Goal: Task Accomplishment & Management: Manage account settings

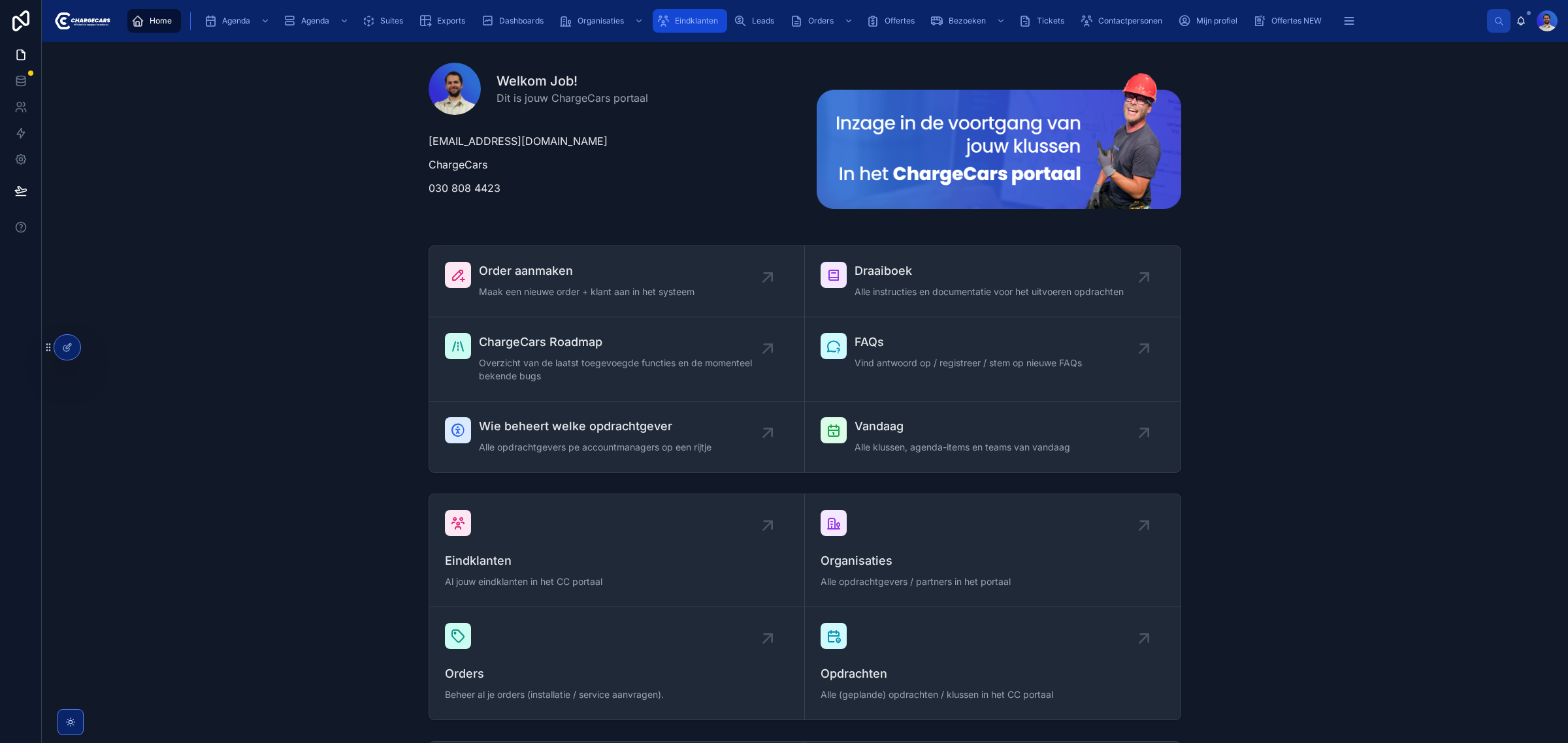
click at [704, 21] on span "Eindklanten" at bounding box center [696, 20] width 43 height 10
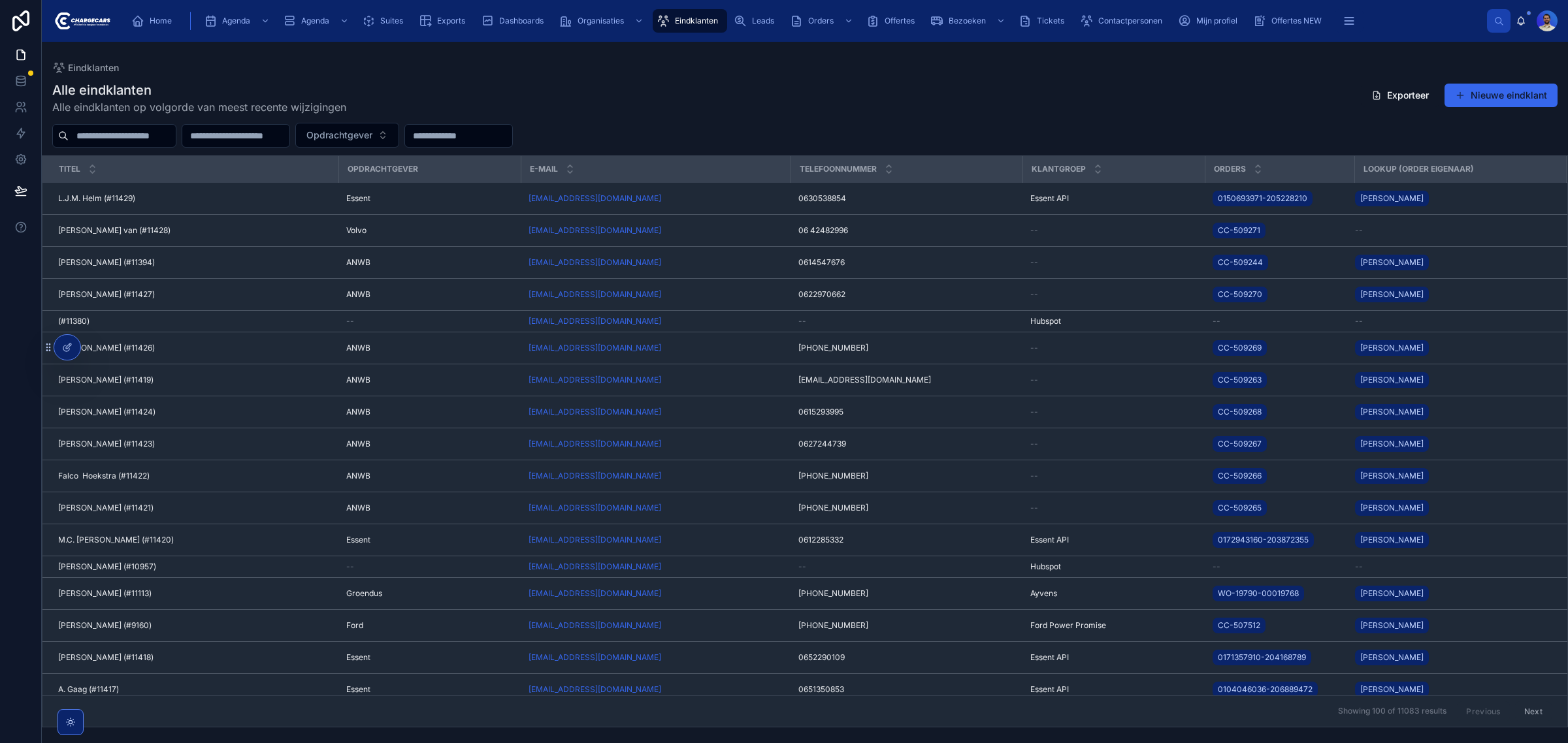
click at [220, 134] on input "text" at bounding box center [236, 135] width 107 height 18
click at [132, 132] on input "text" at bounding box center [122, 135] width 107 height 18
type input "********"
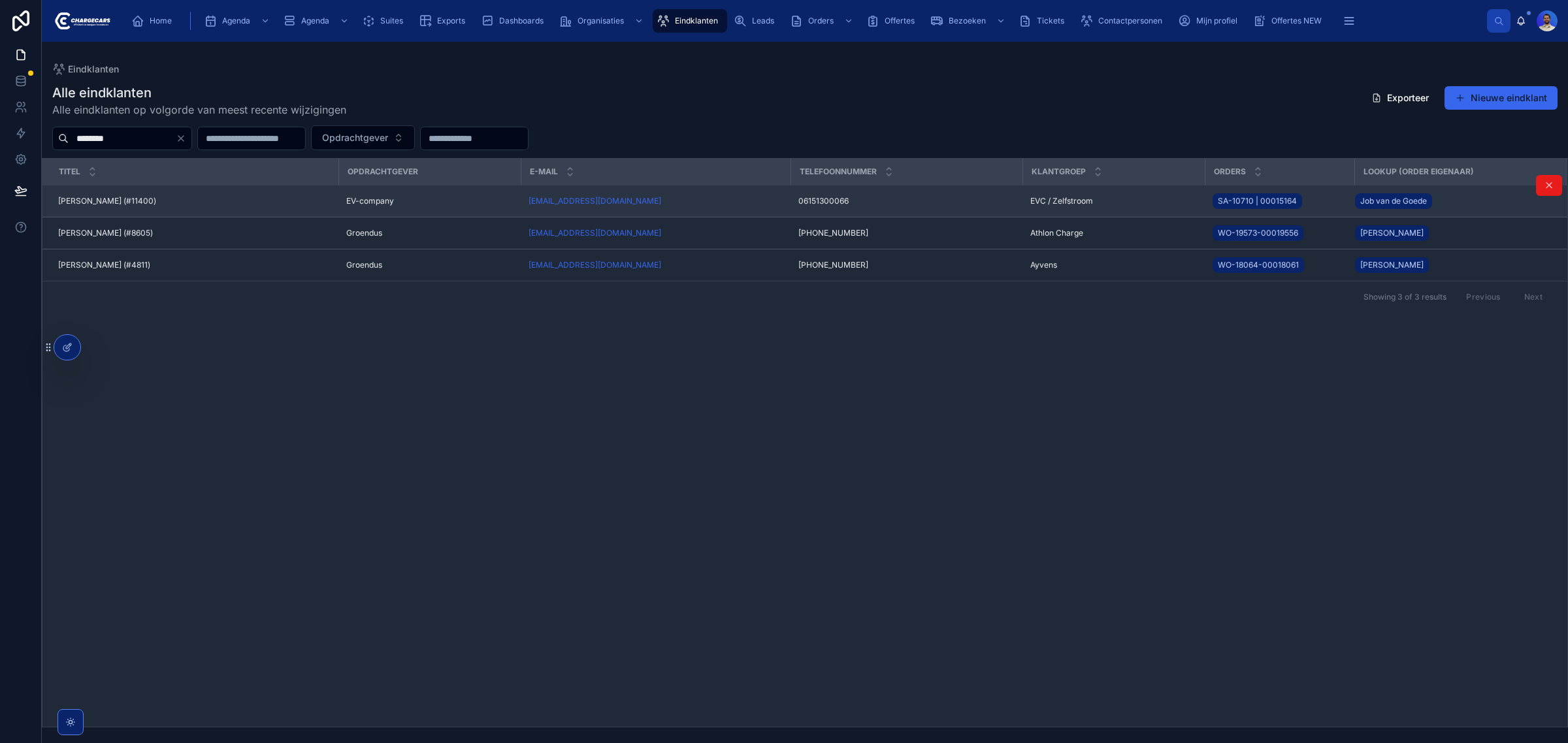
click at [400, 208] on td "EV-company" at bounding box center [429, 201] width 182 height 32
drag, startPoint x: 385, startPoint y: 213, endPoint x: 376, endPoint y: 197, distance: 18.4
click at [379, 201] on td "EV-company" at bounding box center [429, 201] width 182 height 32
click at [376, 197] on span "EV-company" at bounding box center [370, 201] width 48 height 10
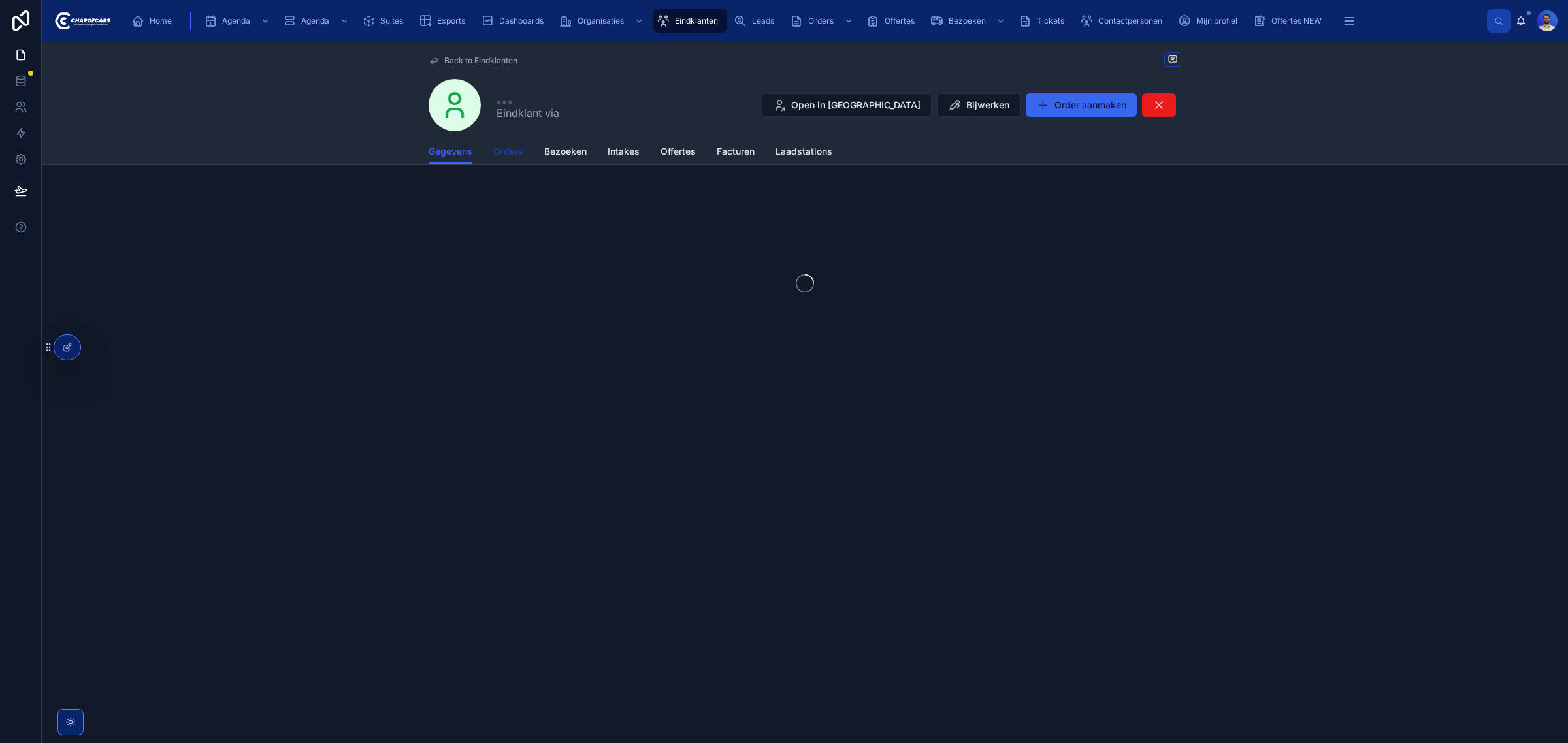
click at [510, 145] on span "Orders" at bounding box center [508, 152] width 30 height 13
click at [636, 148] on span "Intakes" at bounding box center [623, 152] width 32 height 13
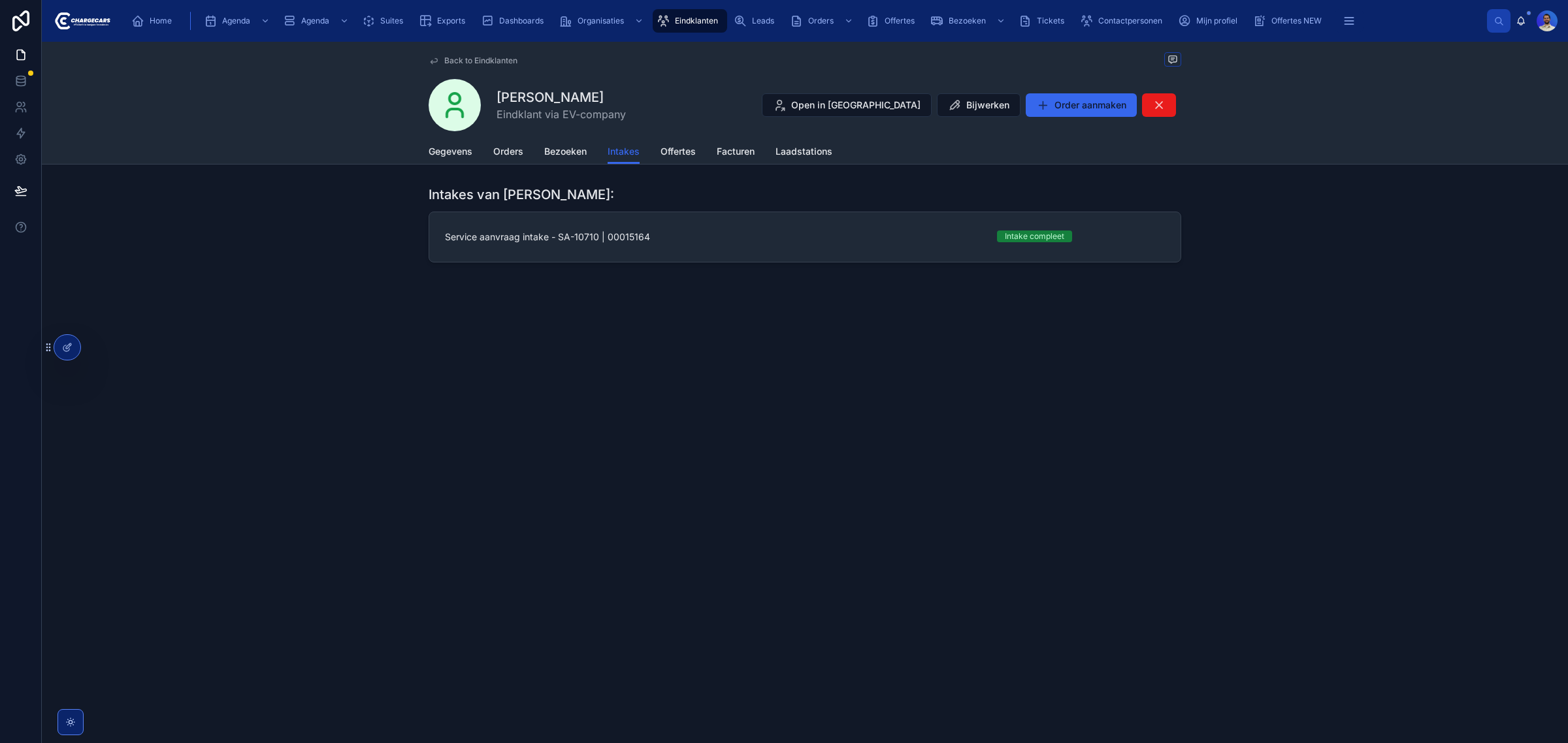
click at [762, 265] on div "Intakes van Martijn van Ophuizen: Service aanvraag intake - SA-10710 | 00015164…" at bounding box center [805, 224] width 1526 height 88
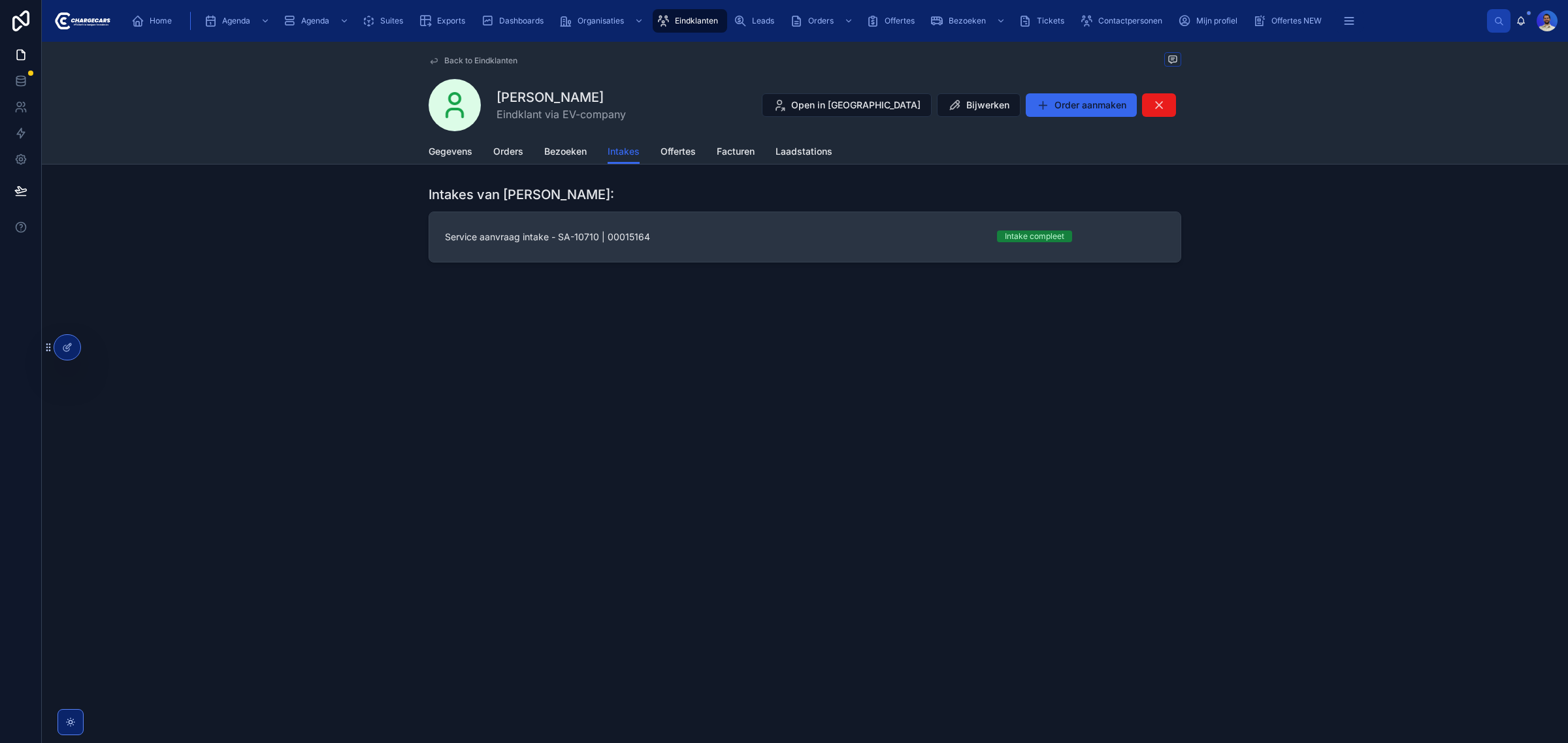
click at [776, 247] on link "Service aanvraag intake - SA-10710 | 00015164 Intake compleet" at bounding box center [805, 237] width 751 height 50
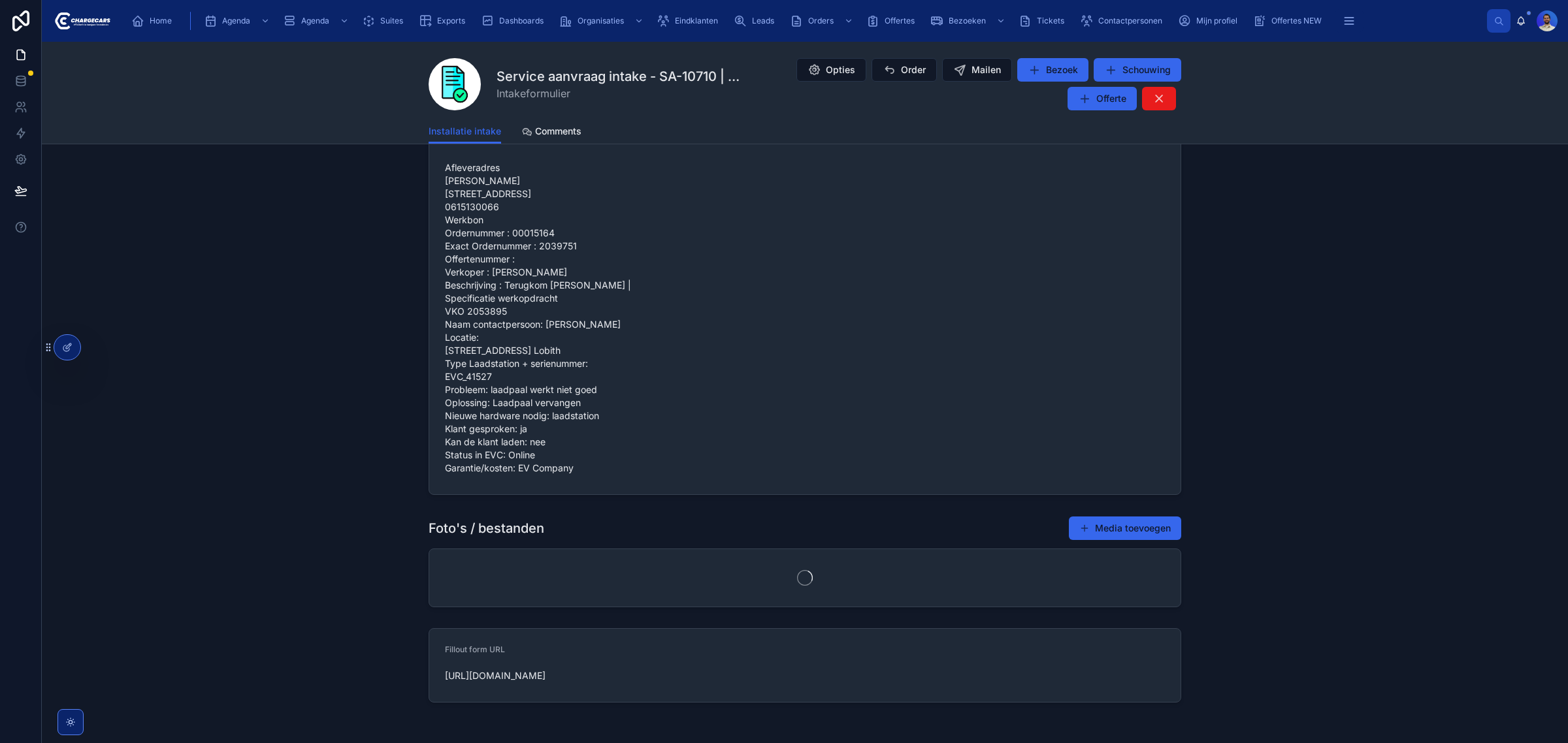
scroll to position [1020, 0]
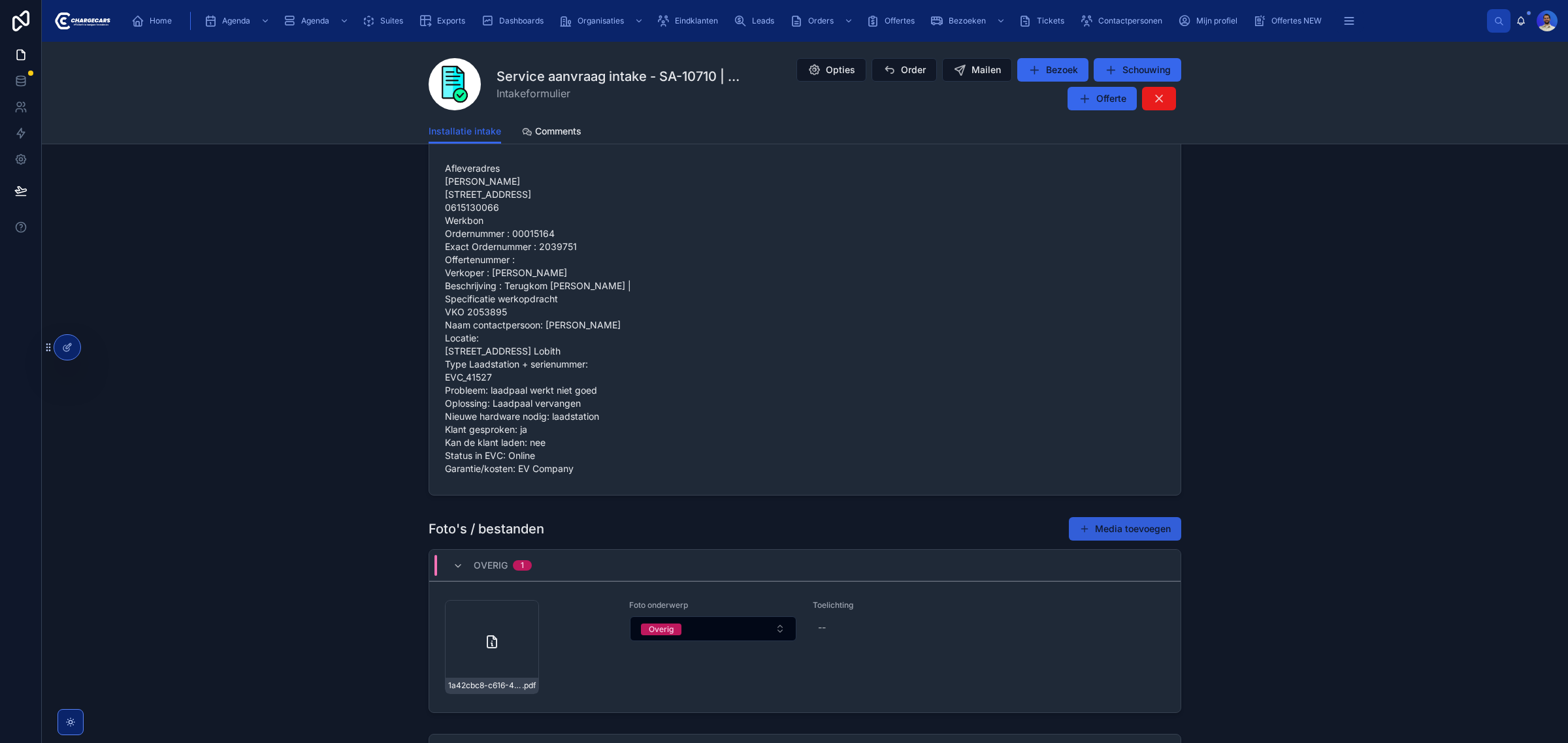
click at [1131, 541] on button "Media toevoegen" at bounding box center [1124, 529] width 112 height 23
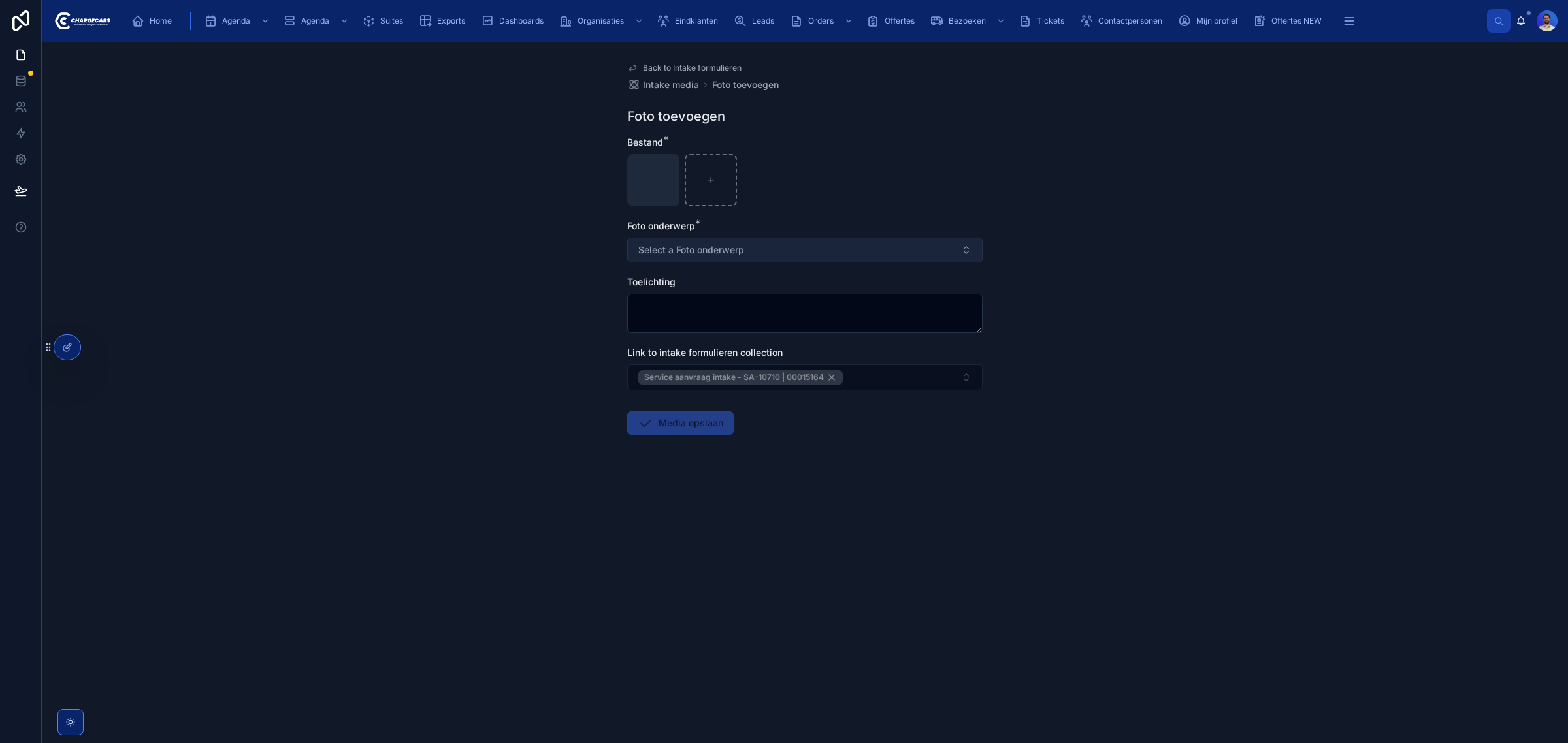
click at [771, 251] on button "Select a Foto onderwerp" at bounding box center [804, 250] width 355 height 25
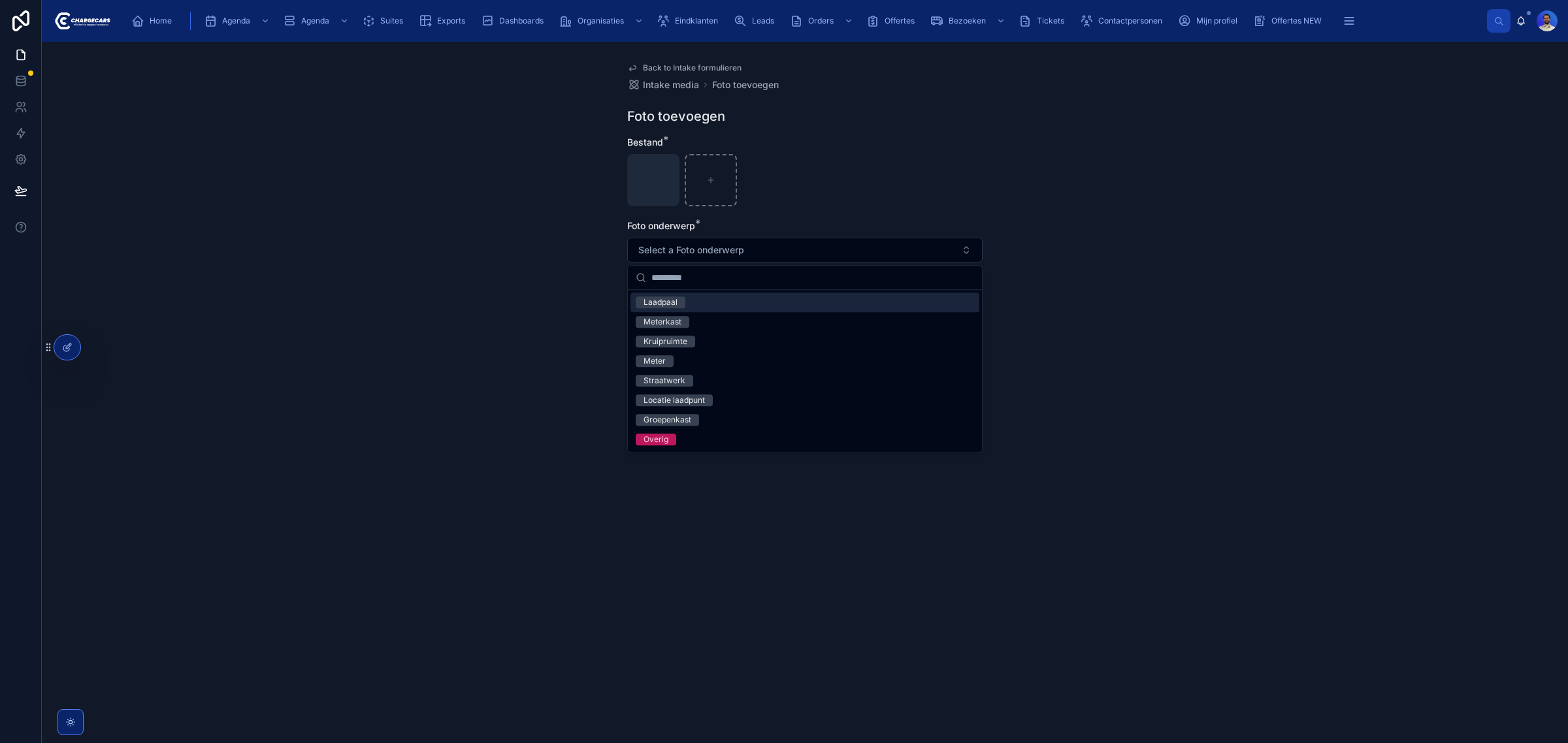
click at [686, 294] on div "Laadpaal" at bounding box center [805, 302] width 349 height 20
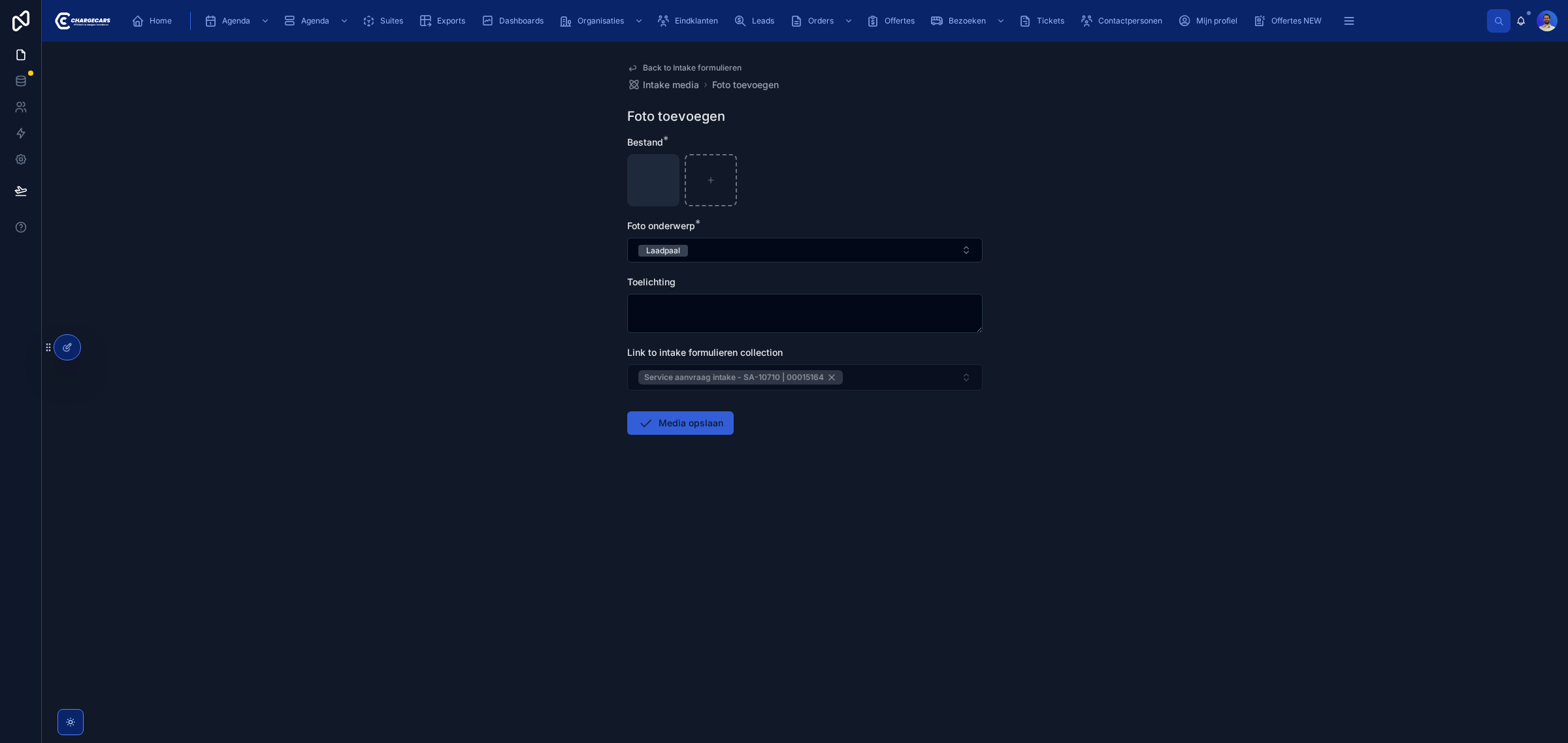
click at [691, 415] on button "Media opslaan" at bounding box center [680, 423] width 106 height 23
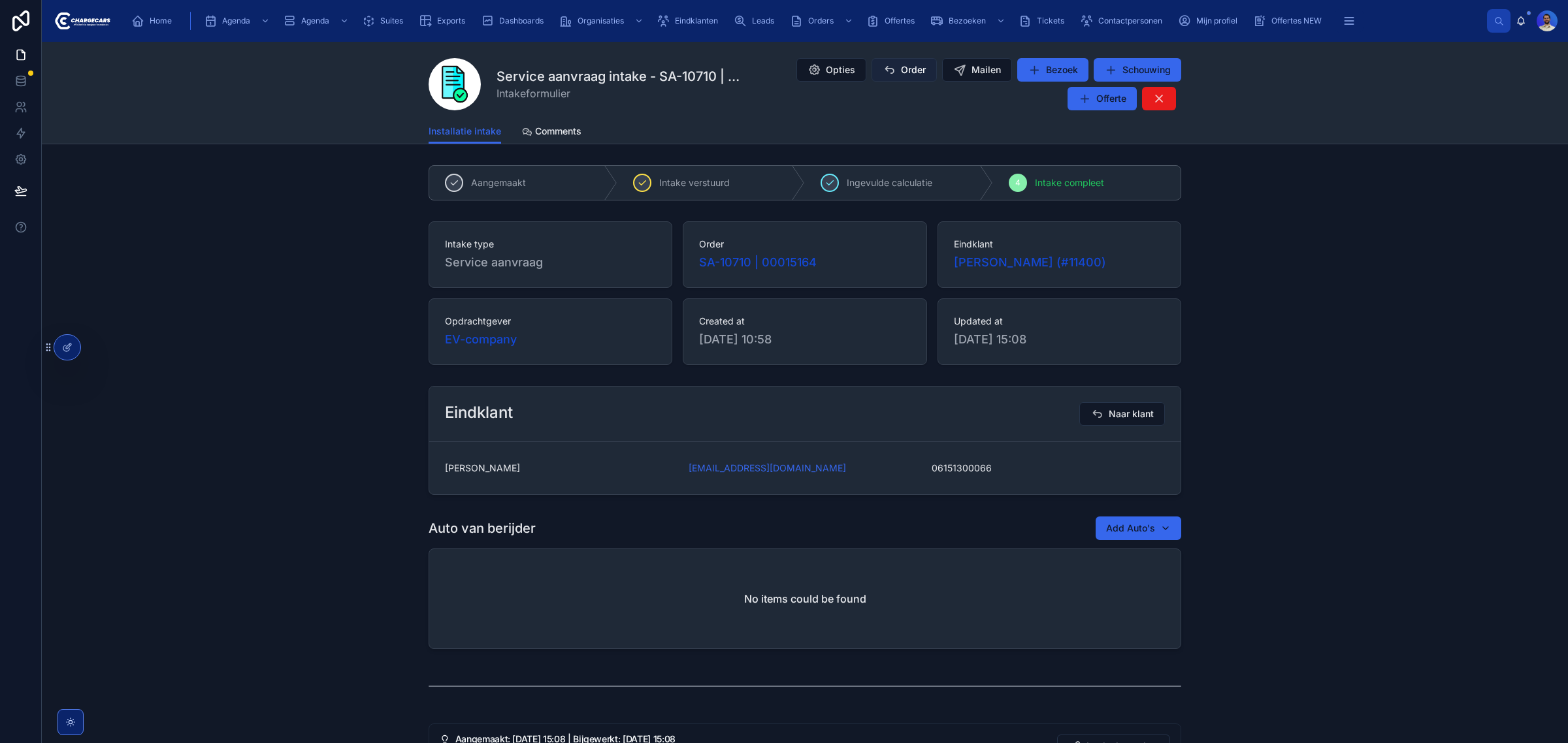
click at [923, 69] on button "Order" at bounding box center [904, 70] width 65 height 23
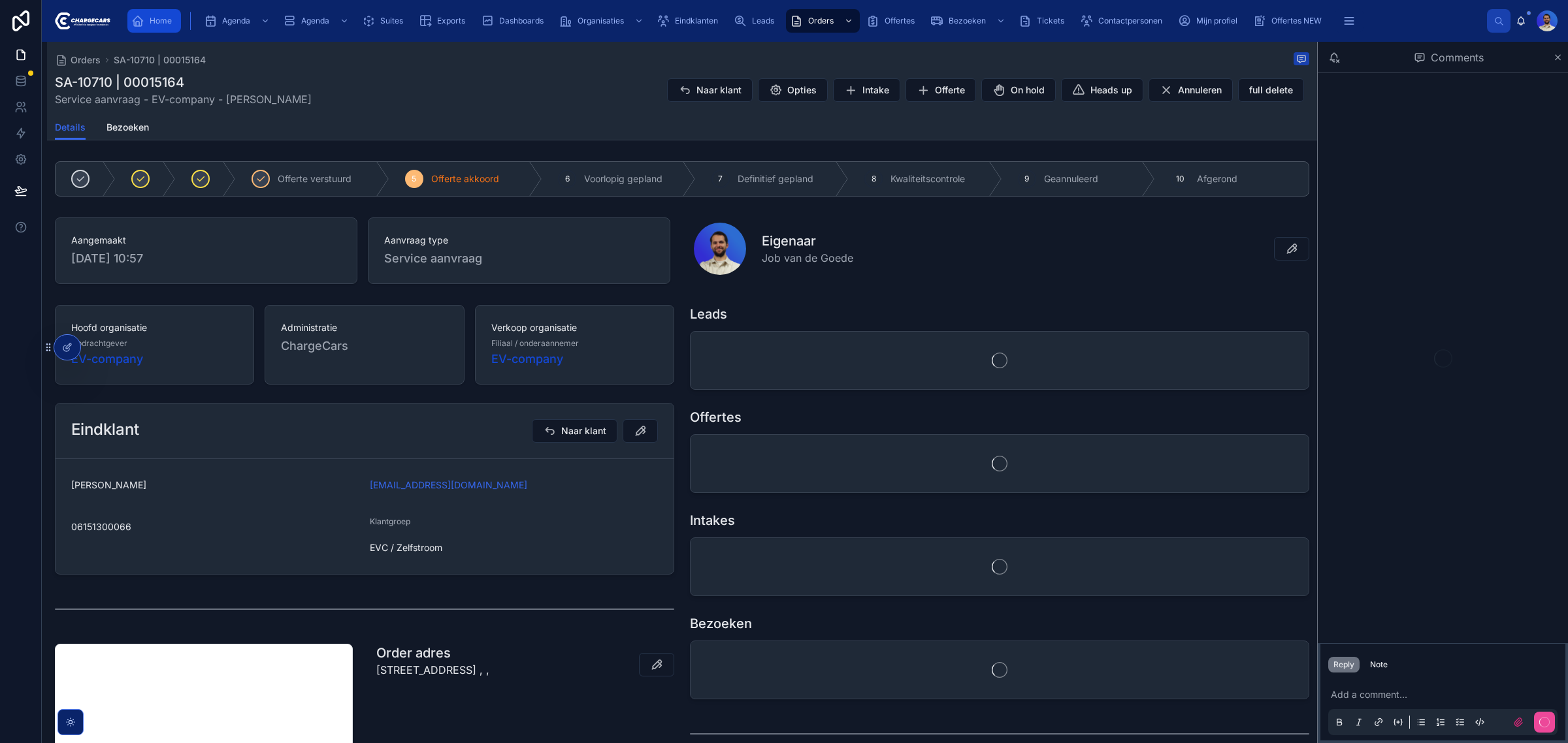
click at [160, 23] on span "Home" at bounding box center [160, 20] width 22 height 10
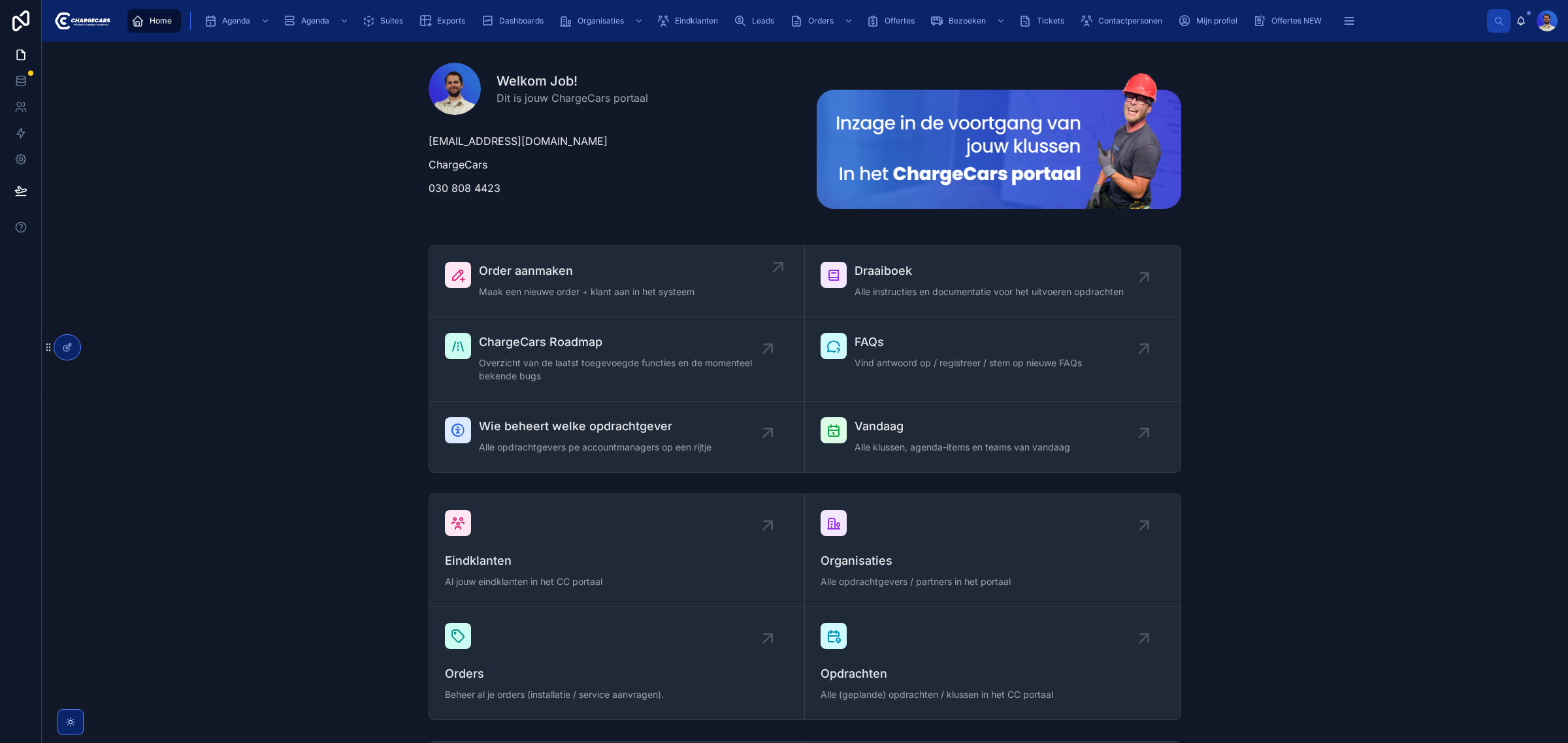
click at [562, 272] on span "Order aanmaken" at bounding box center [587, 271] width 215 height 18
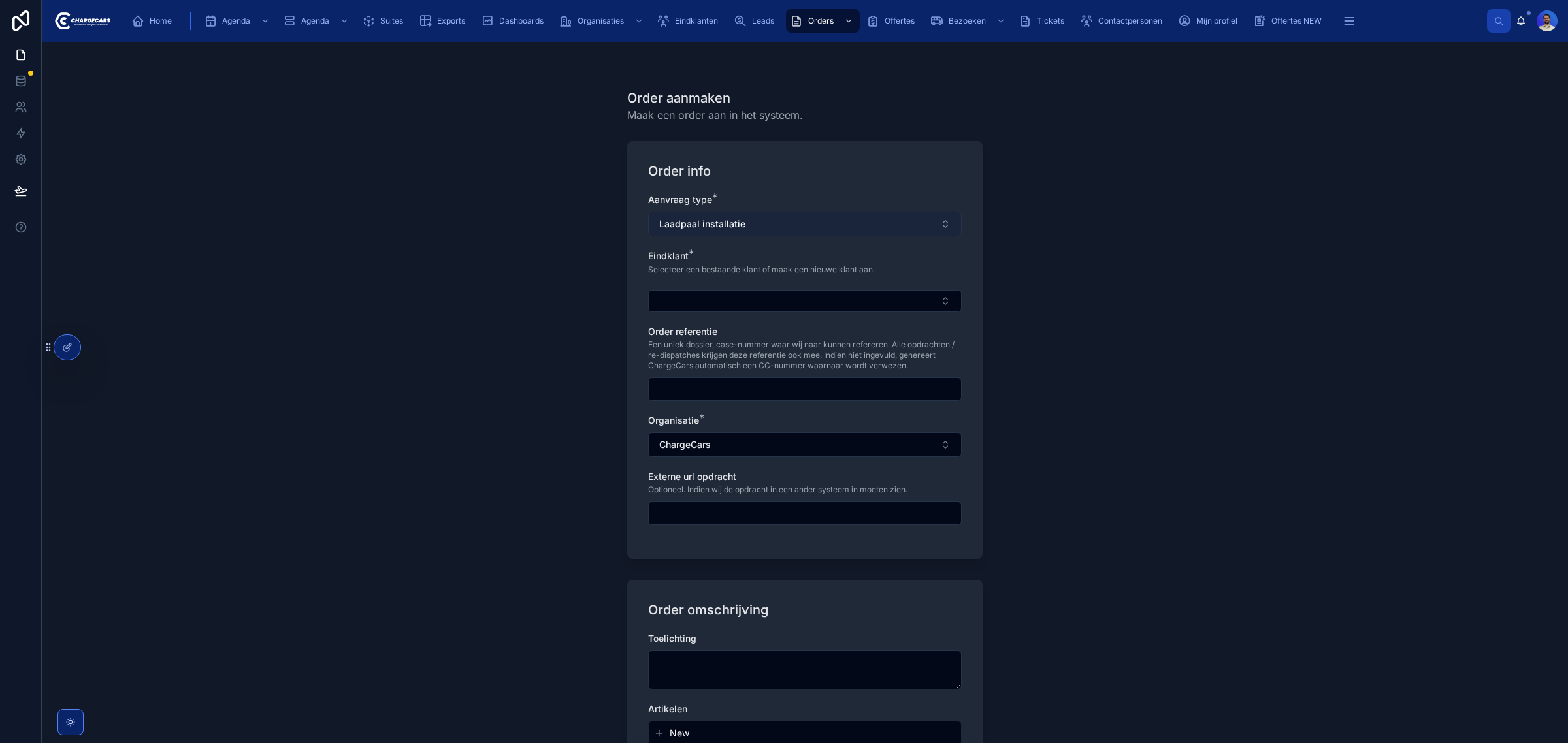
click at [696, 223] on span "Laadpaal installatie" at bounding box center [702, 224] width 86 height 13
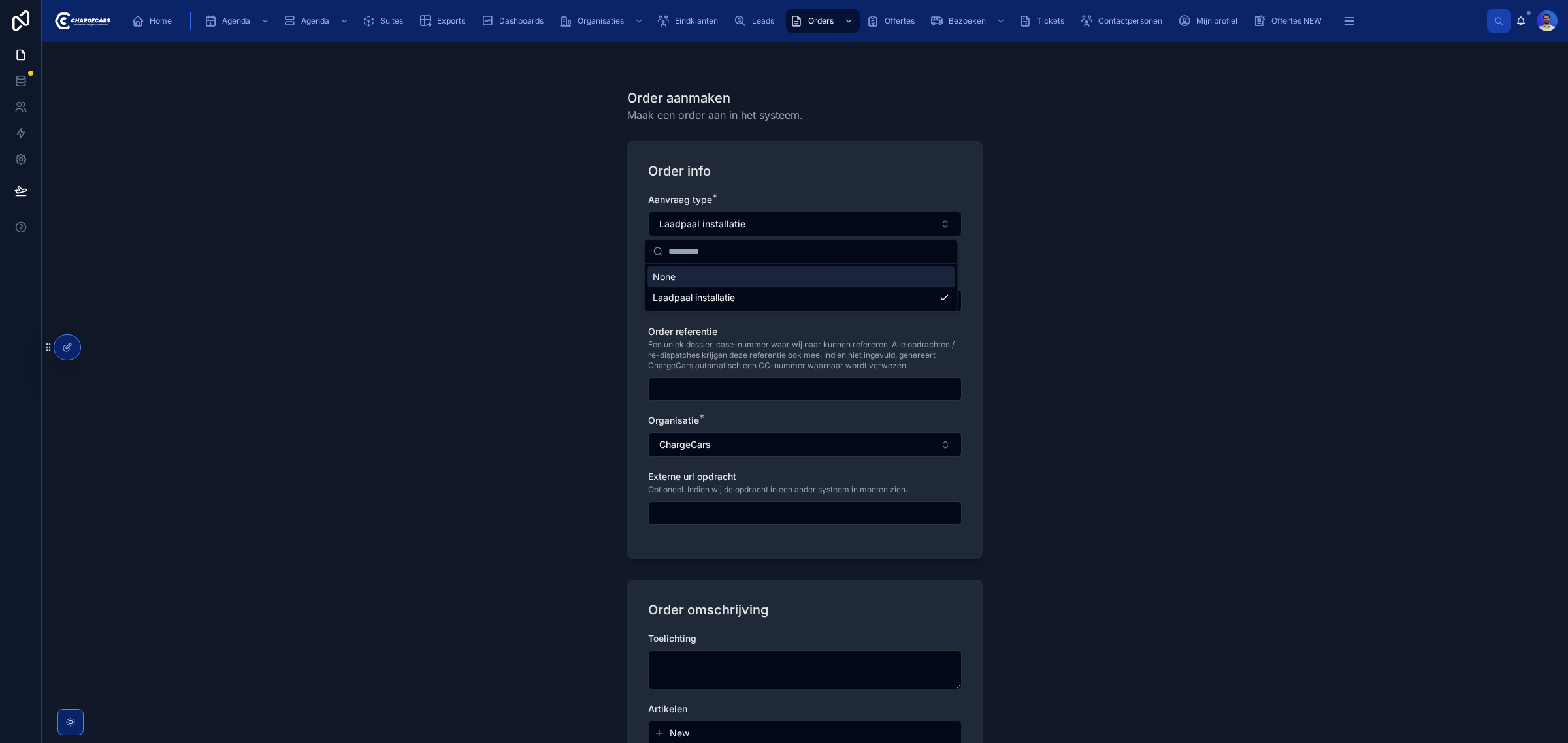
drag, startPoint x: 533, startPoint y: 206, endPoint x: 712, endPoint y: 288, distance: 196.9
click at [534, 207] on div "Order aanmaken Maak een order aan in het systeem. Order info Aanvraag type * La…" at bounding box center [805, 392] width 1526 height 701
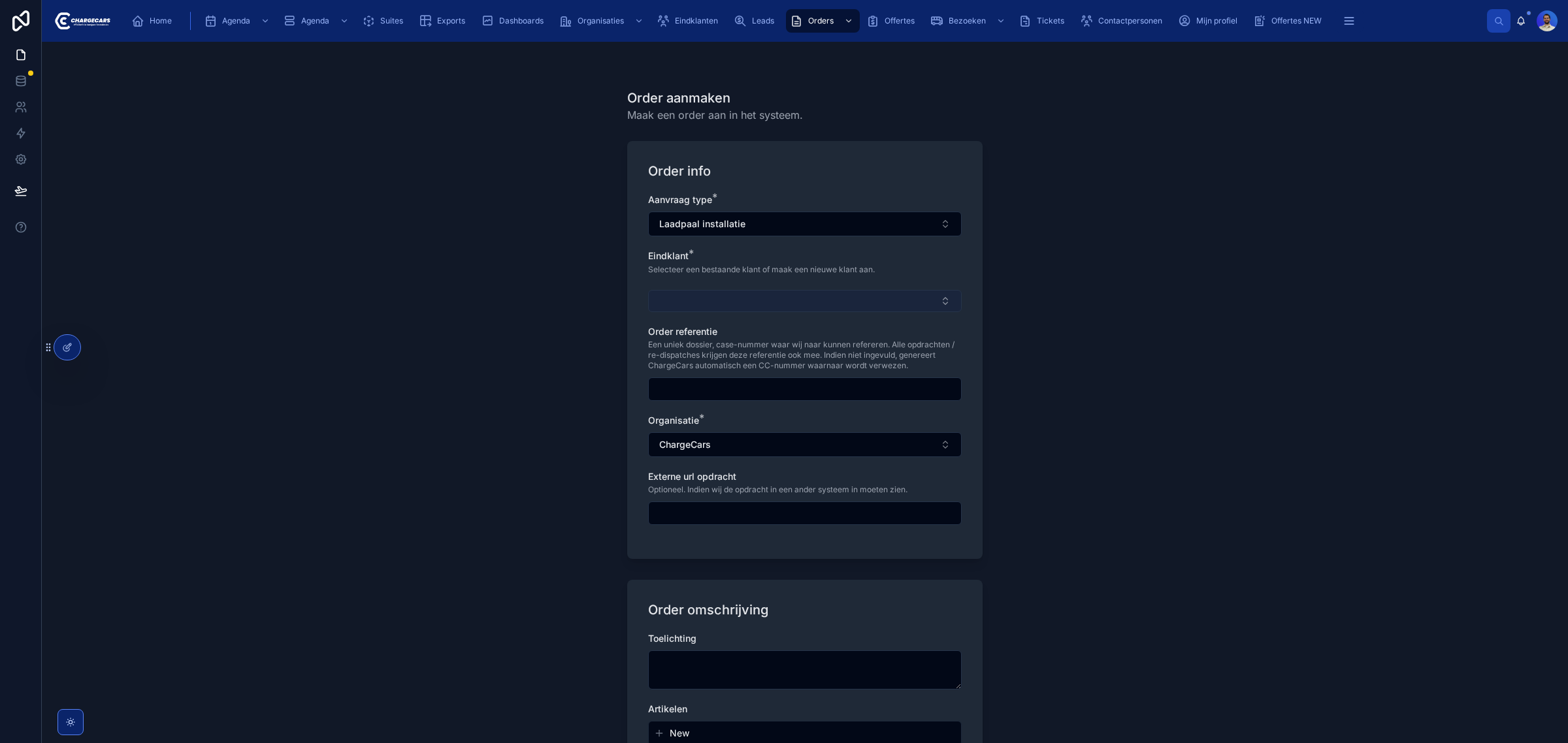
click at [712, 304] on button "Select Button" at bounding box center [805, 301] width 313 height 22
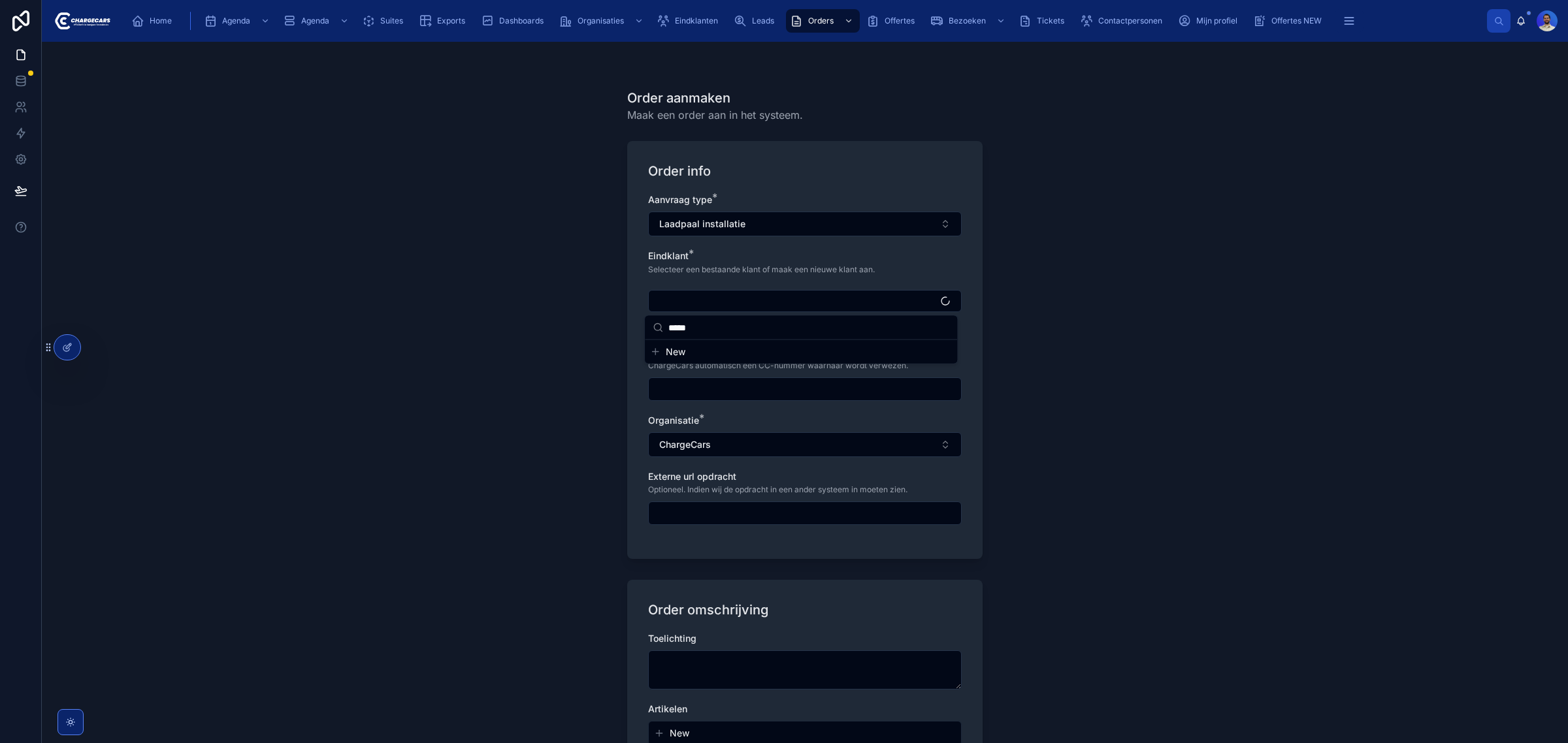
type input "*****"
click at [674, 354] on span "New" at bounding box center [675, 352] width 20 height 13
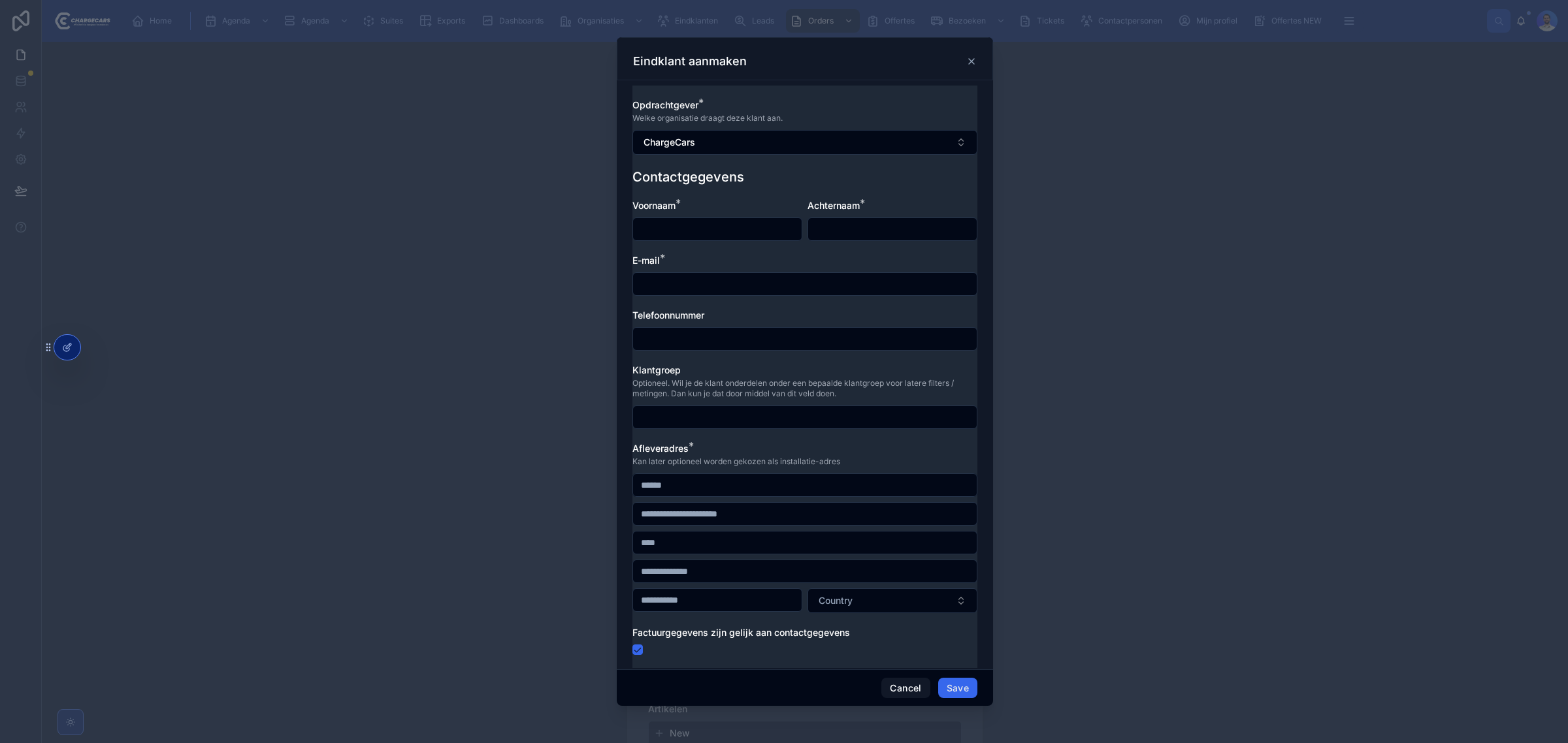
click at [716, 123] on span "Welke organisatie draagt deze klant aan." at bounding box center [707, 118] width 150 height 10
click at [710, 136] on button "ChargeCars" at bounding box center [804, 142] width 345 height 25
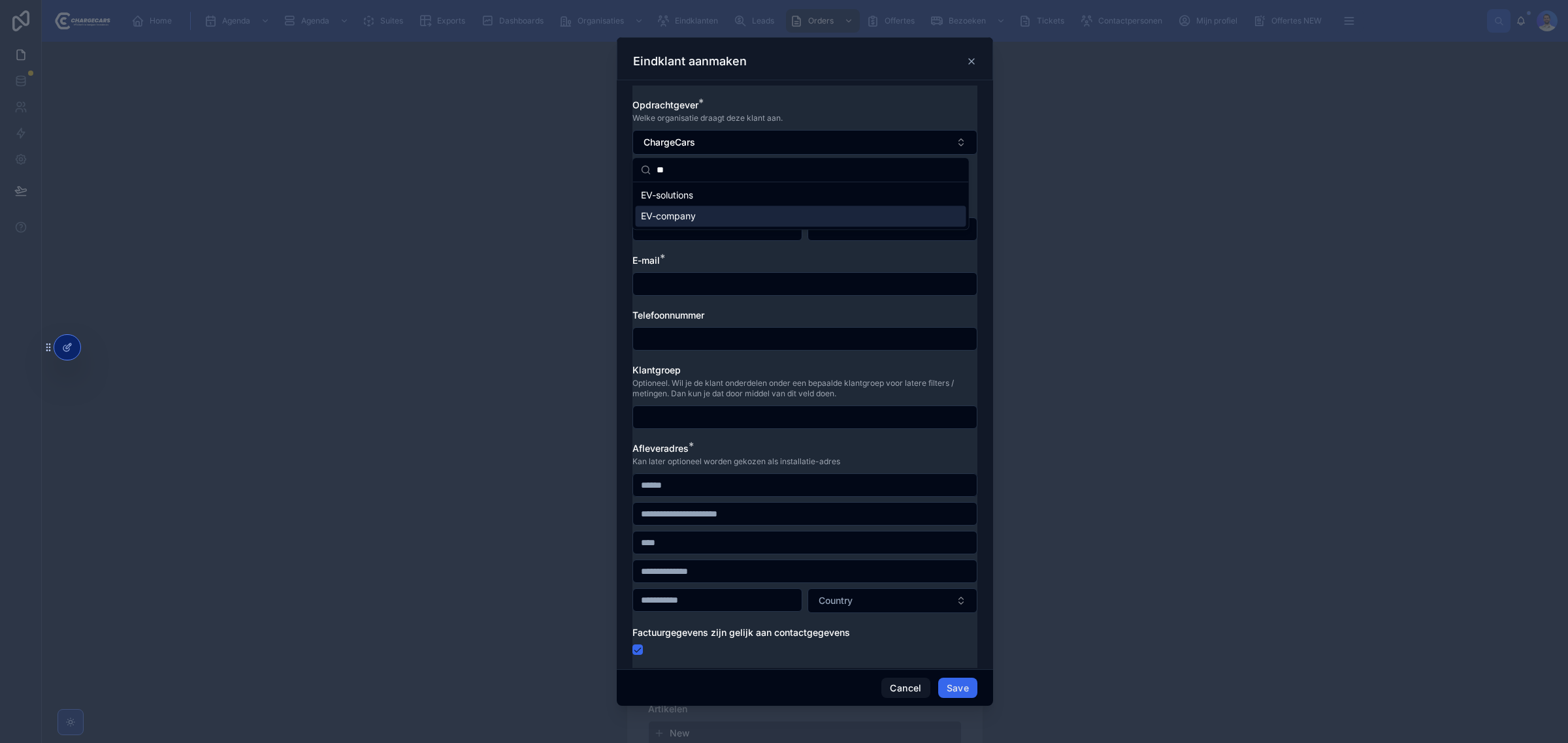
type input "**"
click at [686, 214] on span "EV-company" at bounding box center [668, 216] width 55 height 13
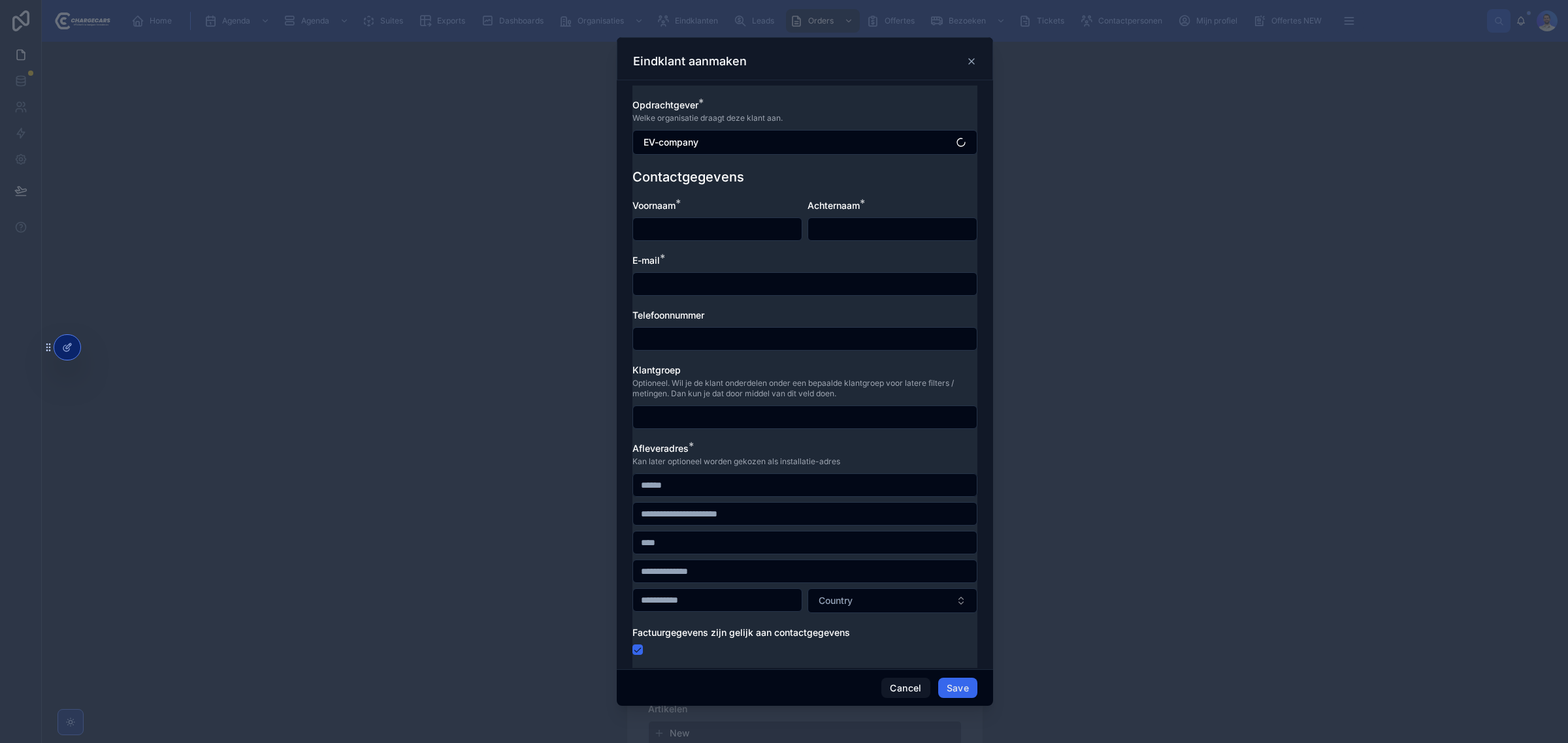
click at [680, 231] on input "text" at bounding box center [717, 229] width 168 height 18
type input "*****"
click at [713, 287] on input "text" at bounding box center [804, 283] width 343 height 18
paste input "**********"
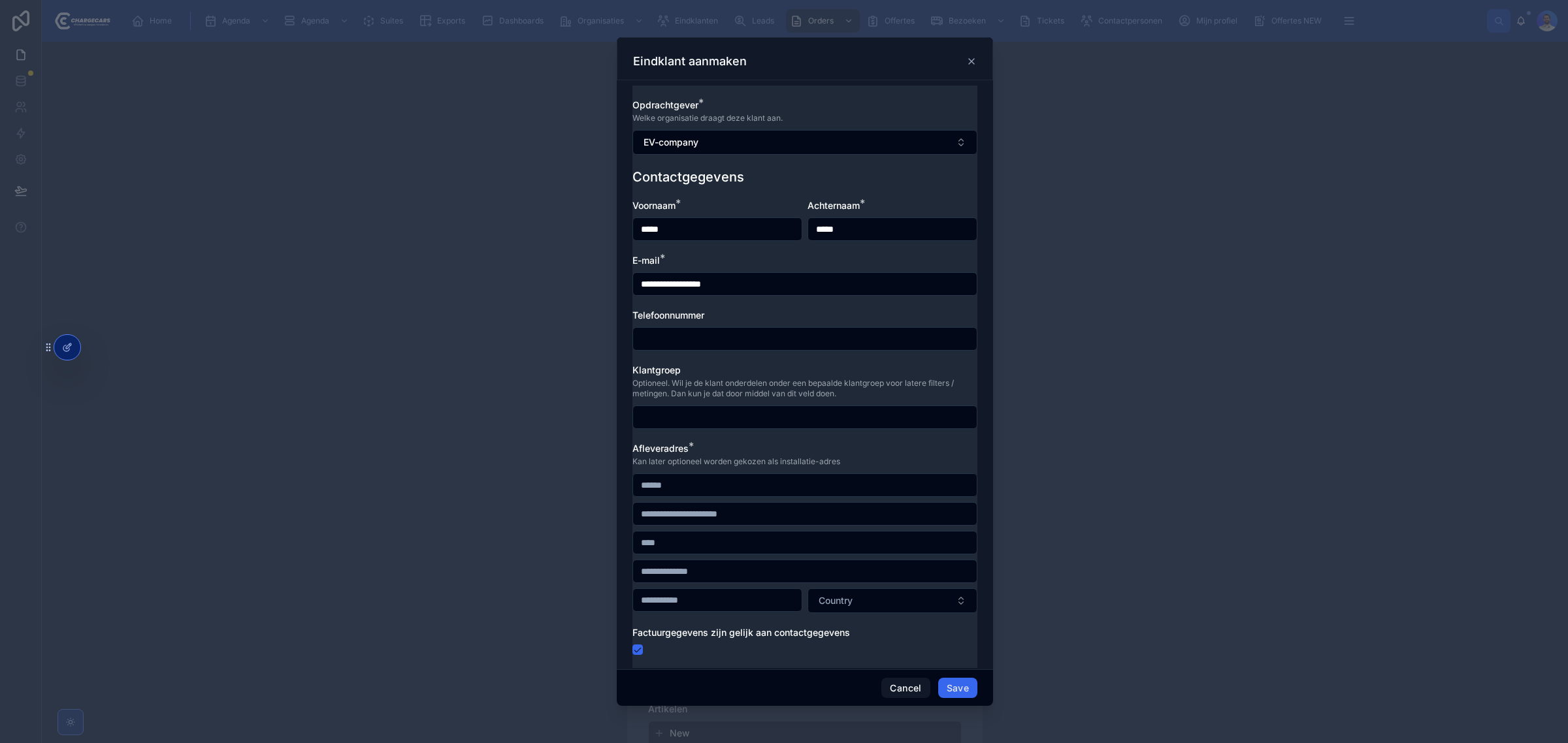
type input "**********"
click at [779, 305] on div "**********" at bounding box center [804, 433] width 345 height 468
click at [765, 326] on div "Telefoonnummer" at bounding box center [804, 329] width 345 height 42
click at [725, 334] on input "text" at bounding box center [804, 338] width 343 height 18
paste input "**********"
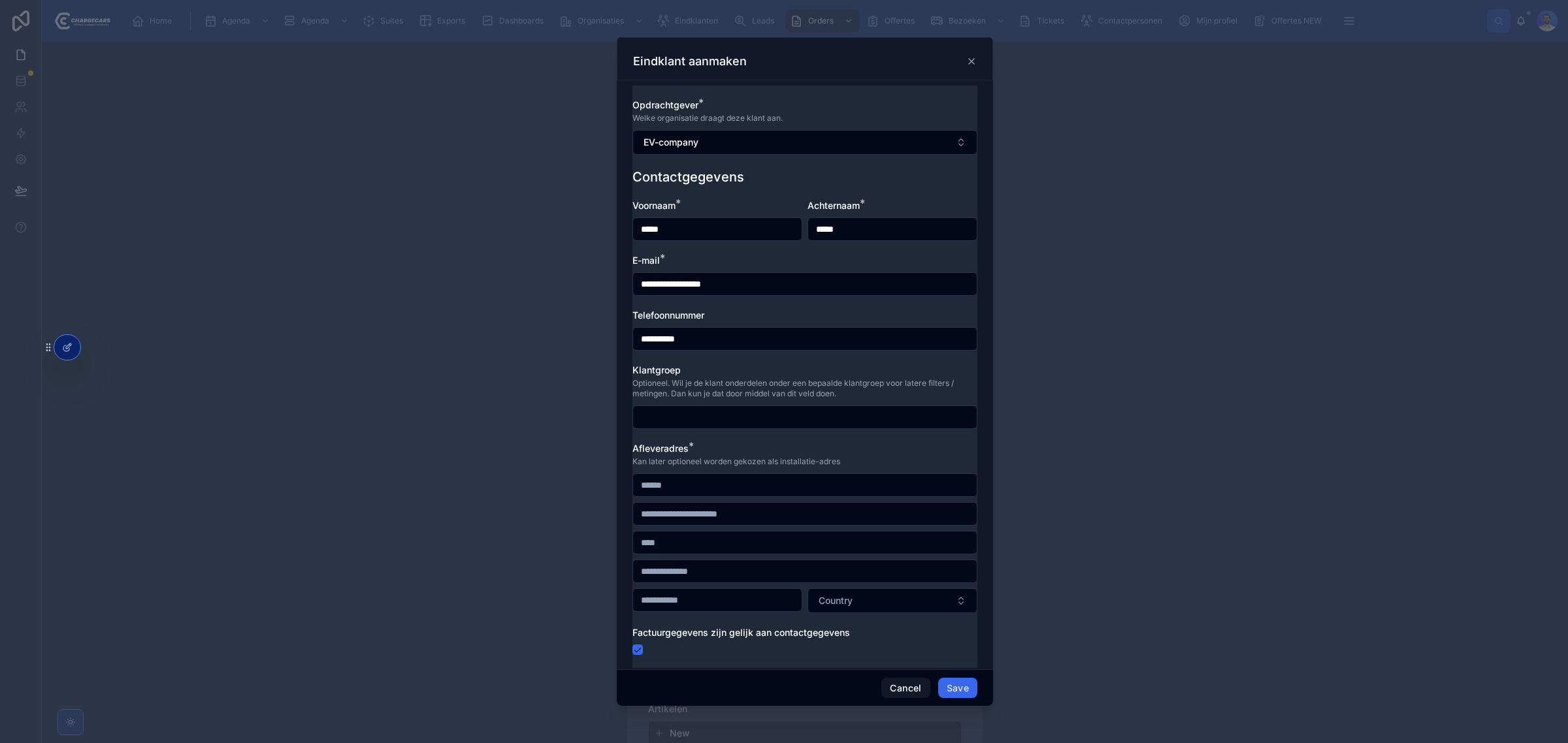
type input "**********"
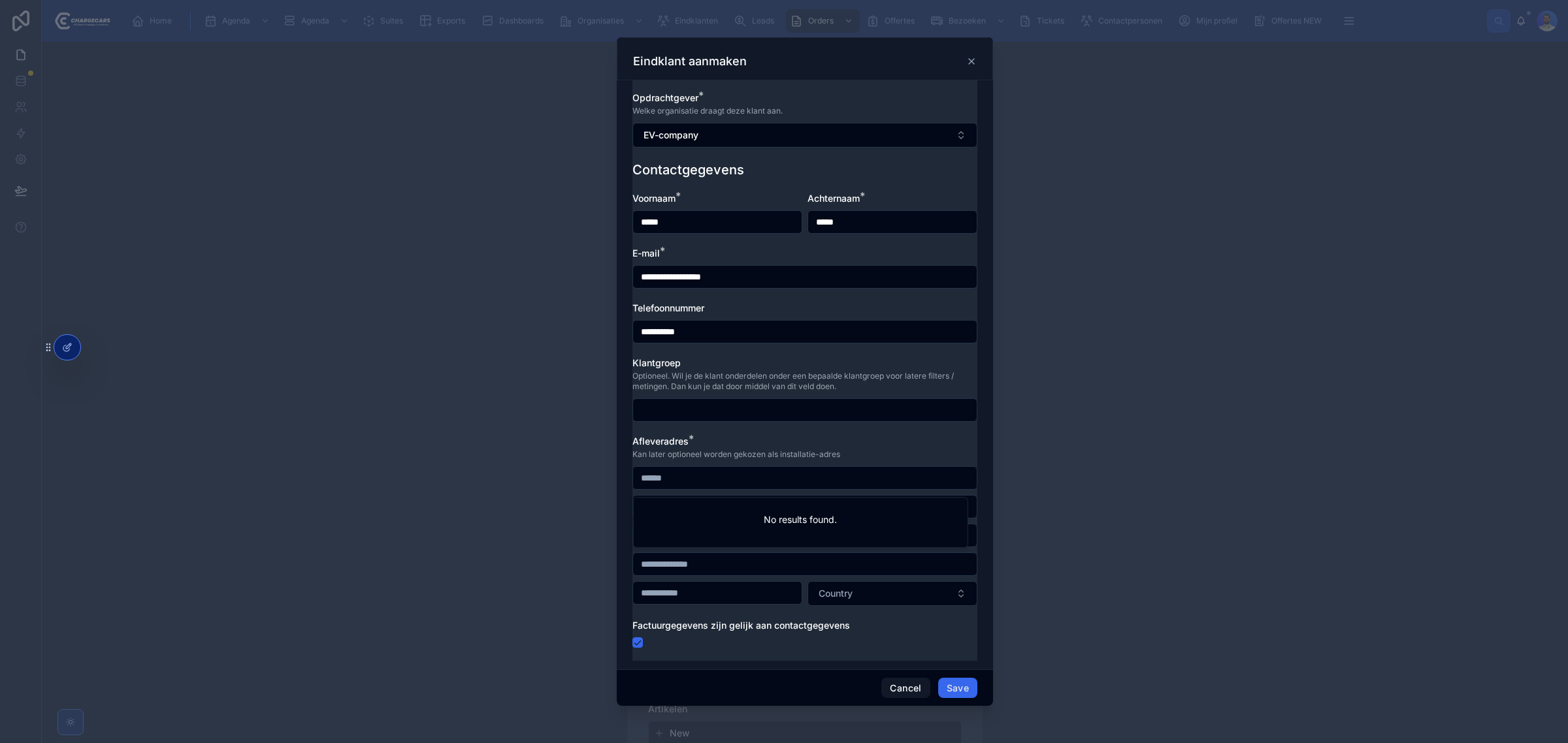
scroll to position [10, 0]
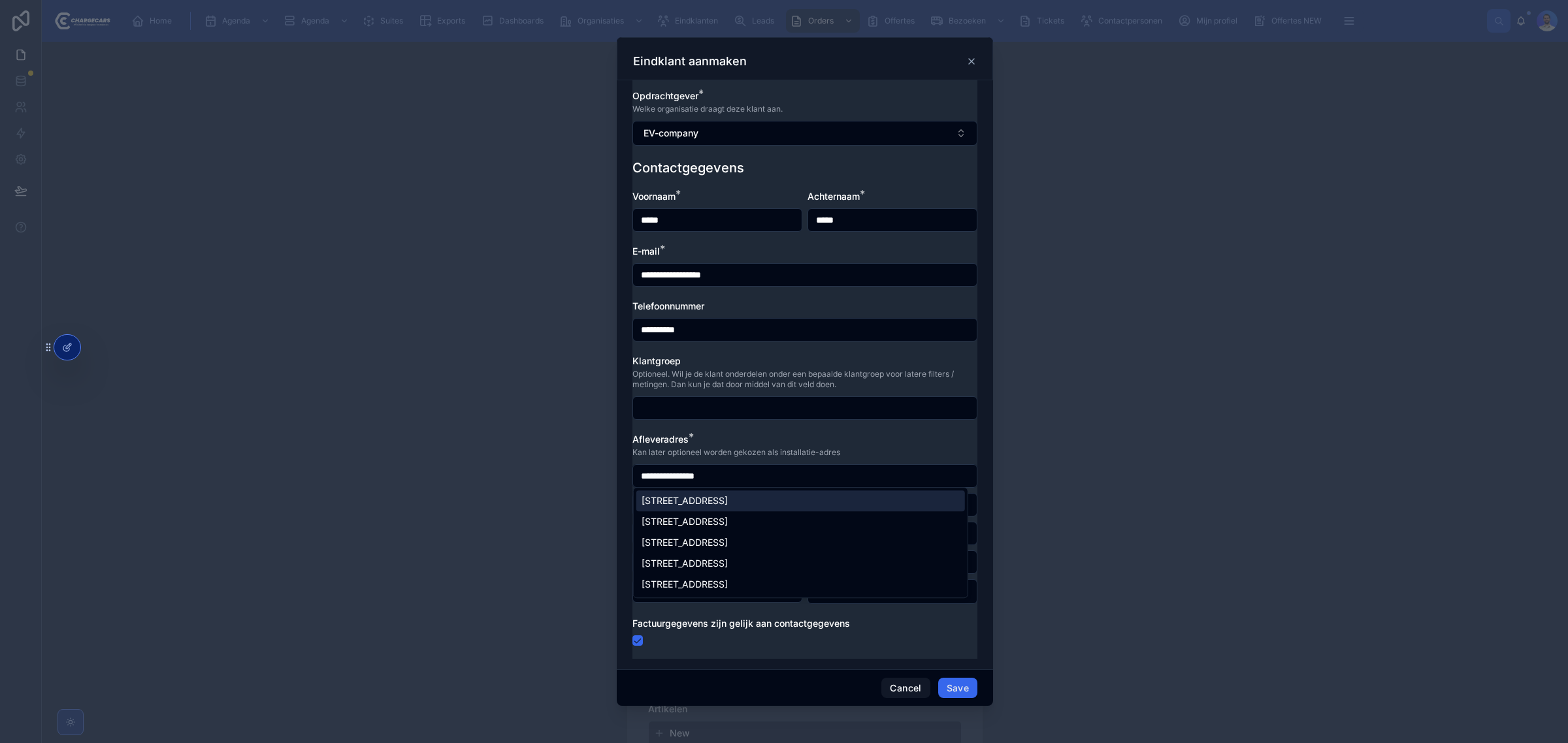
click at [730, 507] on div "Viaductstraat 40, Ter Apel, Nederland" at bounding box center [800, 501] width 329 height 21
type input "**********"
type input "********"
type input "*********"
type input "*******"
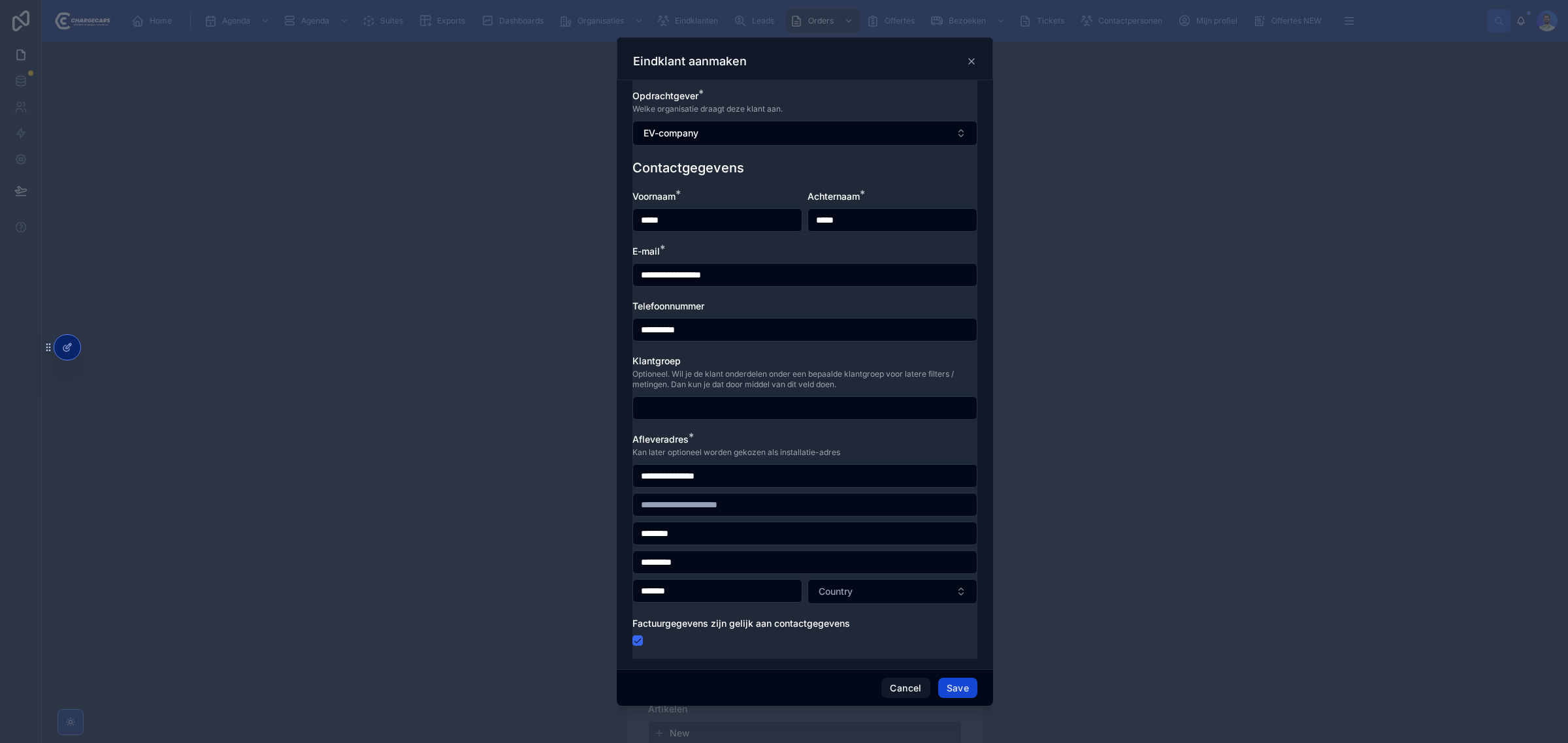
type input "**********"
click at [962, 689] on button "Save" at bounding box center [958, 688] width 40 height 21
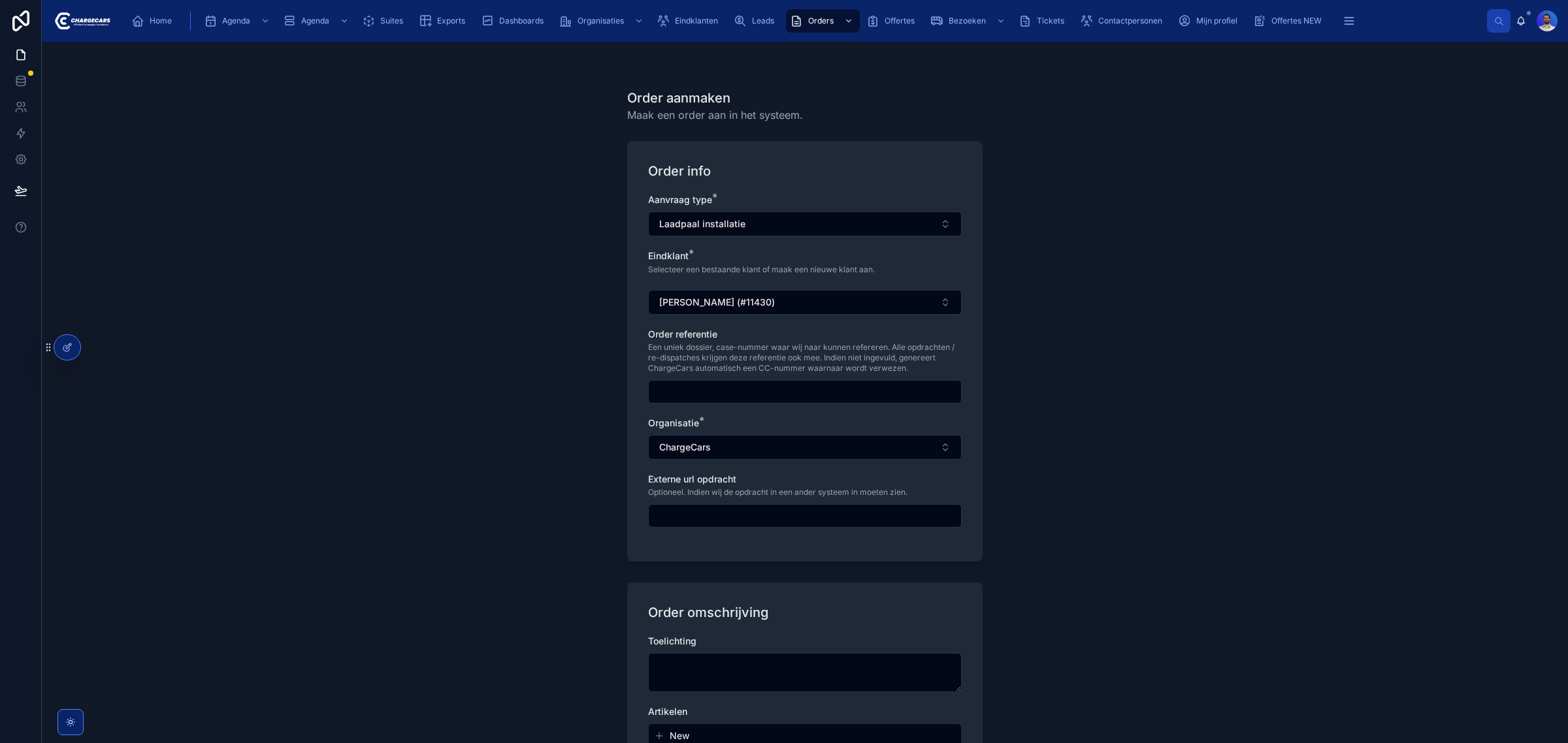
click at [762, 384] on input "text" at bounding box center [805, 392] width 312 height 18
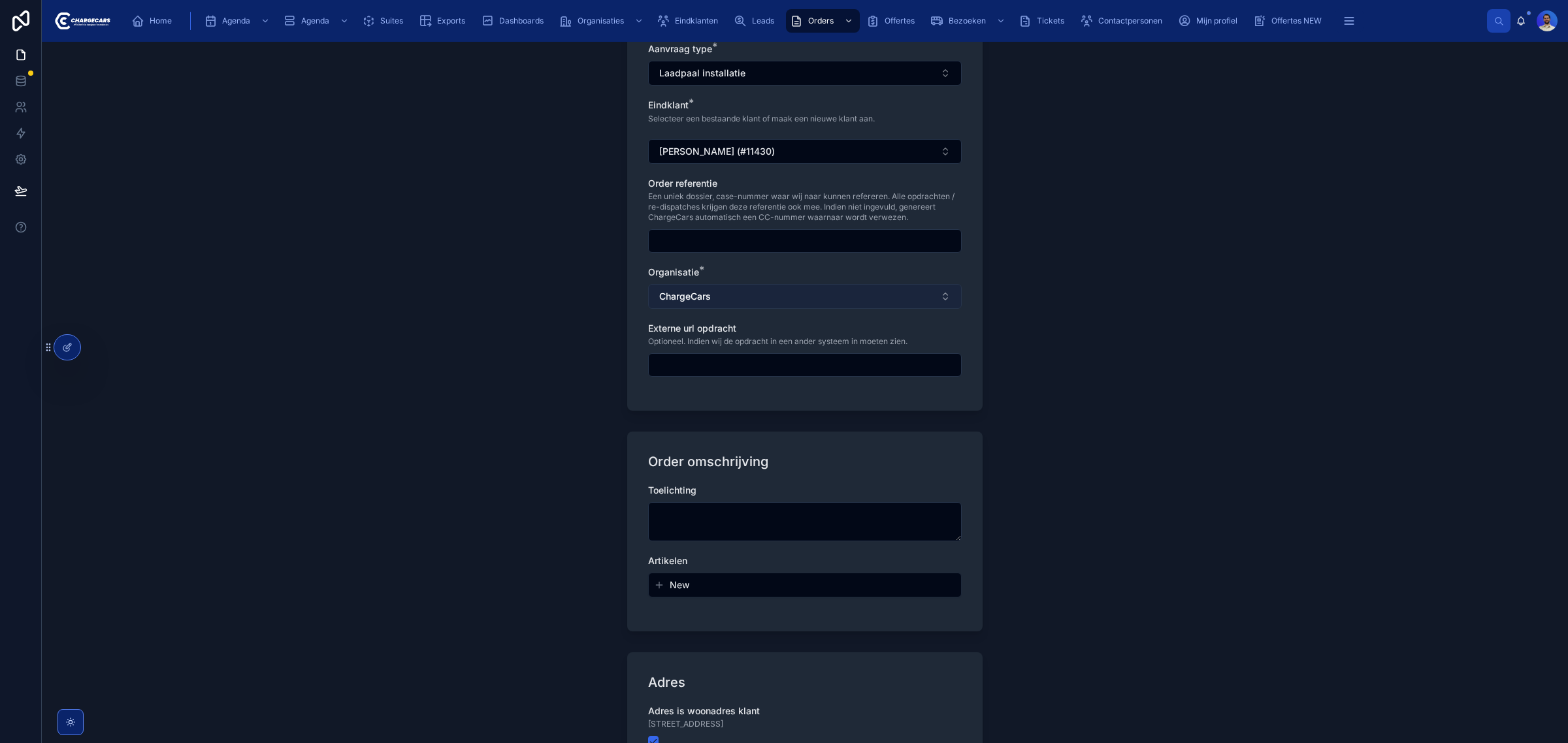
scroll to position [163, 0]
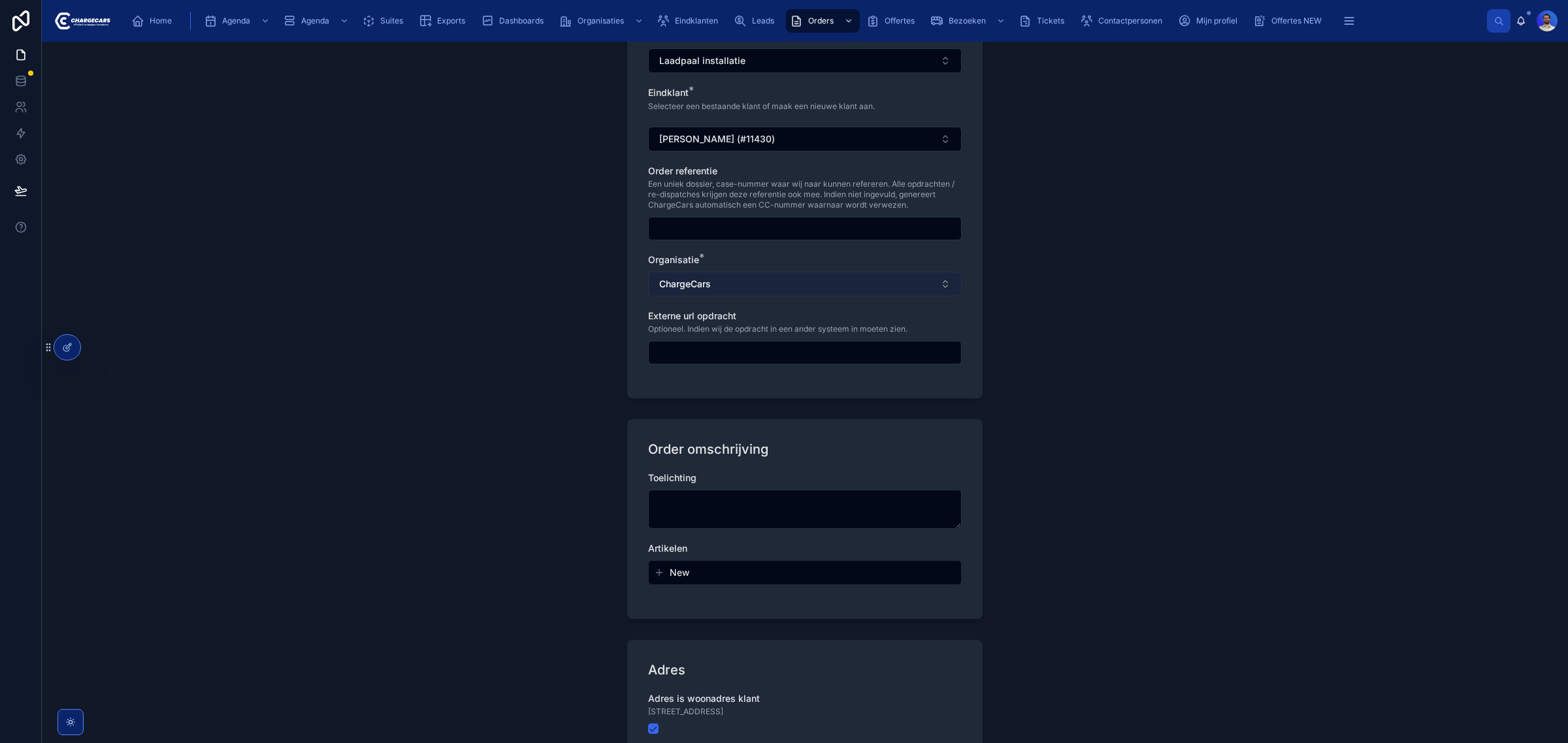
click at [746, 289] on button "ChargeCars" at bounding box center [805, 284] width 313 height 25
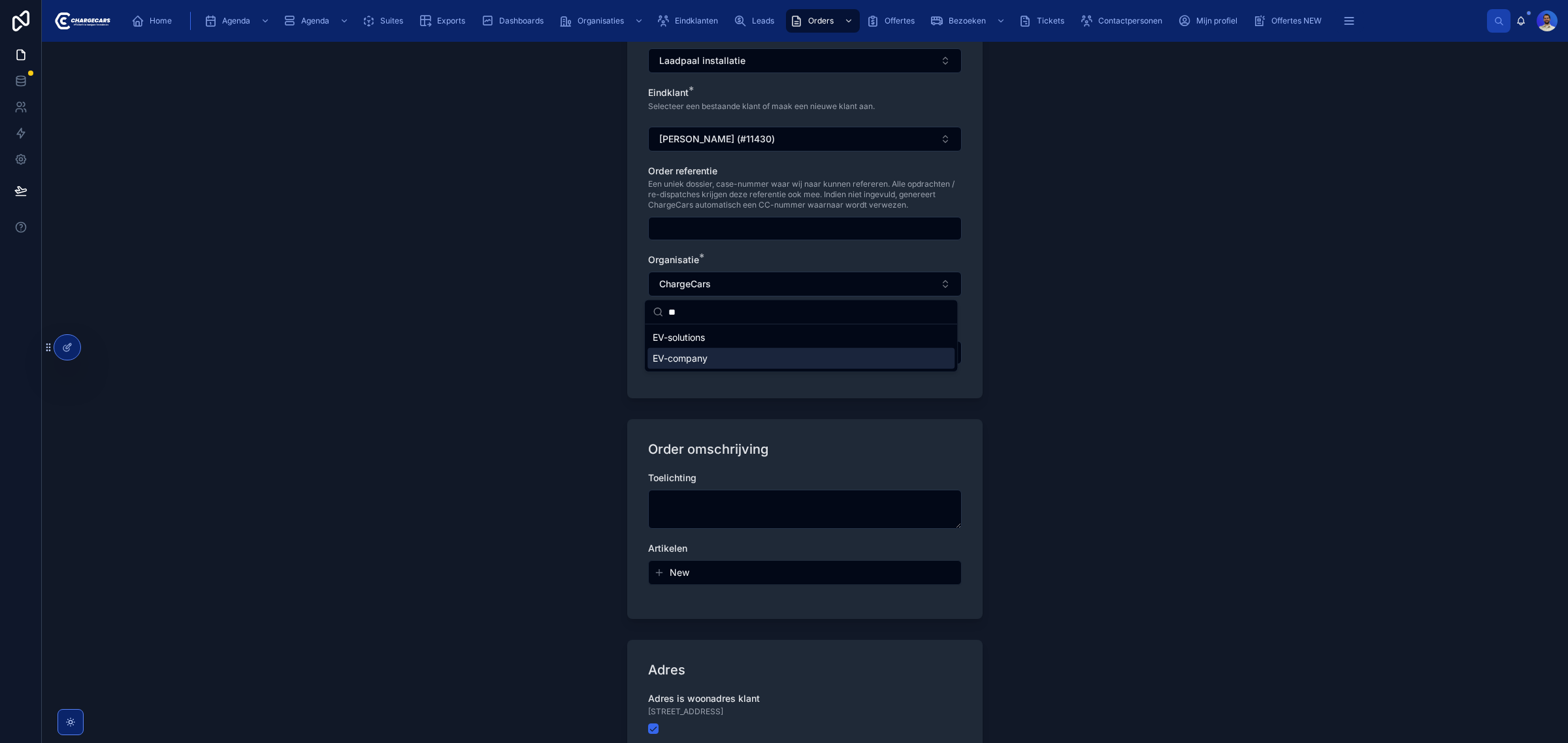
type input "**"
click at [702, 365] on div "EV-company" at bounding box center [800, 358] width 307 height 21
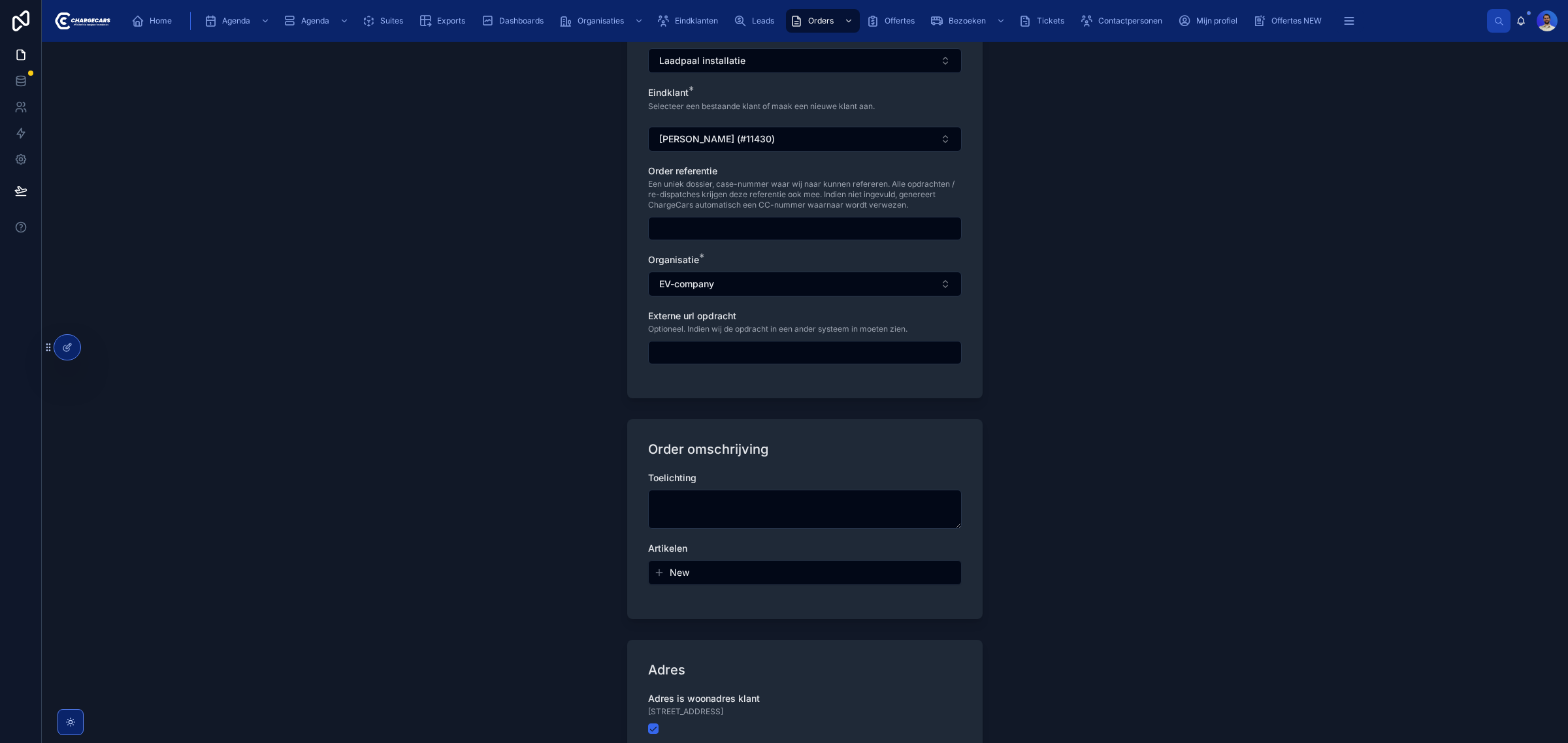
click at [684, 341] on div at bounding box center [805, 353] width 313 height 23
click at [696, 478] on div "Toelichting" at bounding box center [805, 478] width 313 height 13
click at [698, 494] on textarea at bounding box center [805, 509] width 313 height 40
click at [798, 493] on textarea at bounding box center [805, 509] width 313 height 40
paste textarea "**********"
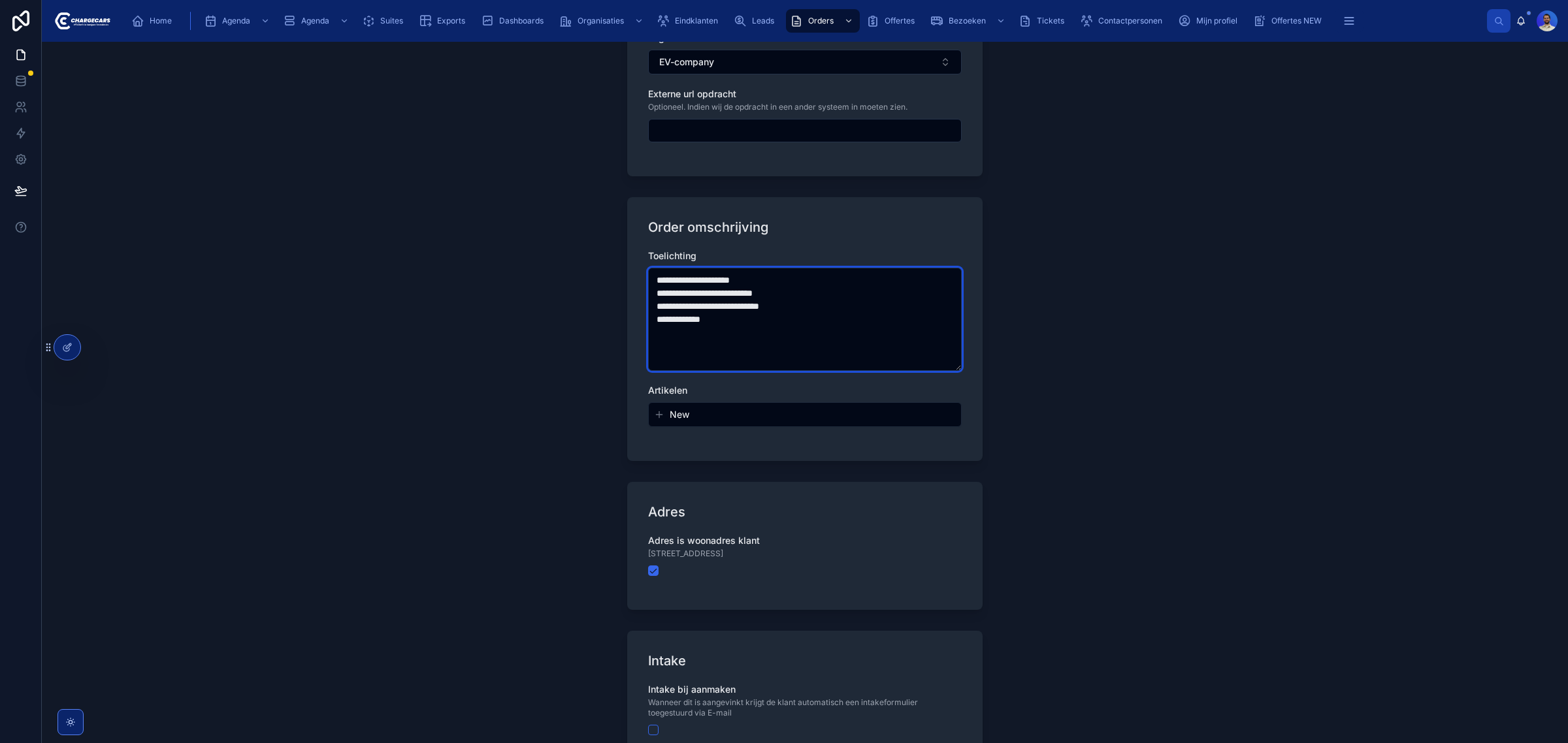
scroll to position [408, 0]
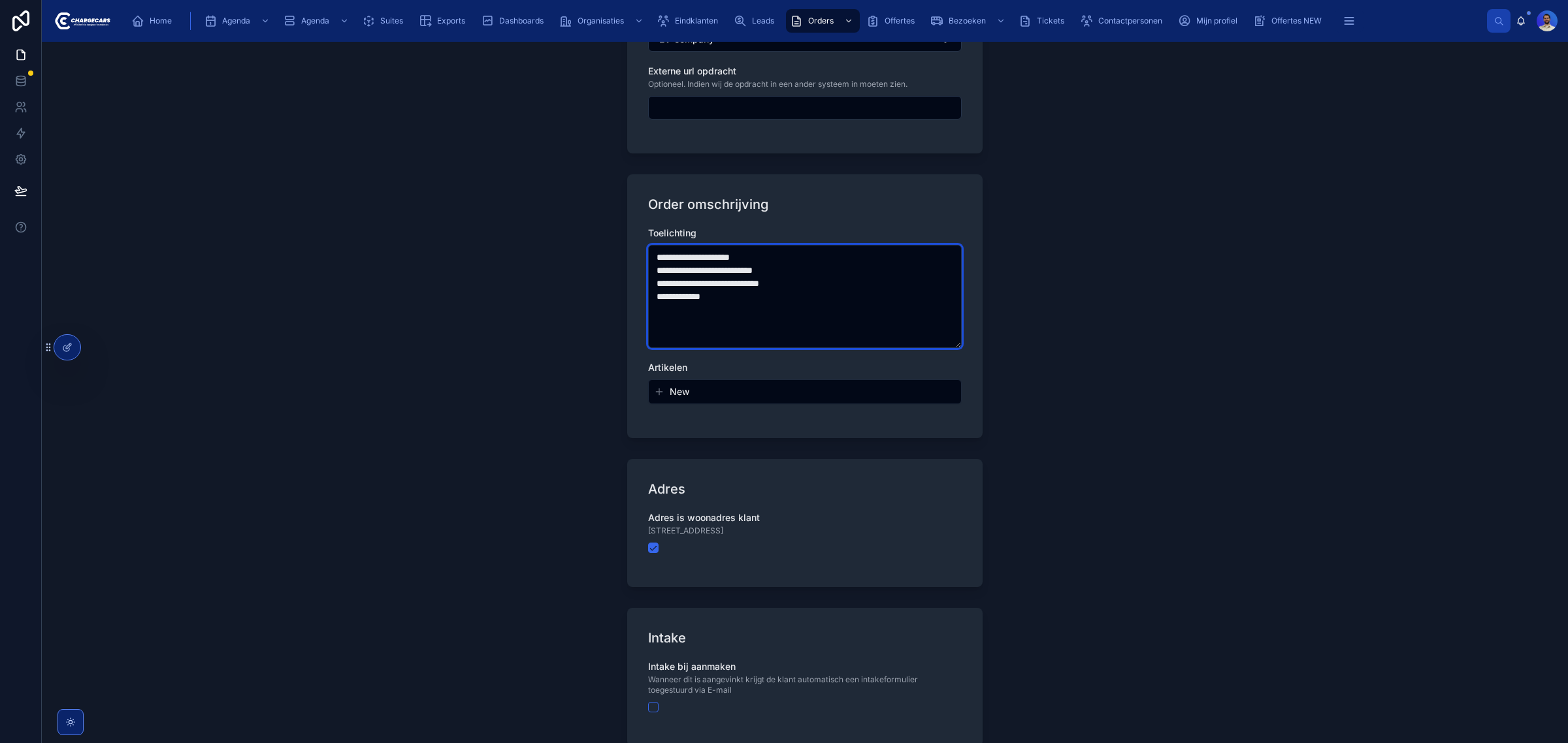
type textarea "**********"
click at [694, 397] on button "New" at bounding box center [805, 392] width 302 height 13
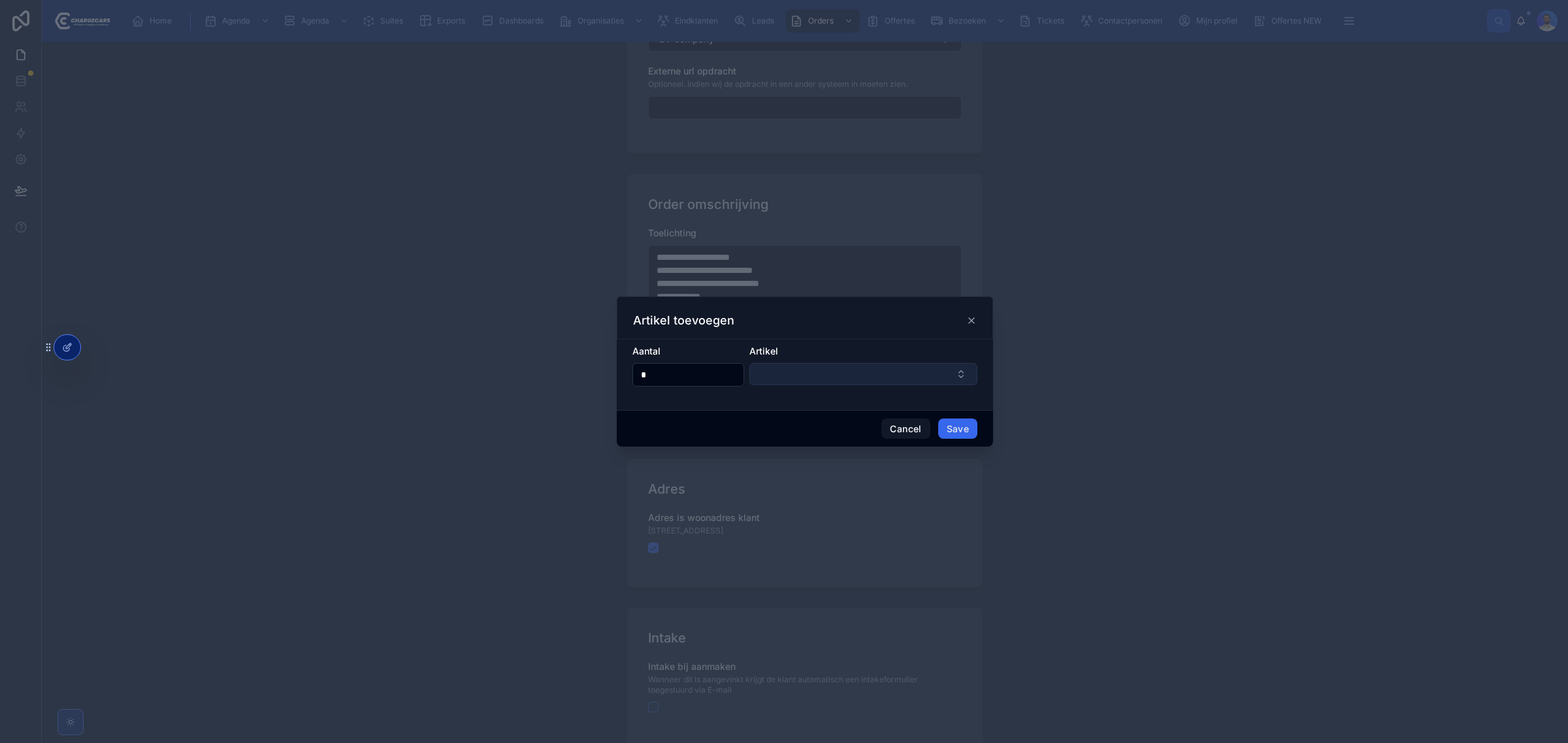
click at [804, 370] on button "Select Button" at bounding box center [863, 374] width 228 height 22
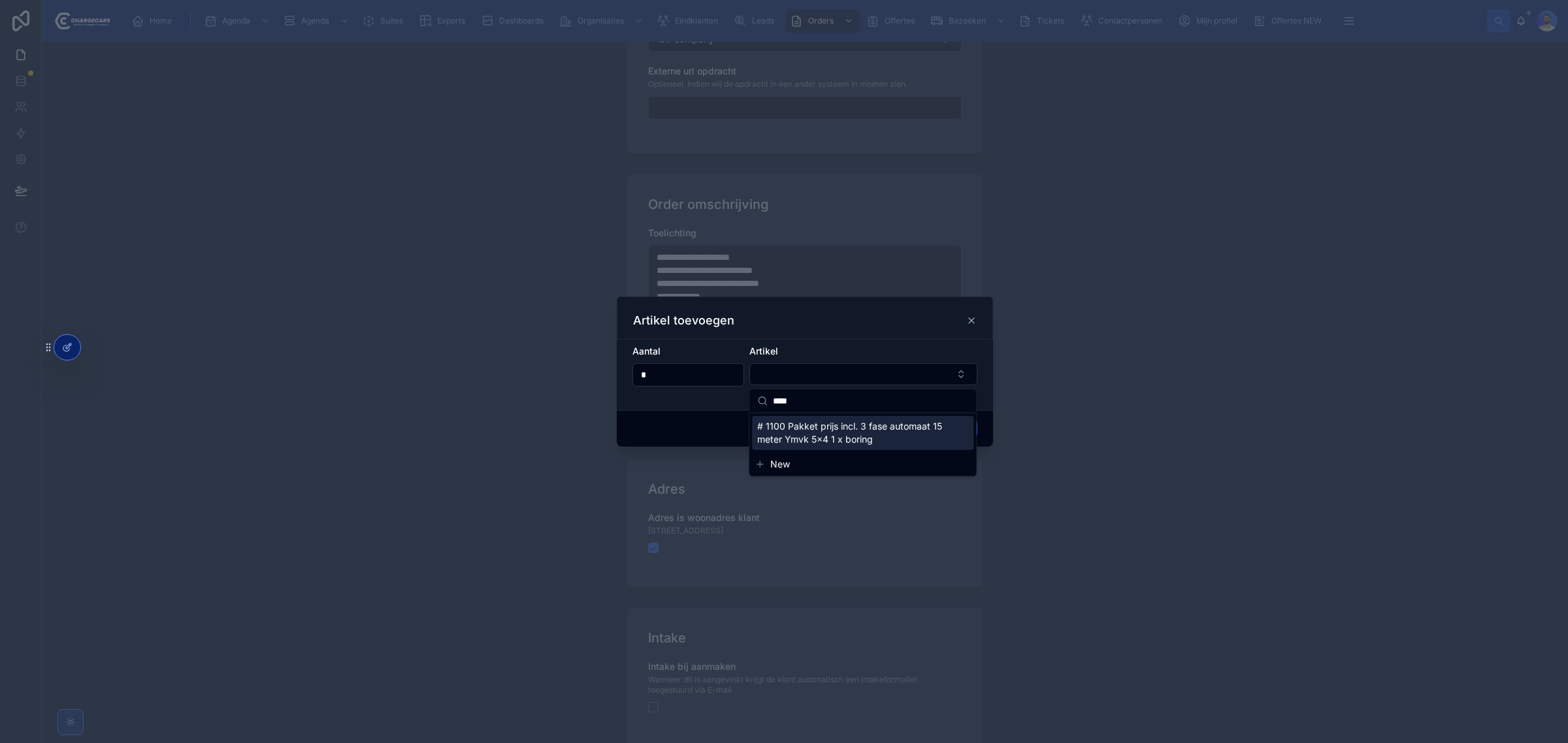
type input "****"
click at [855, 426] on span "# 1100 Pakket prijs incl. 3 fase automaat 15 meter Ymvk 5x4 1 x boring" at bounding box center [855, 433] width 196 height 26
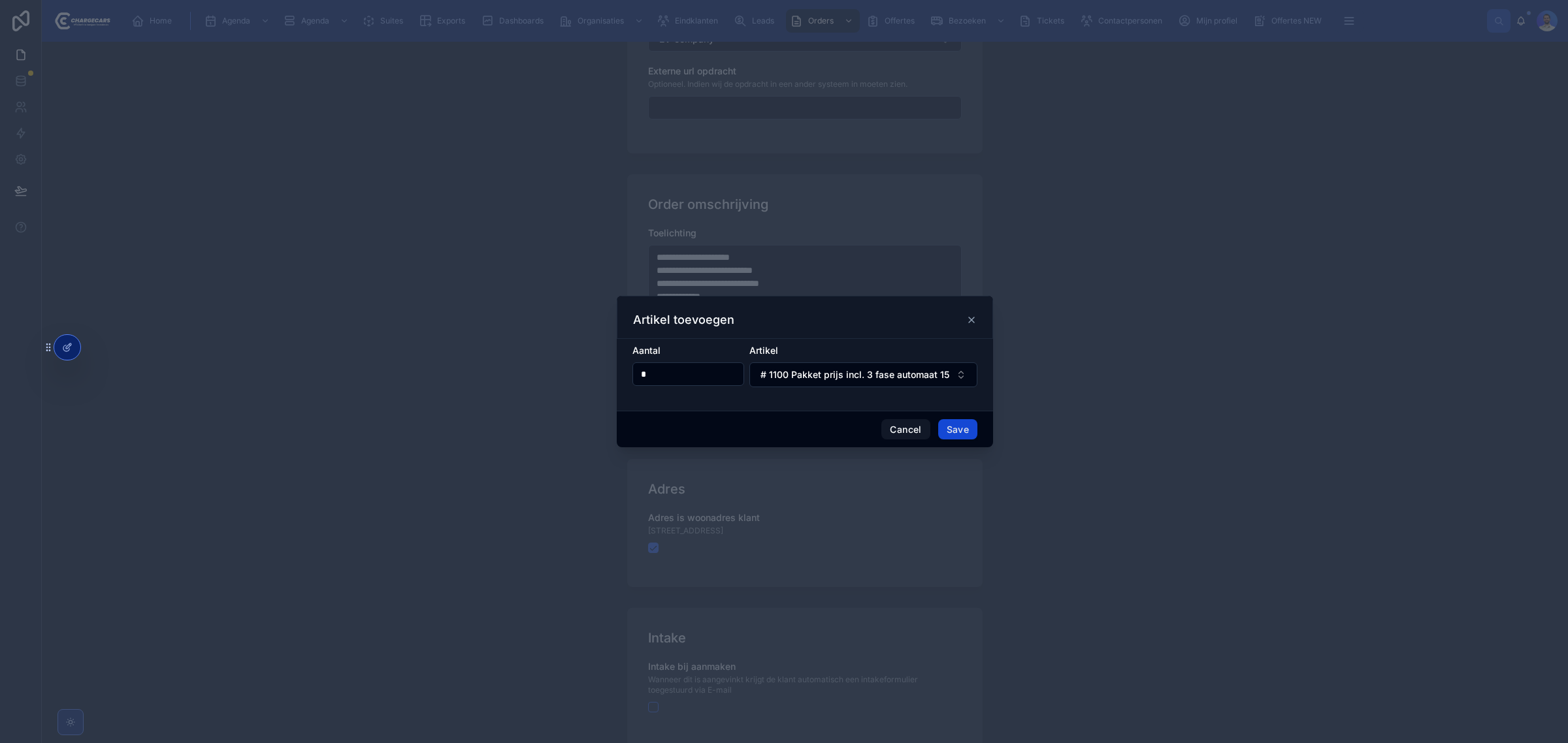
click at [954, 433] on button "Save" at bounding box center [958, 430] width 40 height 21
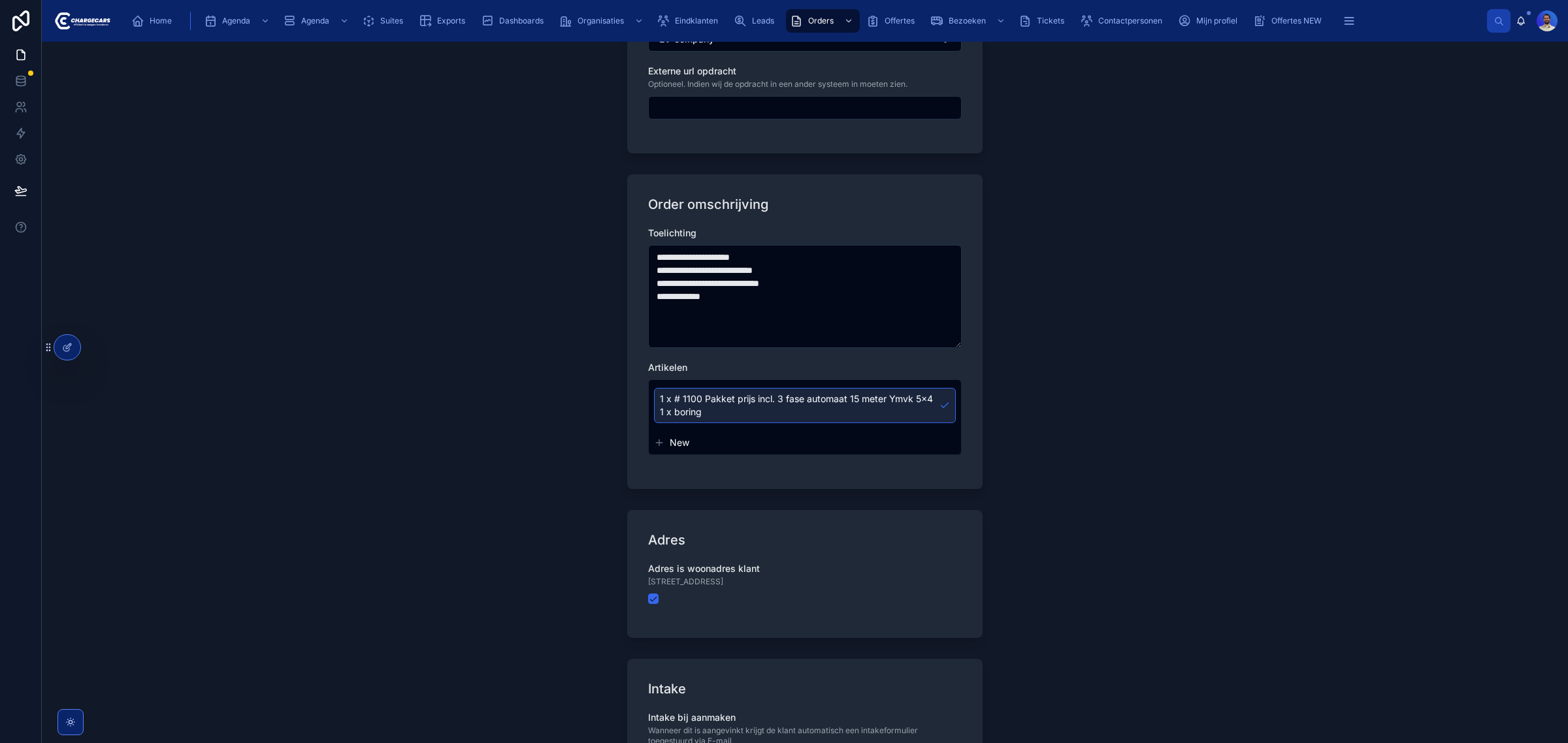
click at [685, 438] on span "New" at bounding box center [679, 443] width 20 height 13
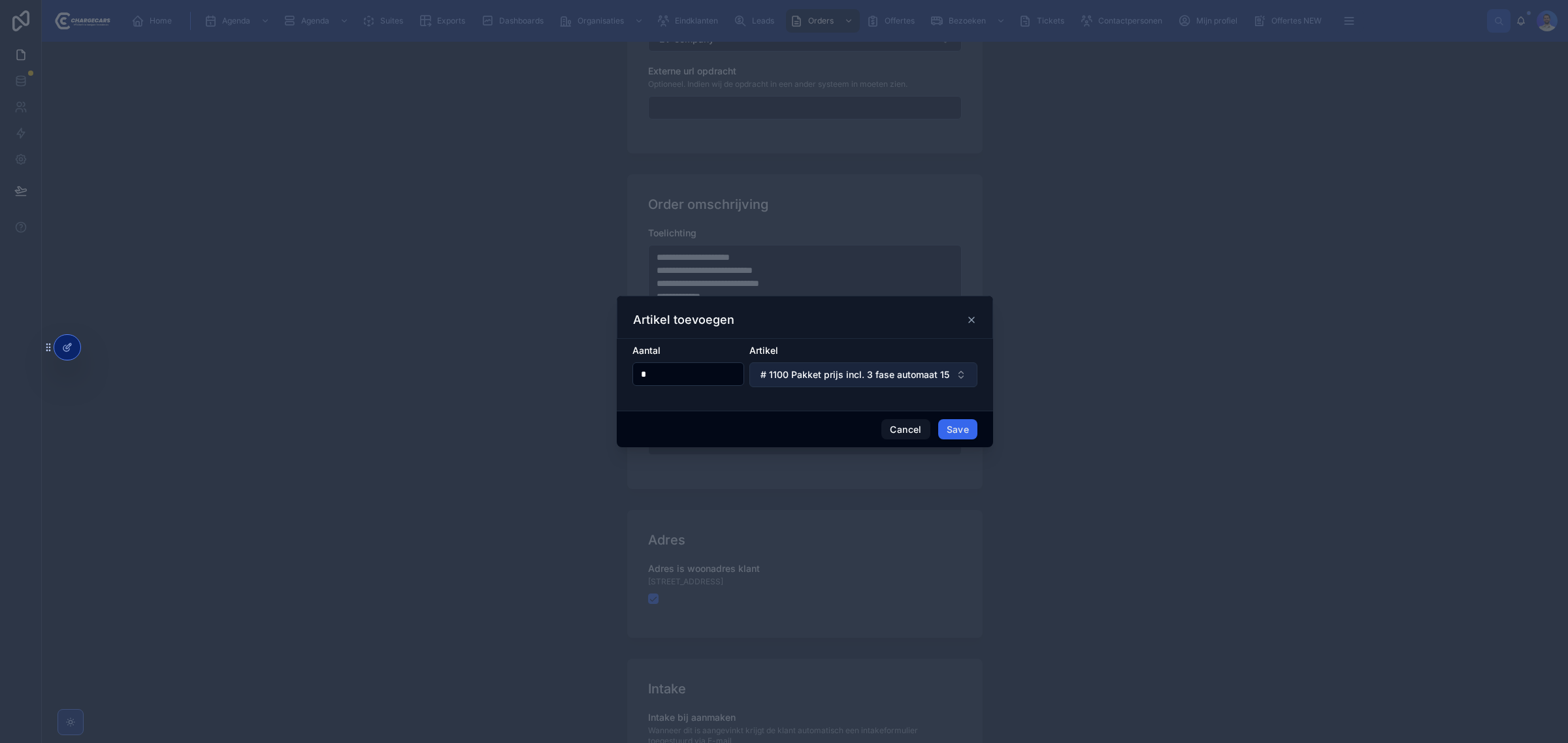
click at [809, 384] on button "# 1100 Pakket prijs incl. 3 fase automaat 15 meter Ymvk 5x4 1 x boring" at bounding box center [863, 375] width 228 height 25
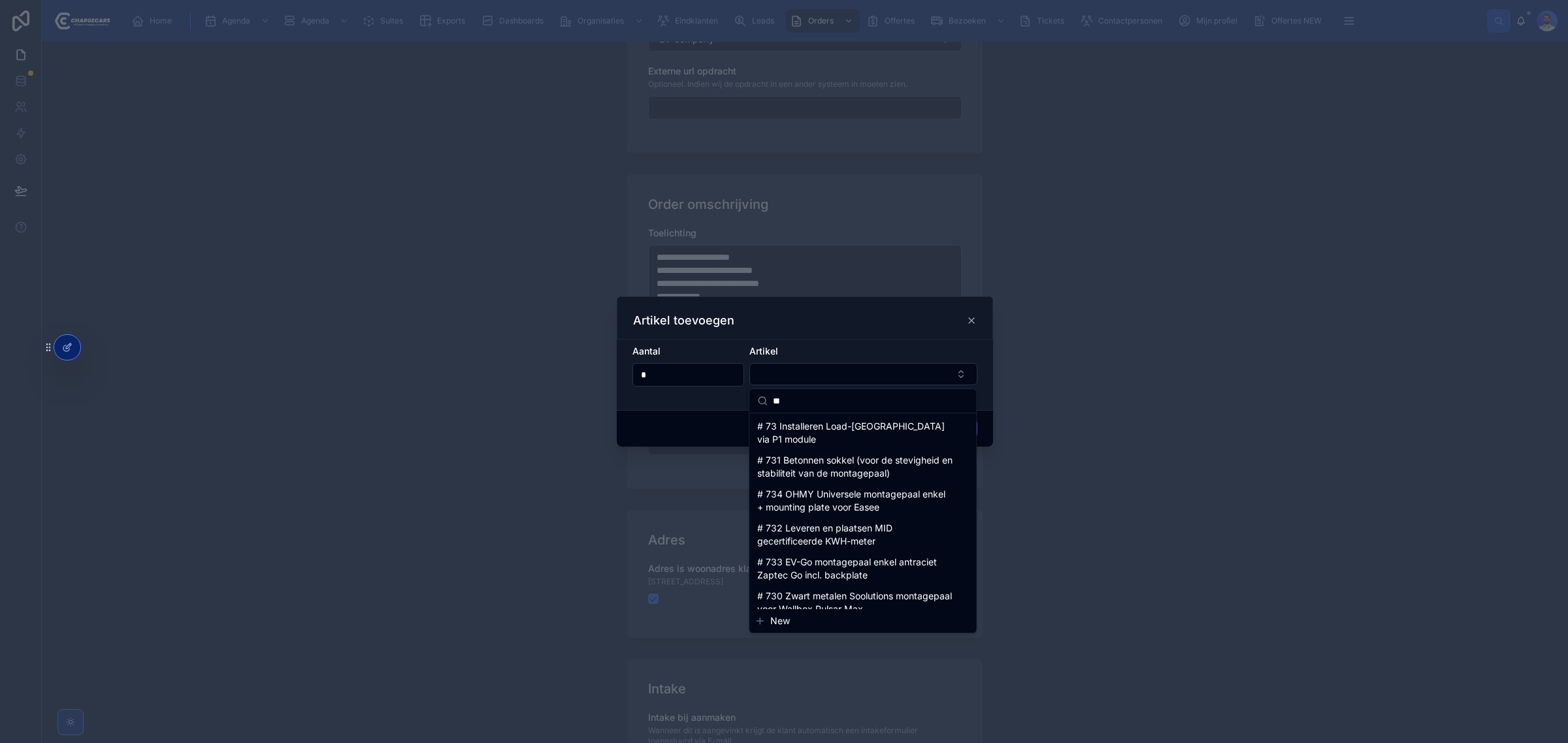
type input "**"
click at [831, 425] on span "# 73 Installeren Load-Balancing via P1 module" at bounding box center [855, 433] width 196 height 26
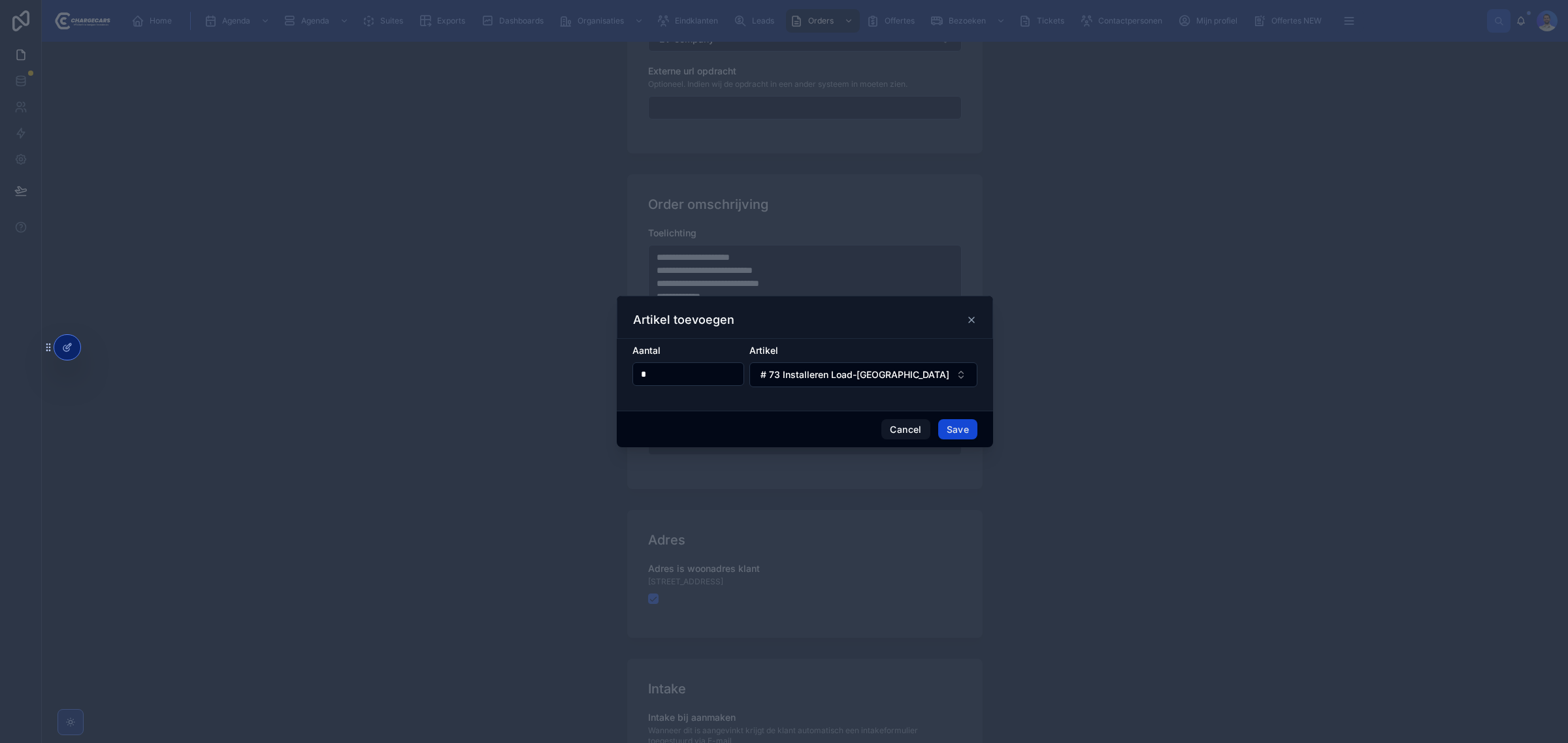
click at [945, 422] on button "Save" at bounding box center [958, 430] width 40 height 21
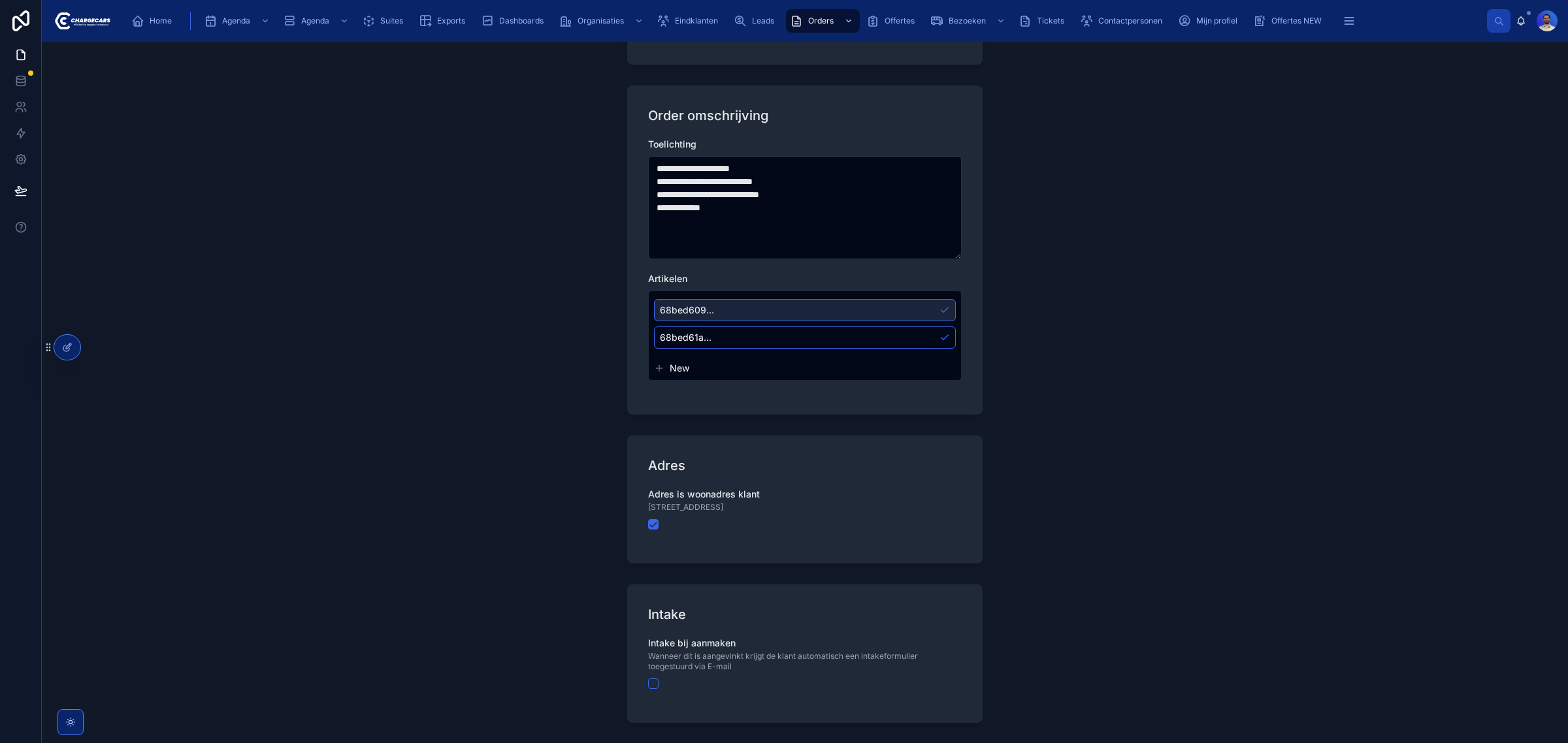
scroll to position [605, 0]
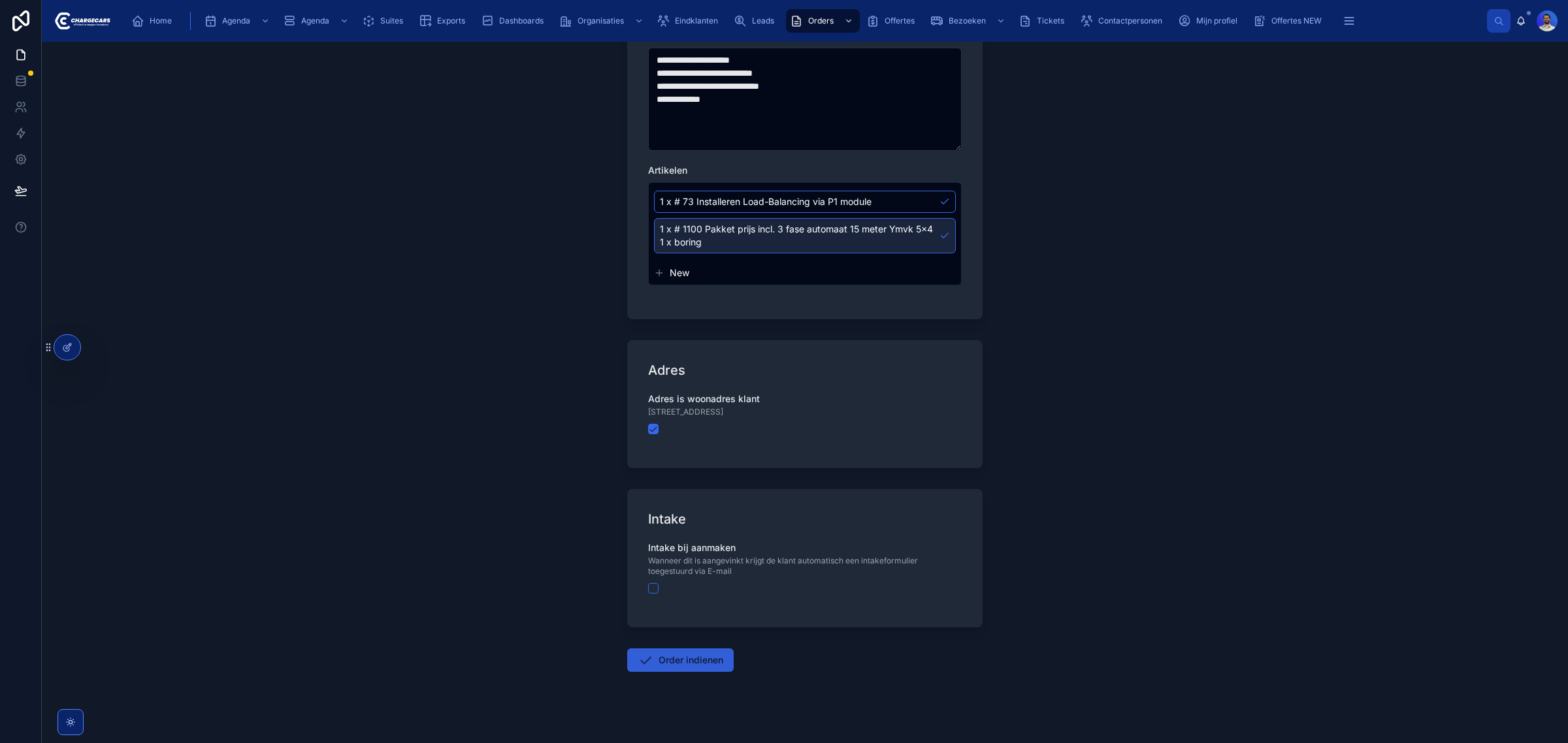
click at [681, 664] on button "Order indienen" at bounding box center [680, 660] width 106 height 23
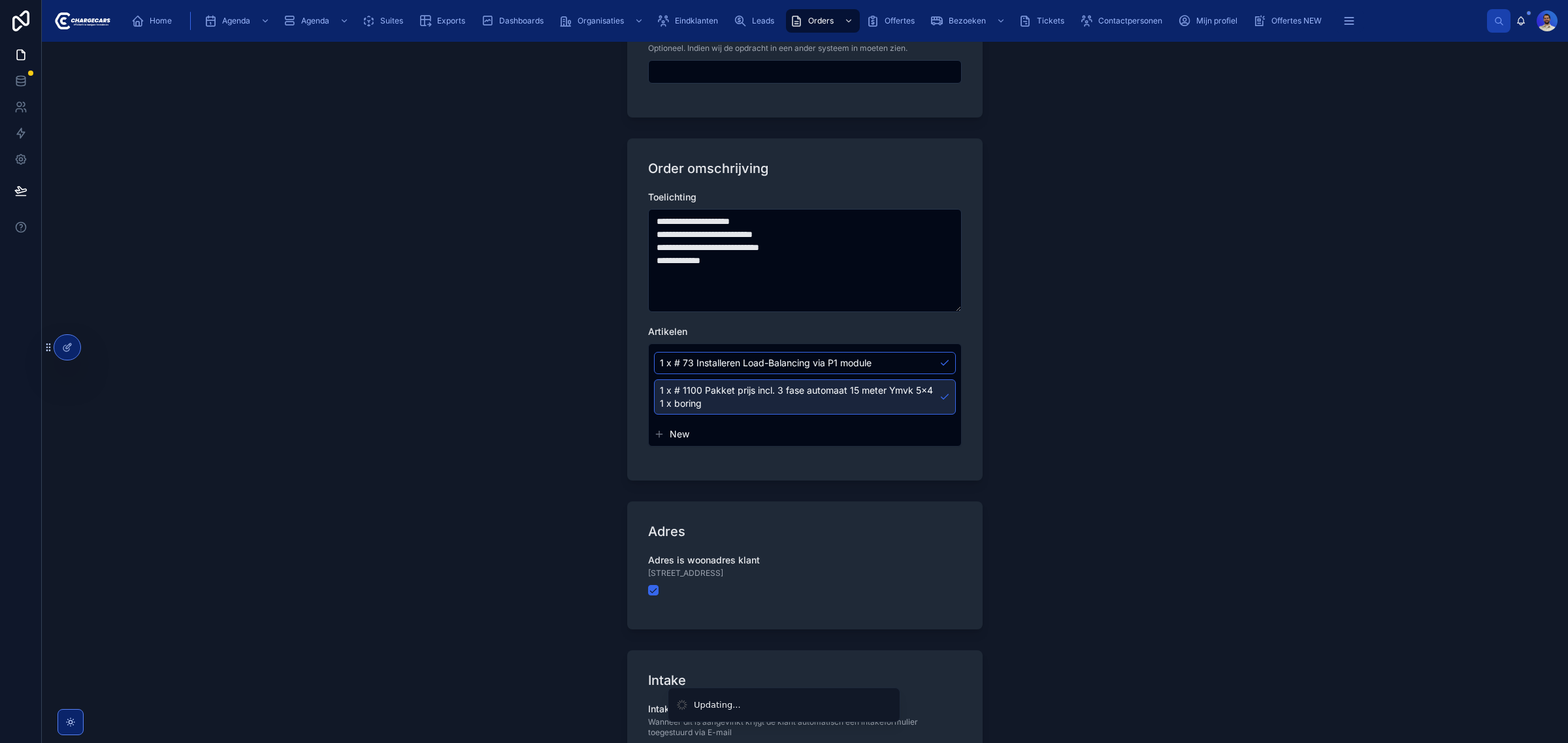
scroll to position [442, 0]
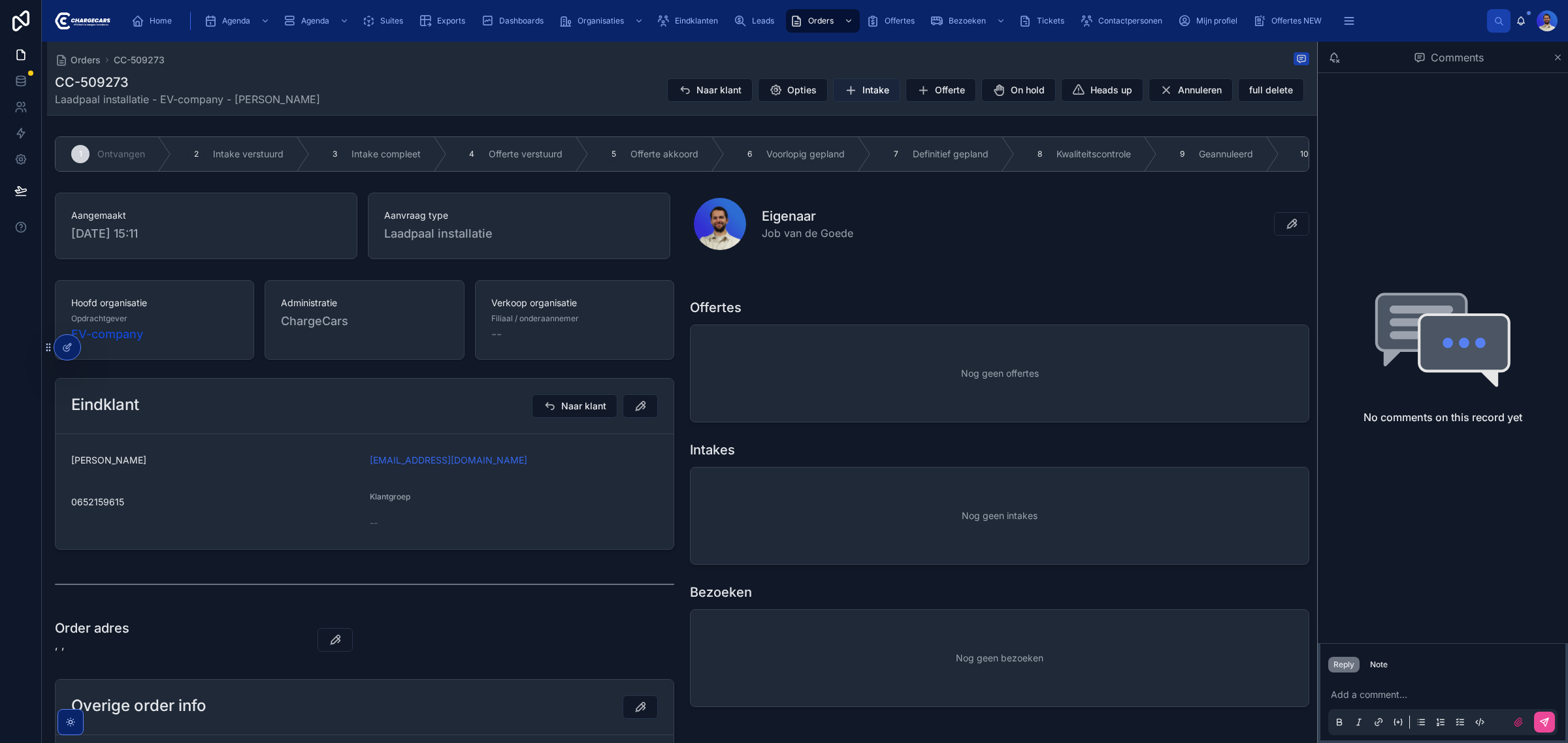
click at [850, 86] on button "Intake" at bounding box center [866, 90] width 67 height 23
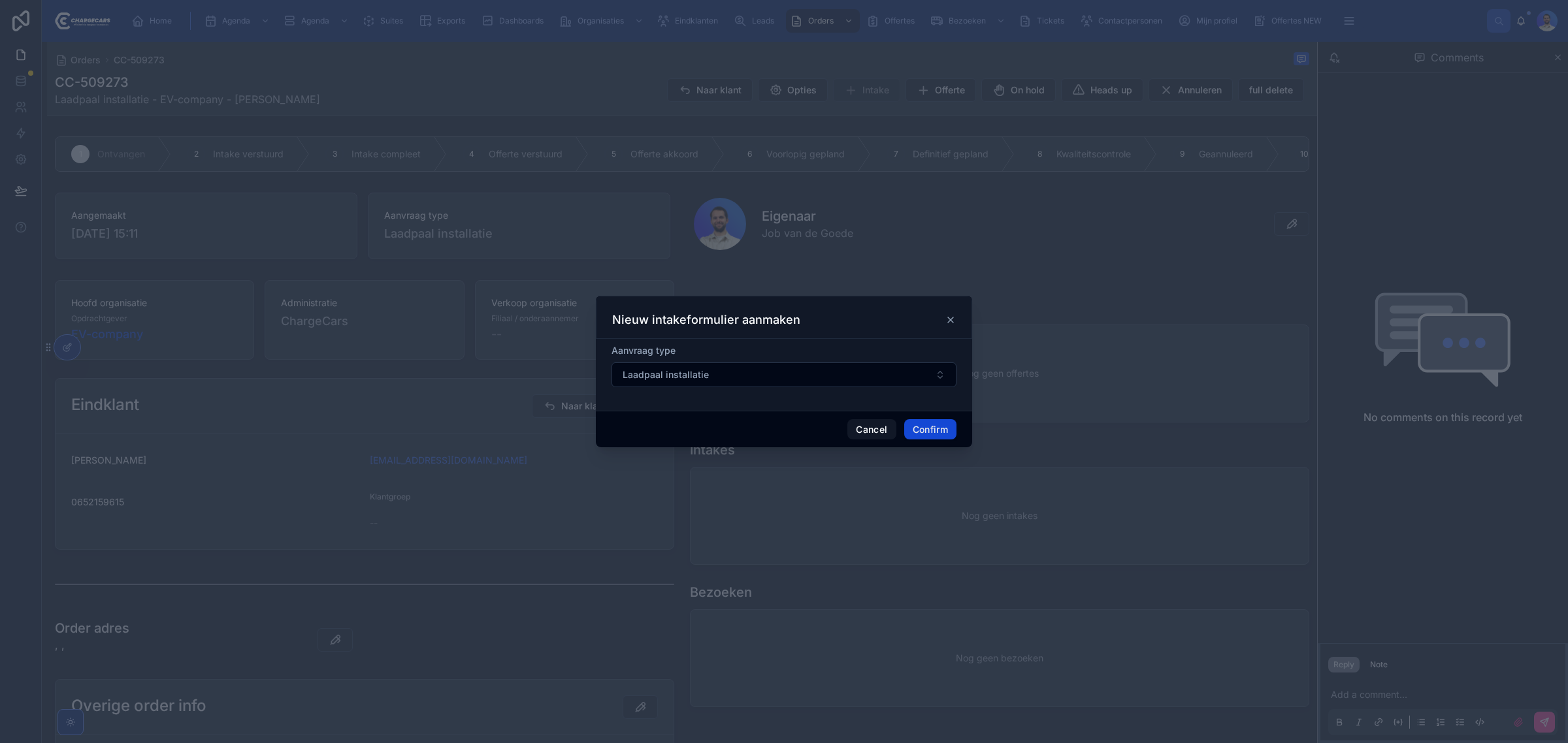
click at [947, 438] on button "Confirm" at bounding box center [929, 430] width 52 height 21
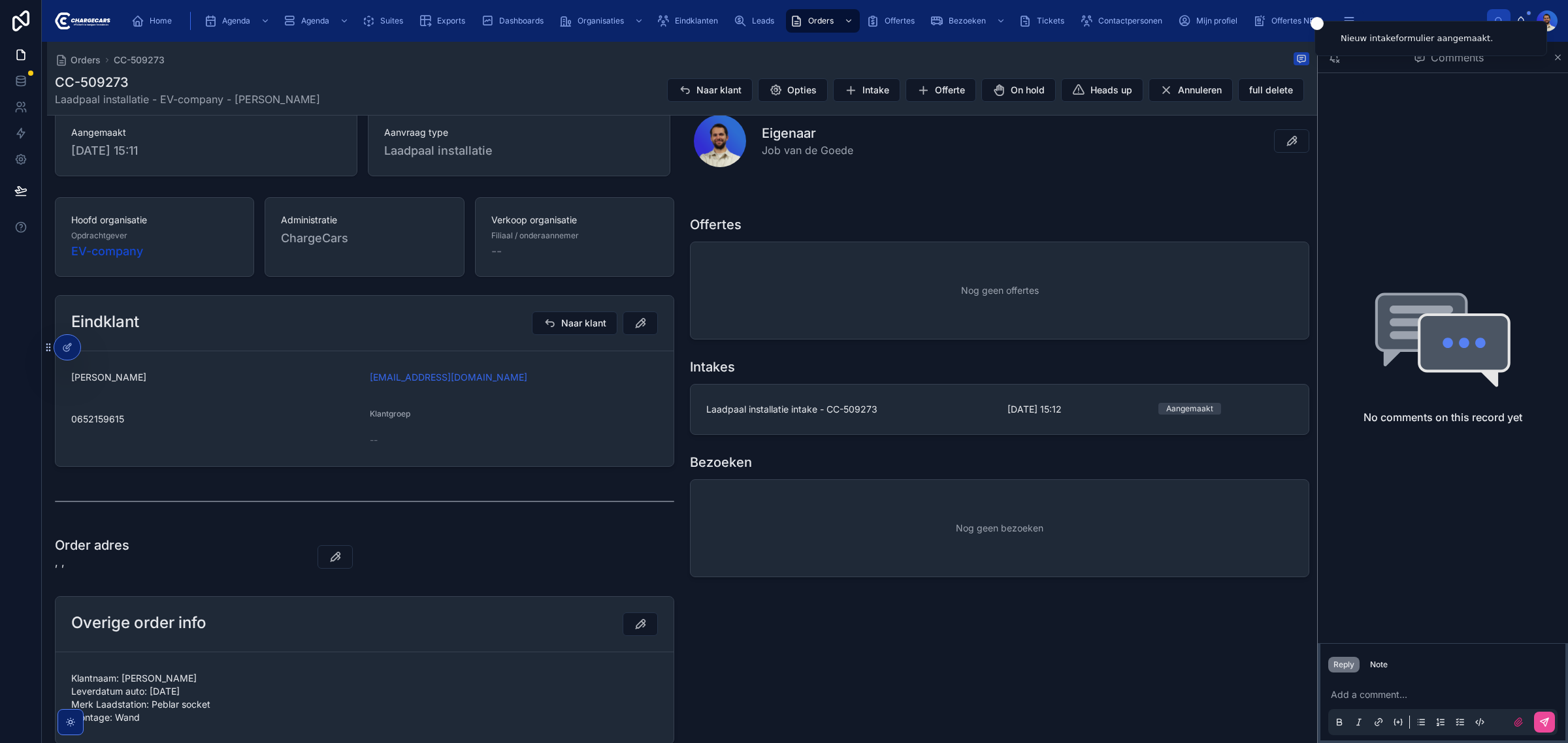
scroll to position [163, 0]
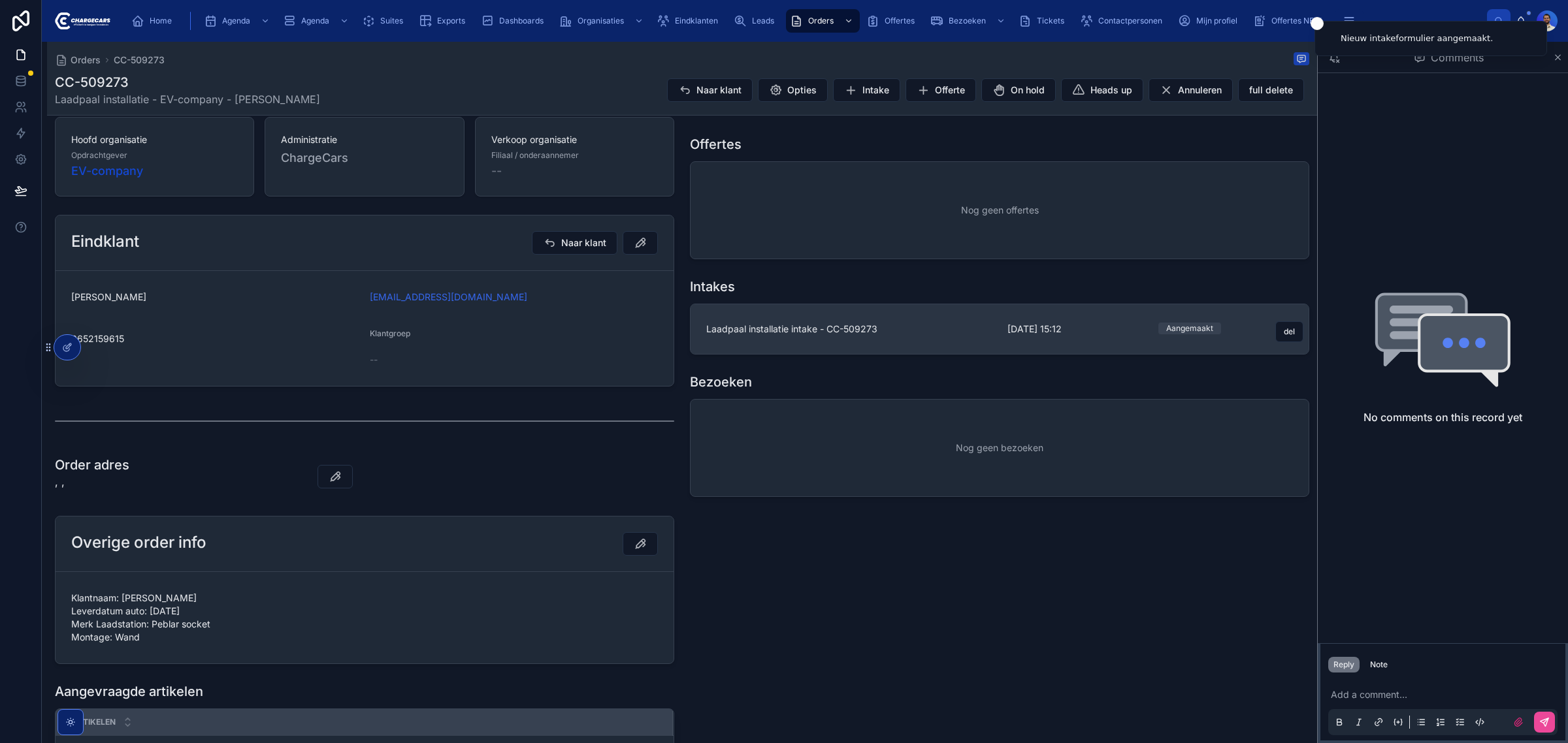
click at [807, 333] on span "Laadpaal installatie intake - CC-509273" at bounding box center [849, 329] width 286 height 13
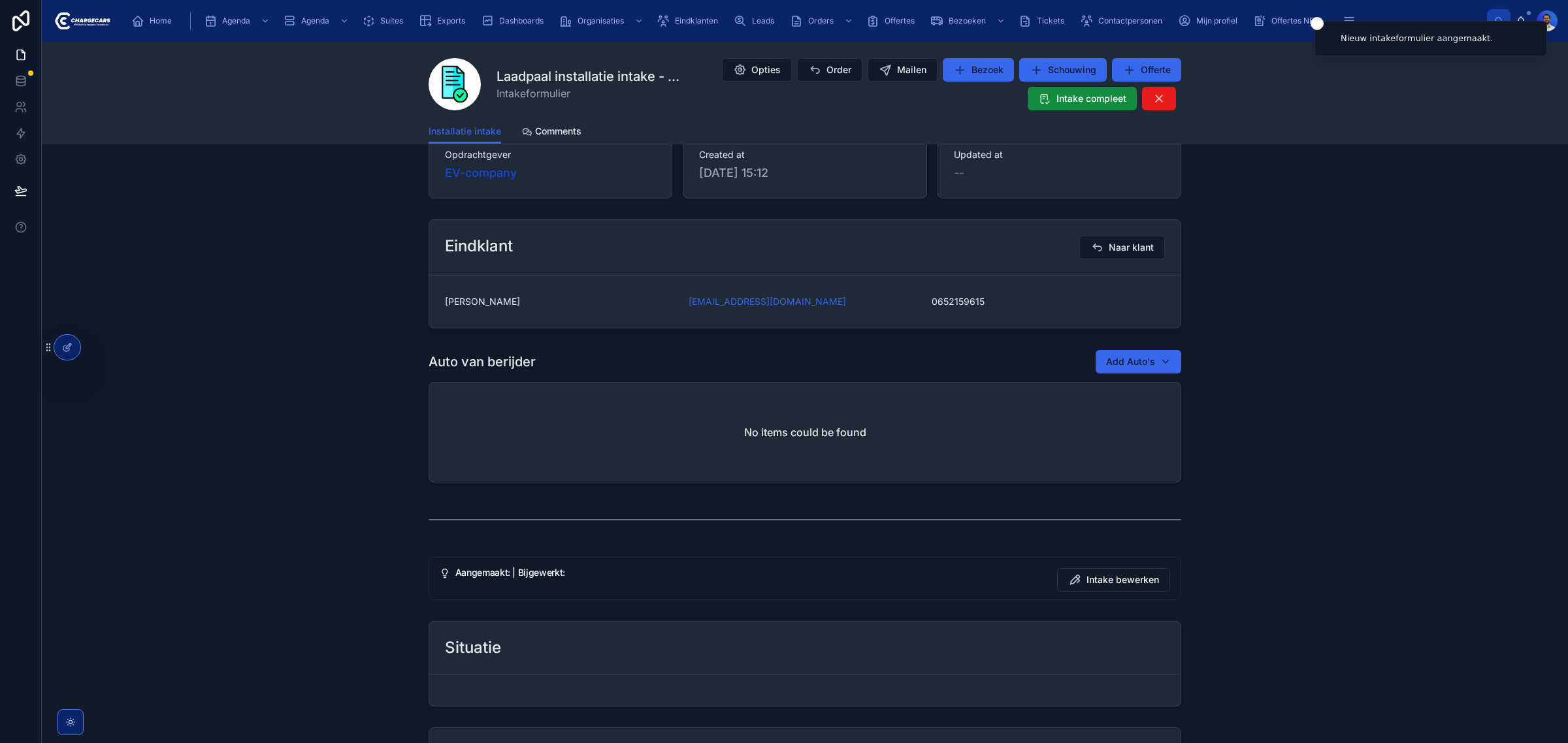
scroll to position [326, 0]
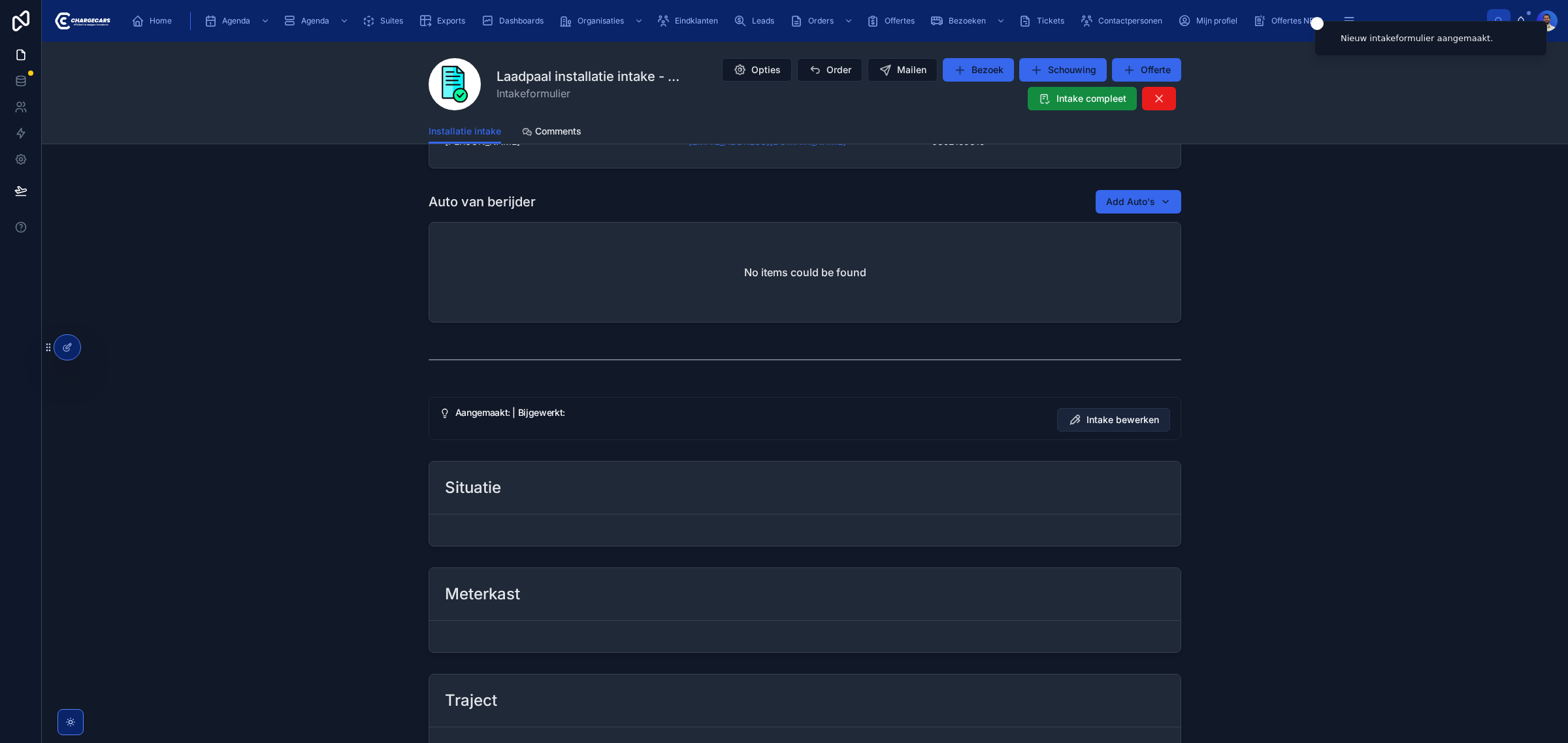
click at [1111, 415] on span "Intake bewerken" at bounding box center [1122, 420] width 73 height 13
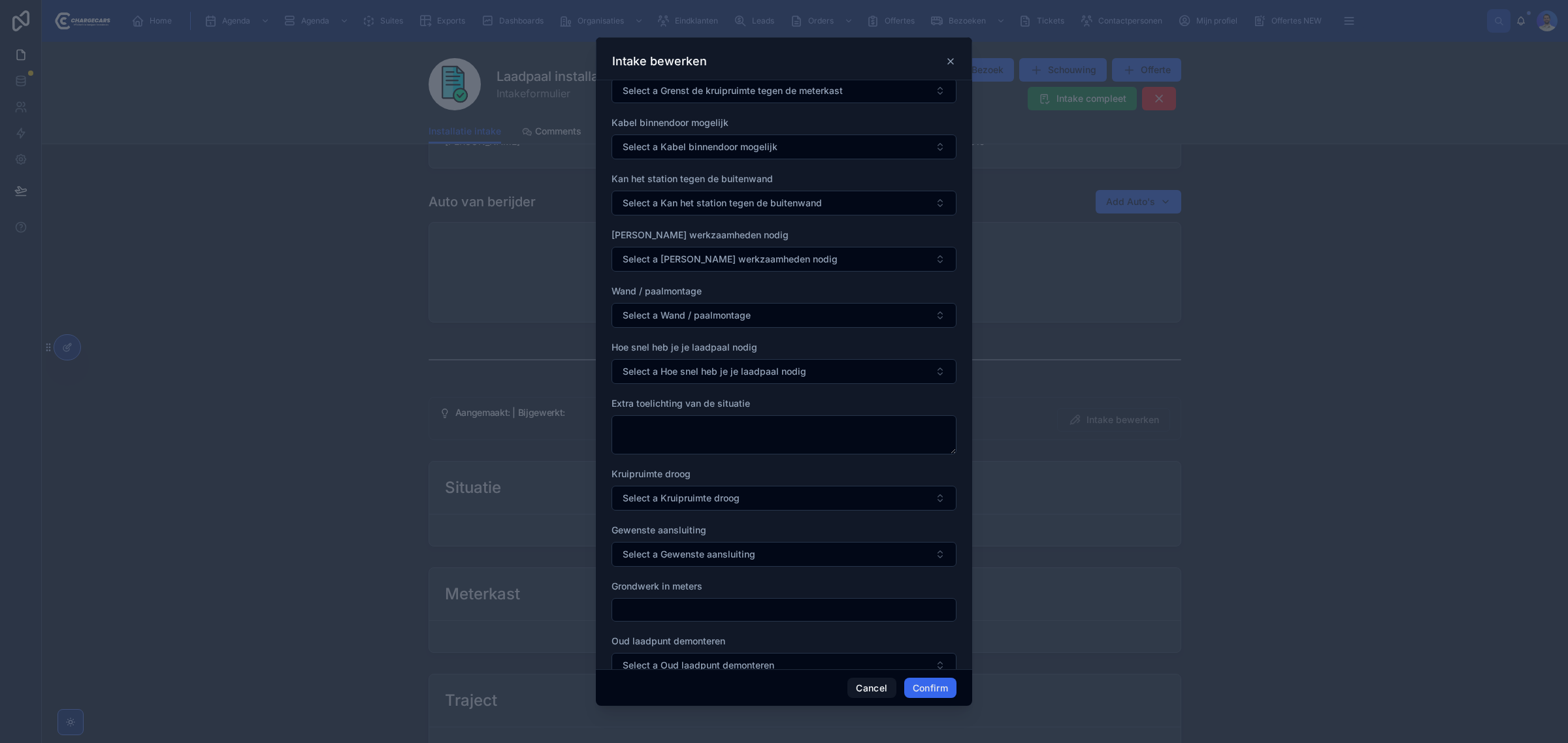
scroll to position [653, 0]
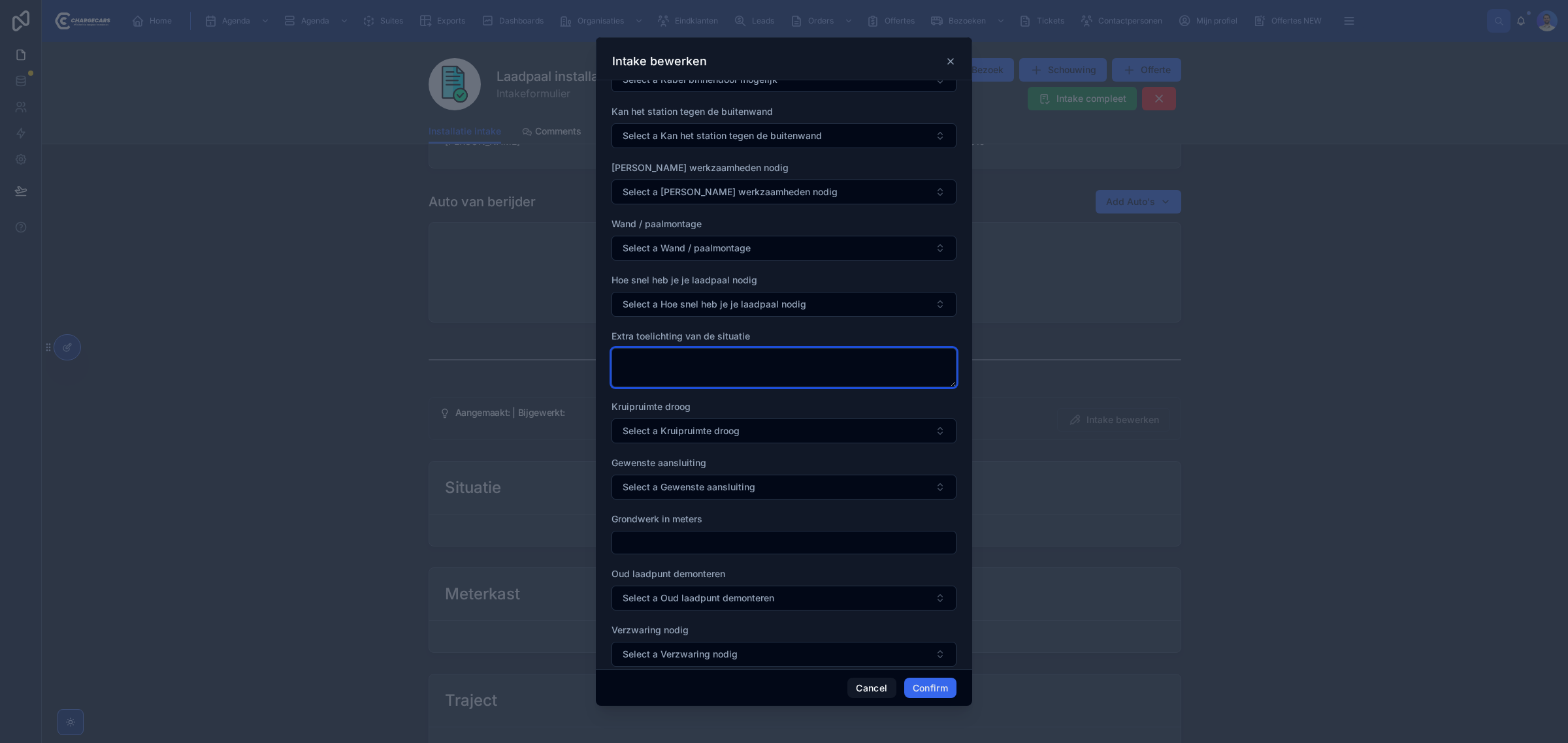
click at [665, 357] on textarea at bounding box center [784, 367] width 345 height 40
click at [688, 360] on textarea at bounding box center [784, 367] width 345 height 40
paste textarea "**********"
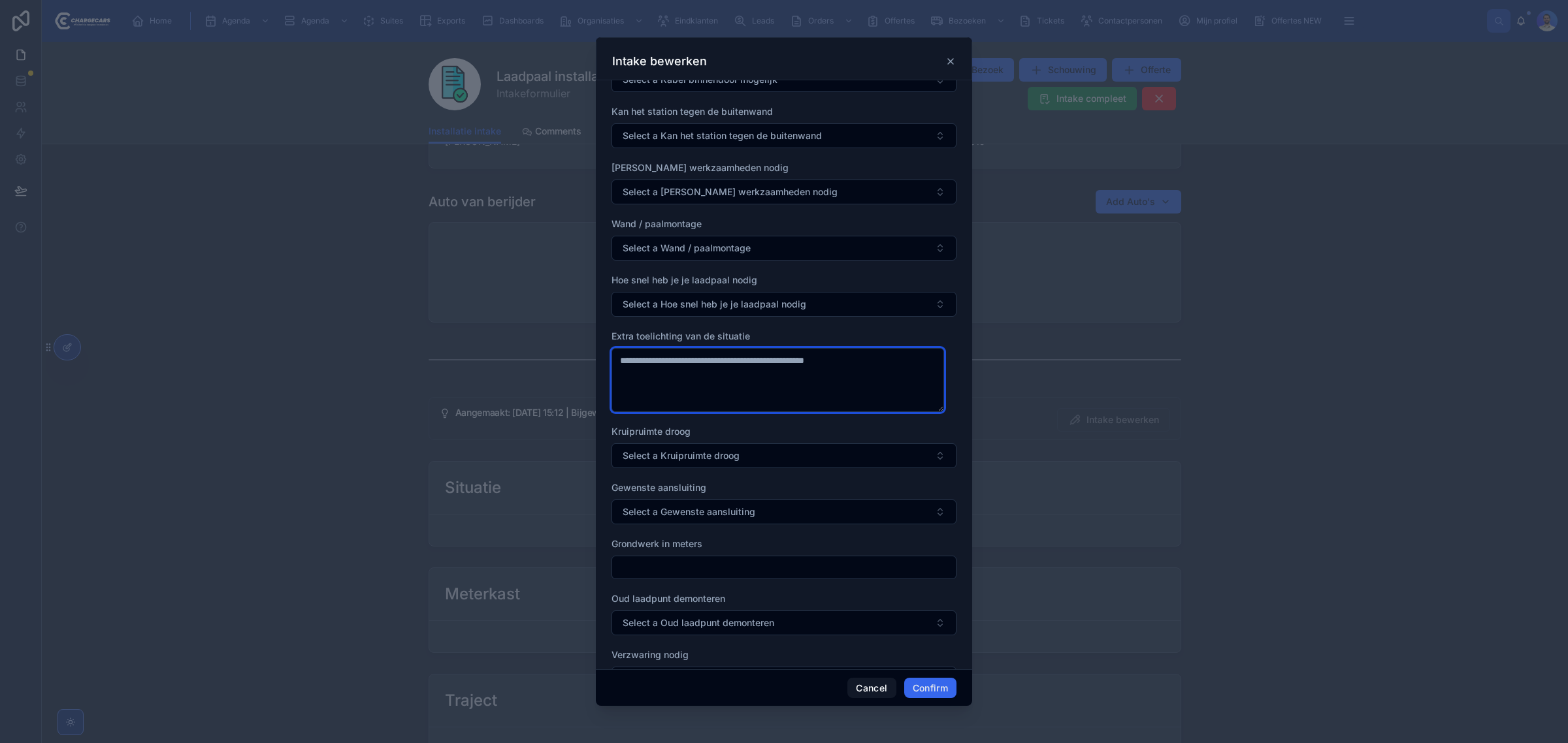
click at [663, 412] on textarea "**********" at bounding box center [778, 379] width 332 height 64
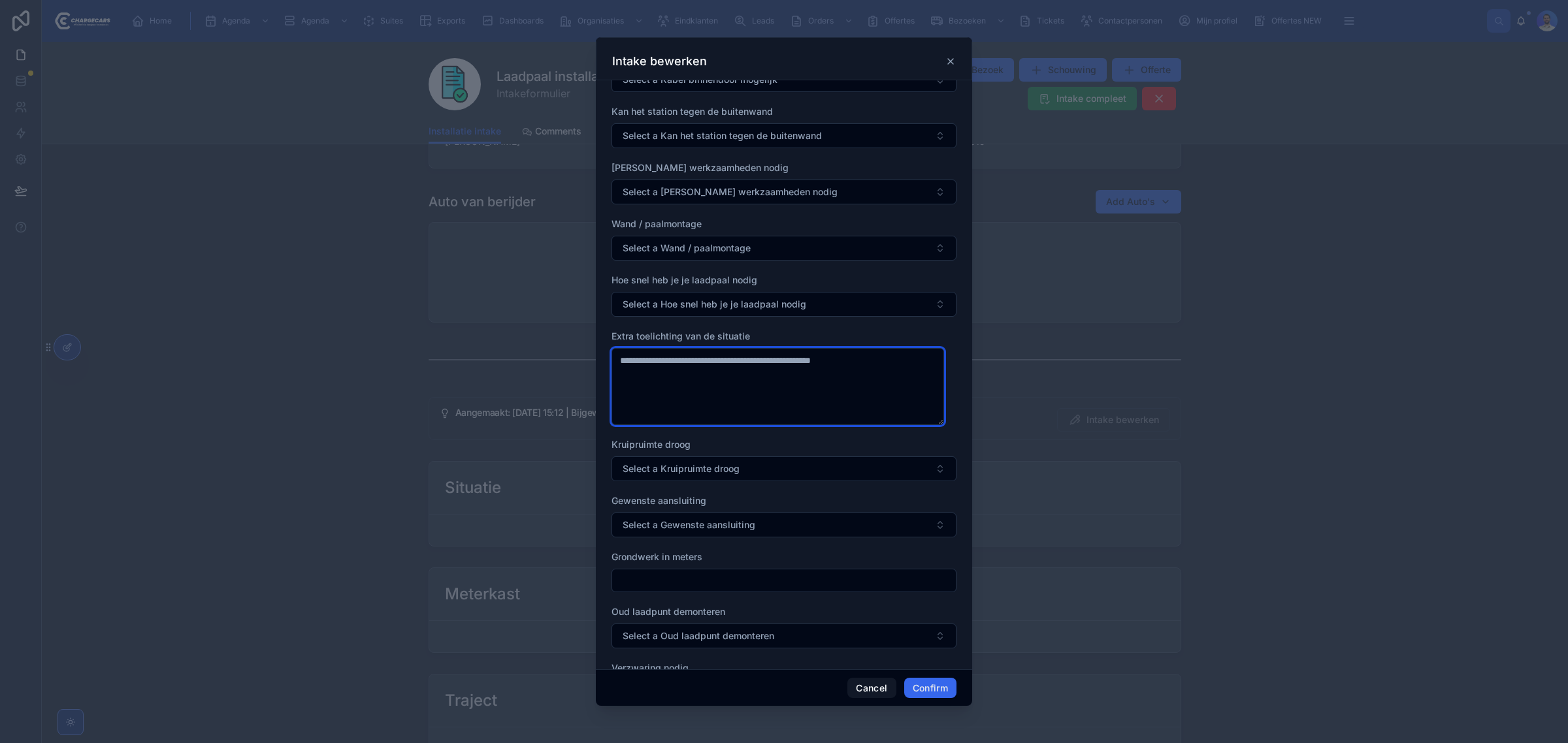
paste textarea "**********"
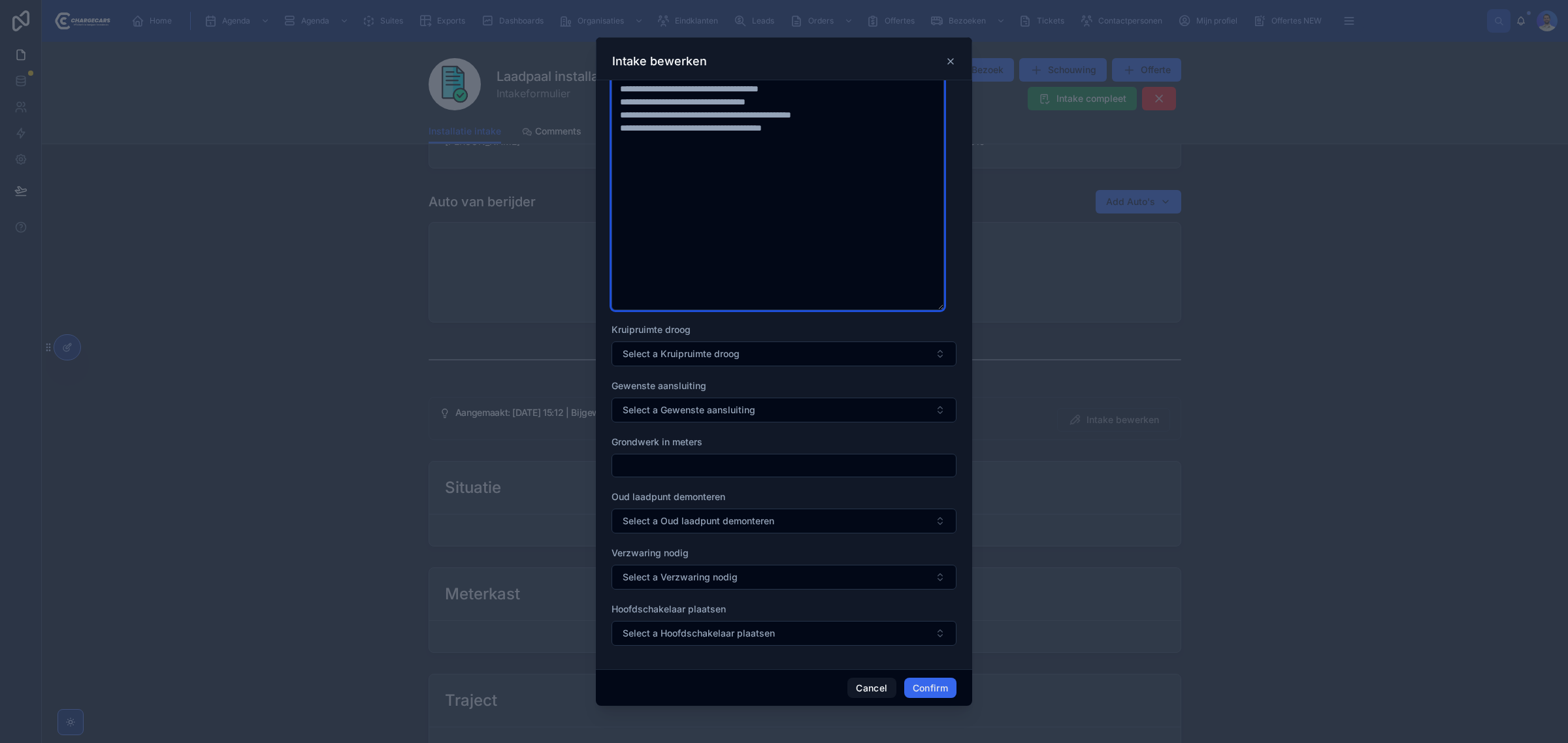
scroll to position [1009, 0]
type textarea "**********"
click at [929, 683] on button "Confirm" at bounding box center [929, 688] width 52 height 21
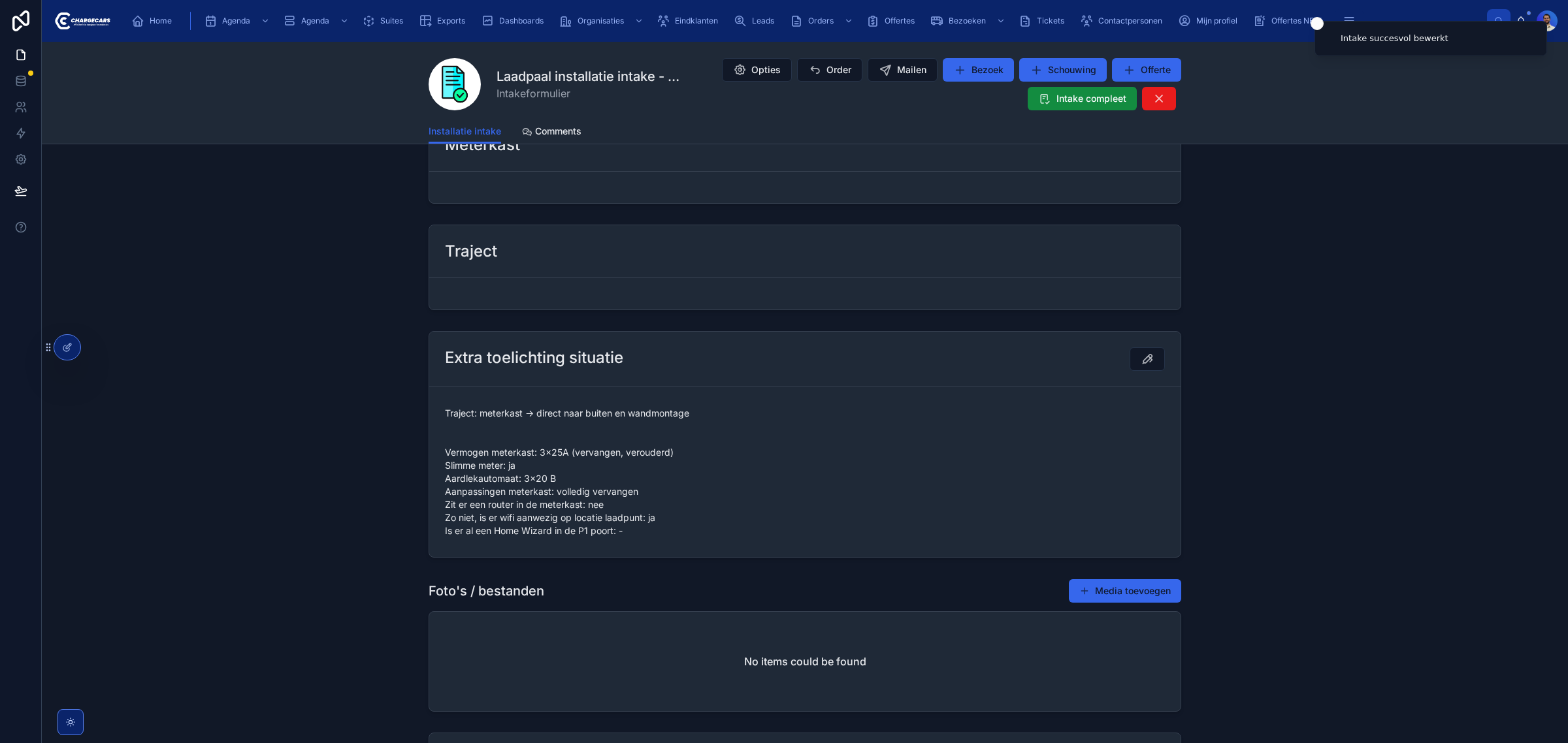
scroll to position [490, 0]
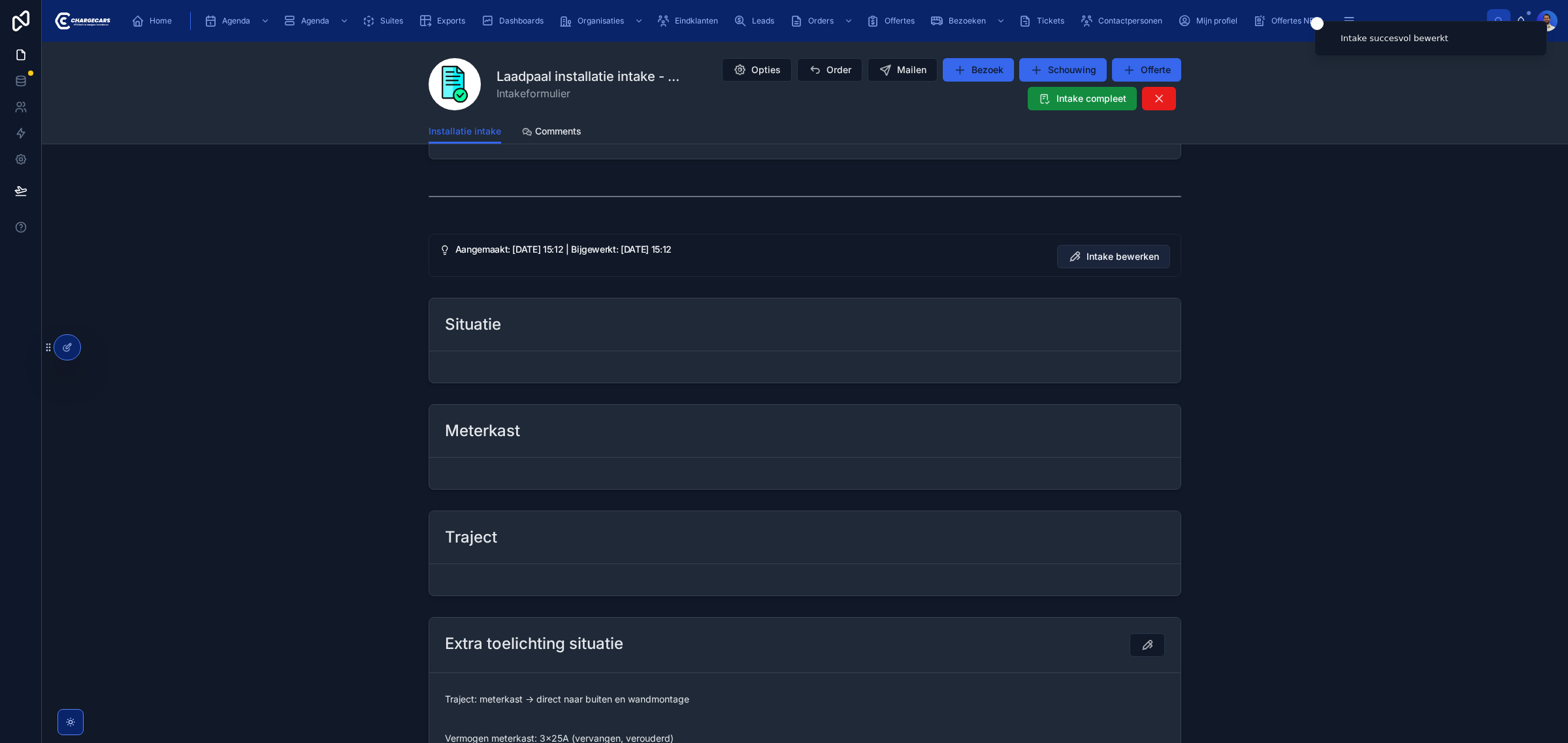
click at [1104, 253] on span "Intake bewerken" at bounding box center [1122, 257] width 73 height 13
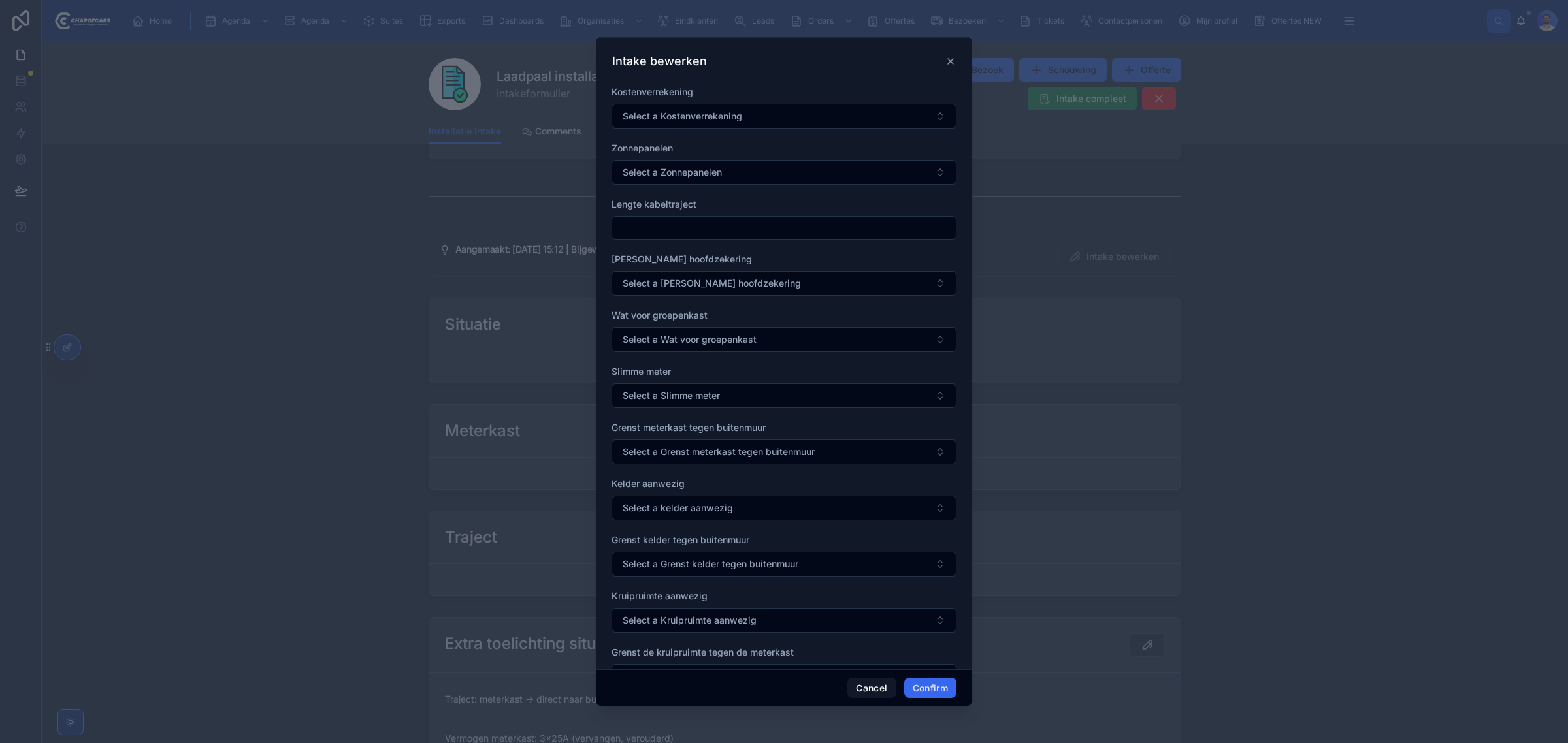
click at [405, 311] on div at bounding box center [784, 371] width 1568 height 743
click at [949, 62] on icon at bounding box center [950, 61] width 5 height 5
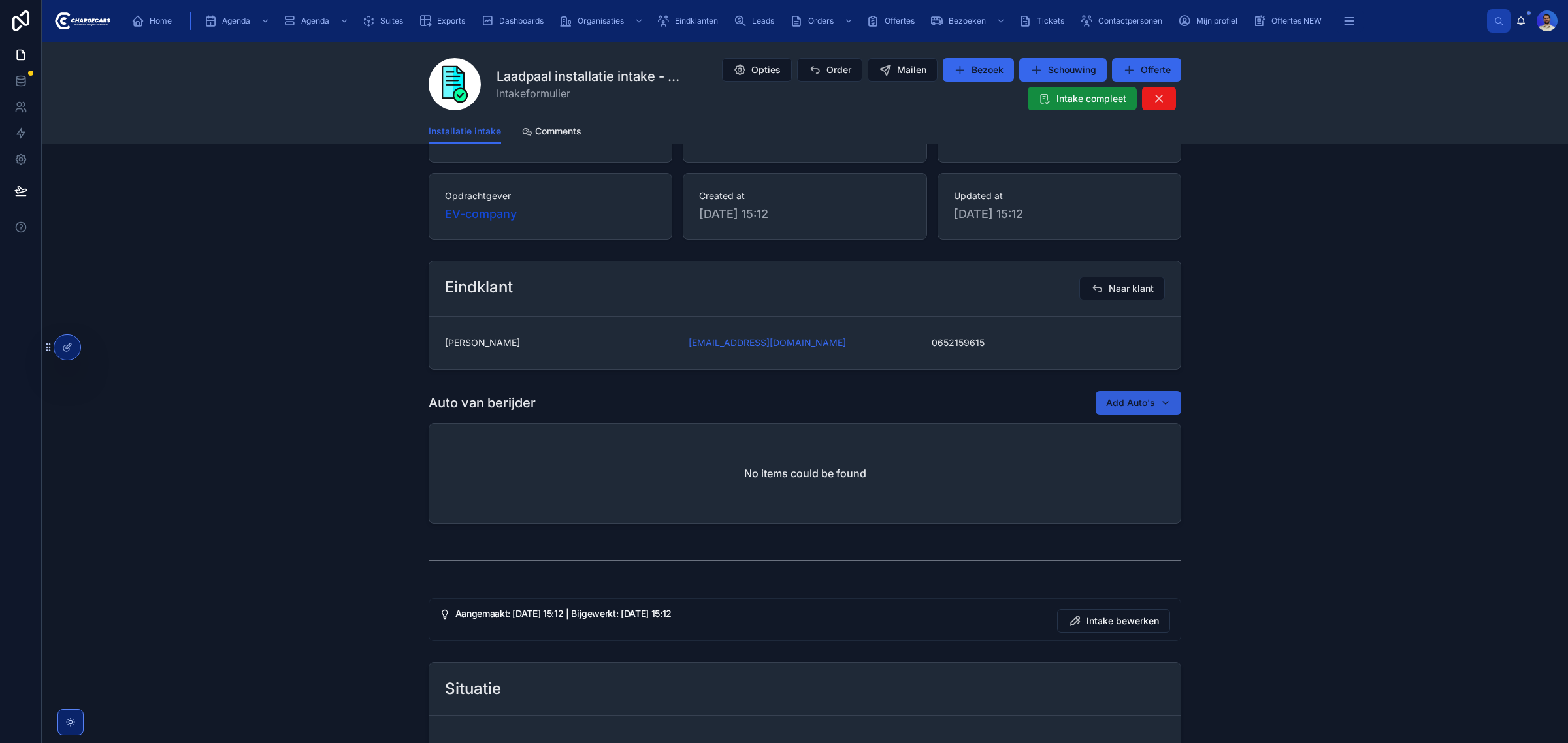
scroll to position [244, 0]
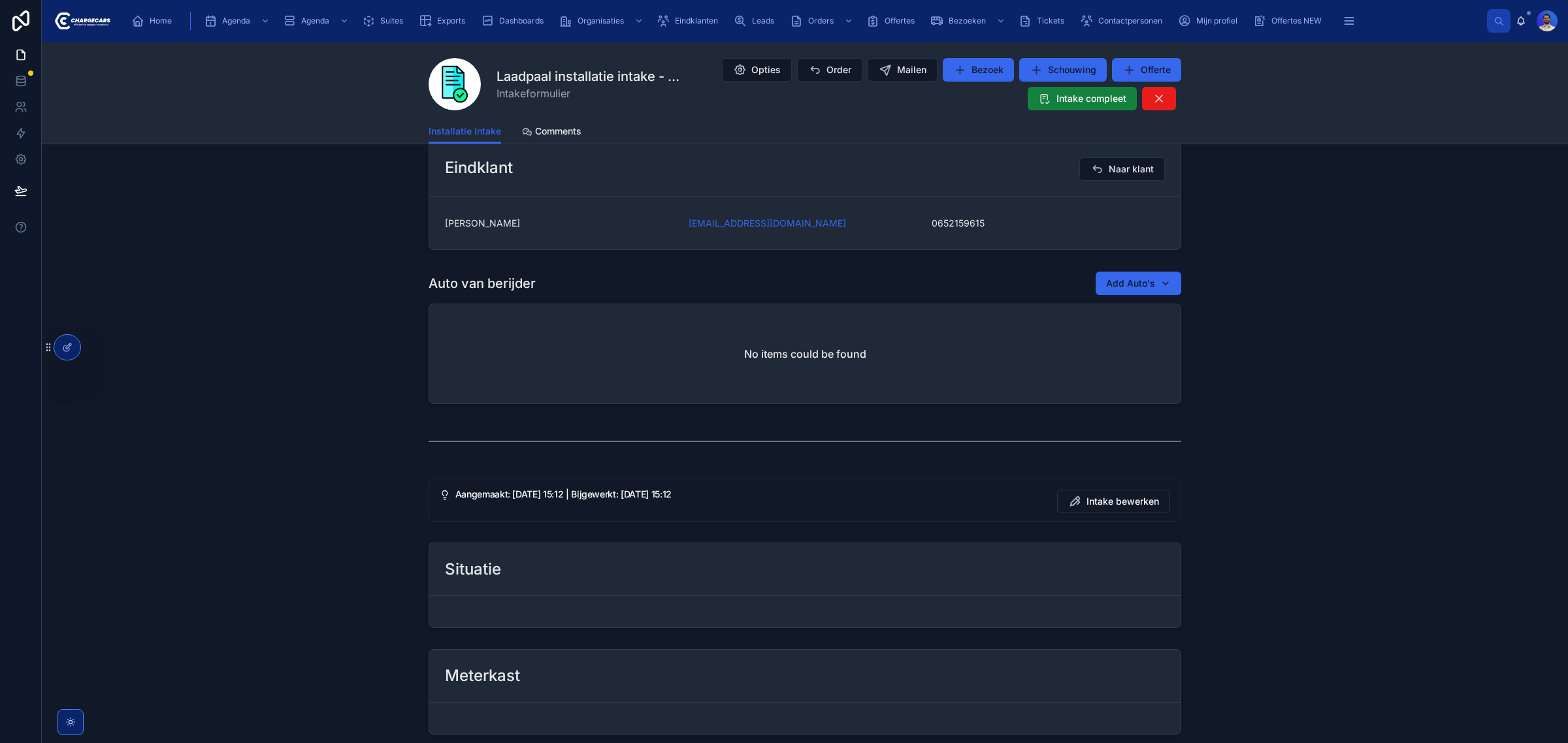
click at [1072, 102] on span "Intake compleet" at bounding box center [1090, 99] width 70 height 13
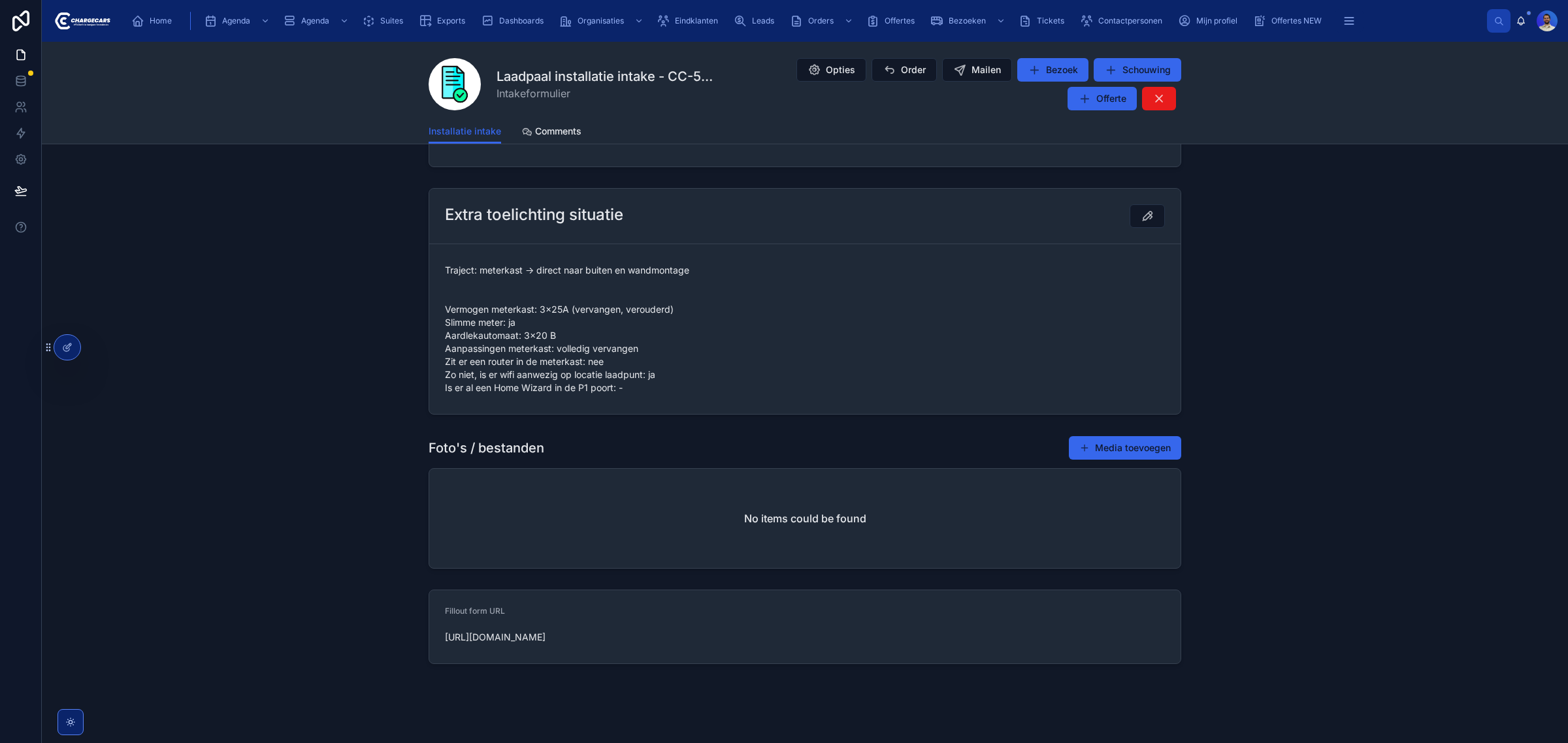
scroll to position [931, 0]
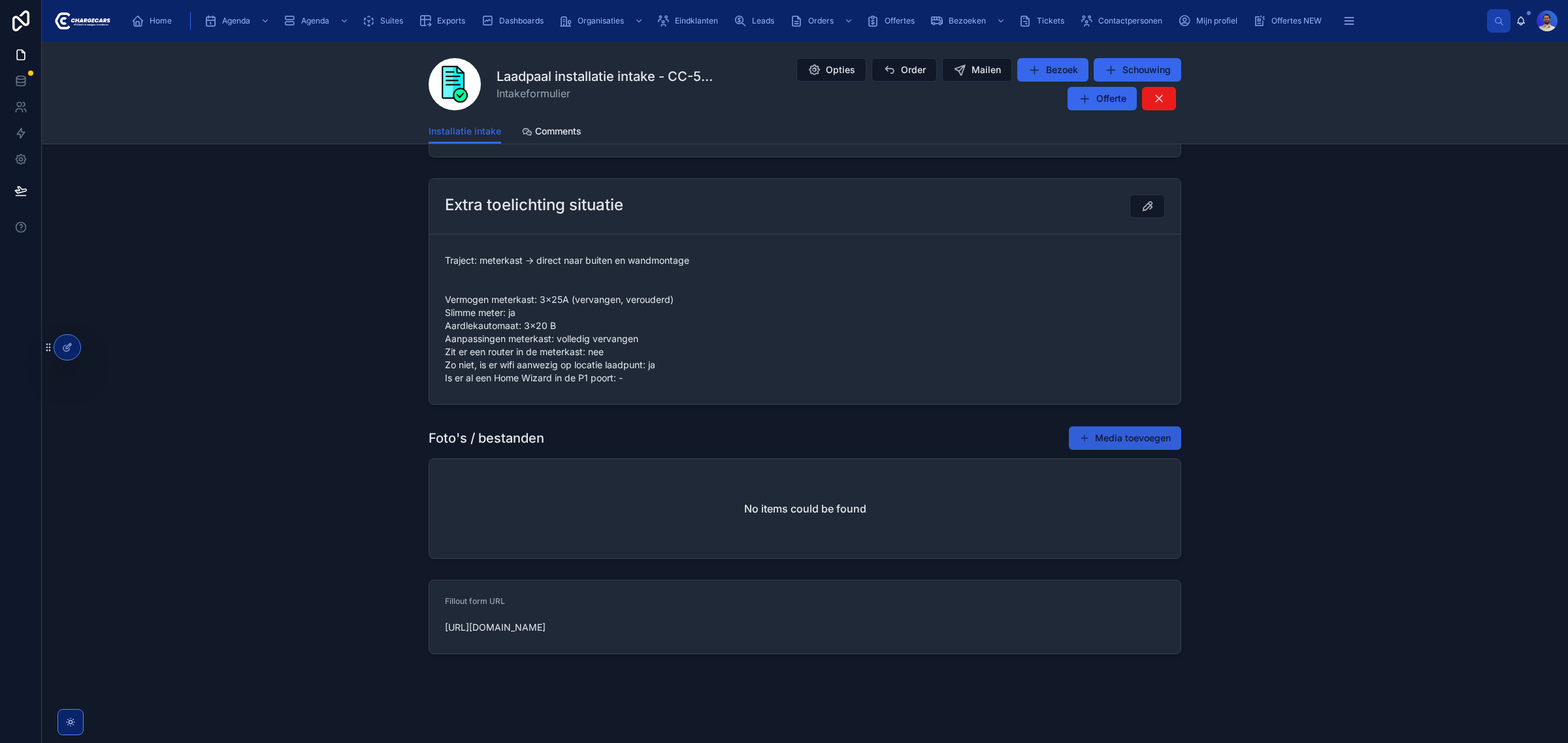
drag, startPoint x: 1119, startPoint y: 452, endPoint x: 1121, endPoint y: 439, distance: 13.2
click at [1119, 452] on div "Foto's / bestanden Media toevoegen No items could be found" at bounding box center [804, 493] width 752 height 133
click at [1121, 432] on button "Media toevoegen" at bounding box center [1124, 438] width 112 height 23
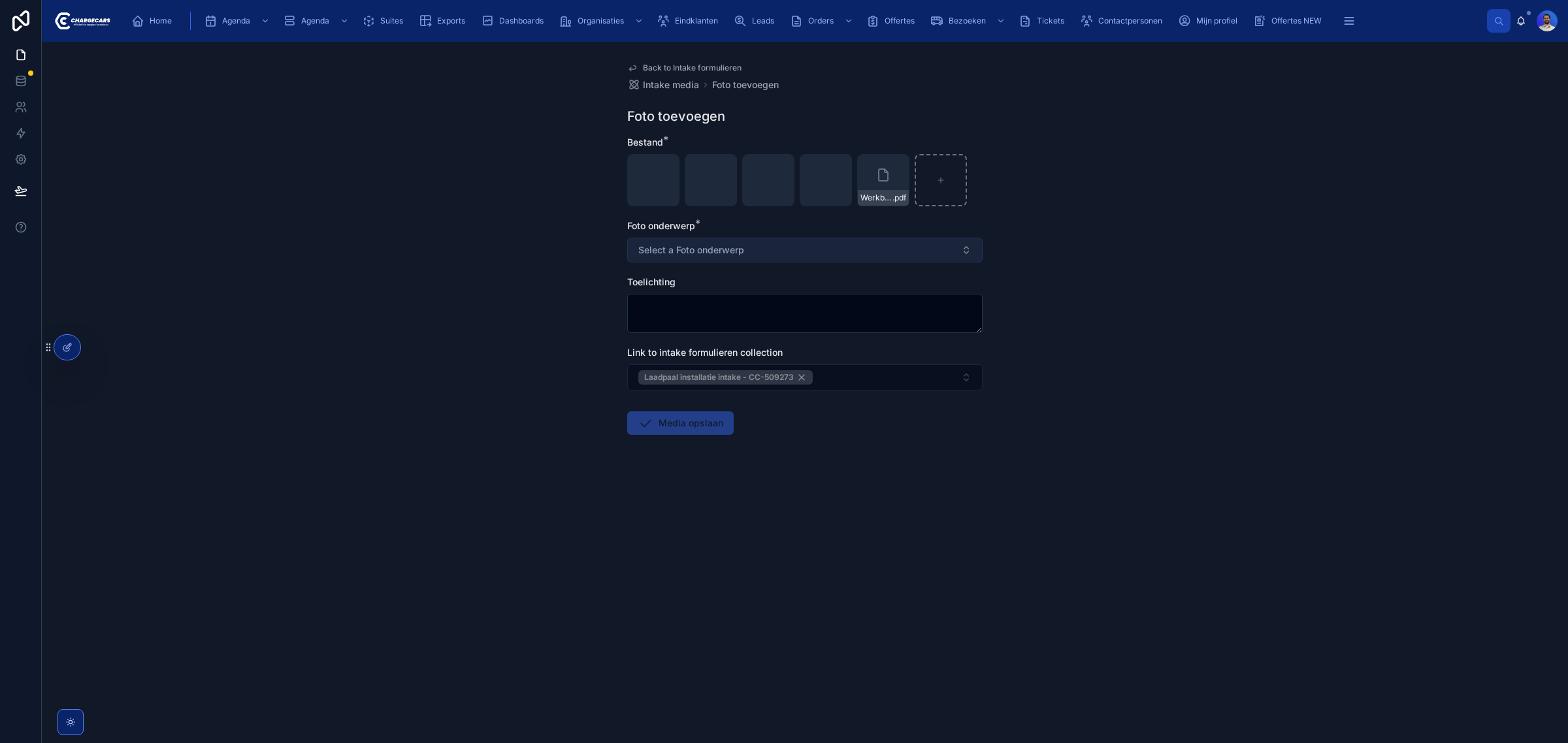
click at [693, 253] on span "Select a Foto onderwerp" at bounding box center [691, 250] width 105 height 13
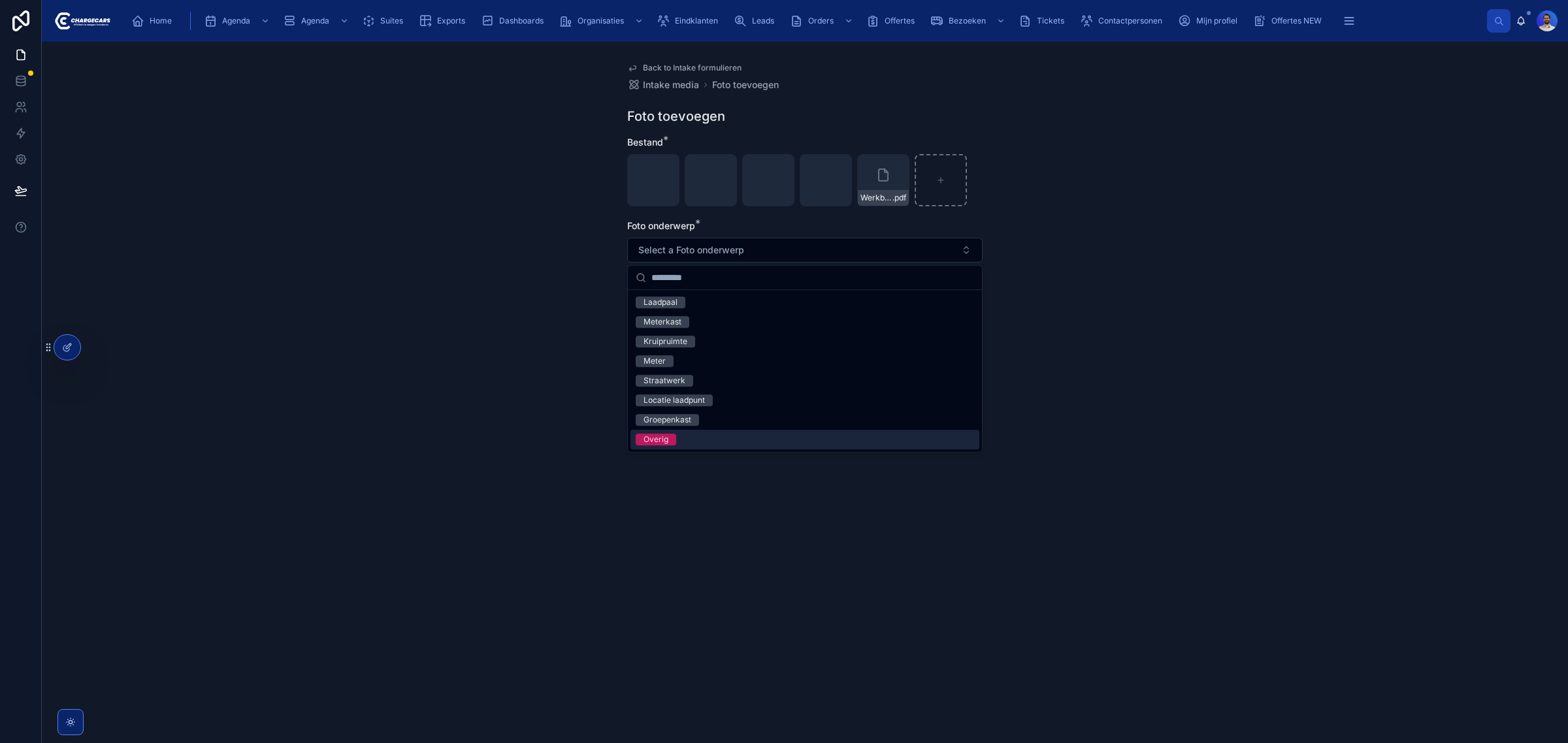
click at [663, 438] on div "Overig" at bounding box center [656, 439] width 25 height 12
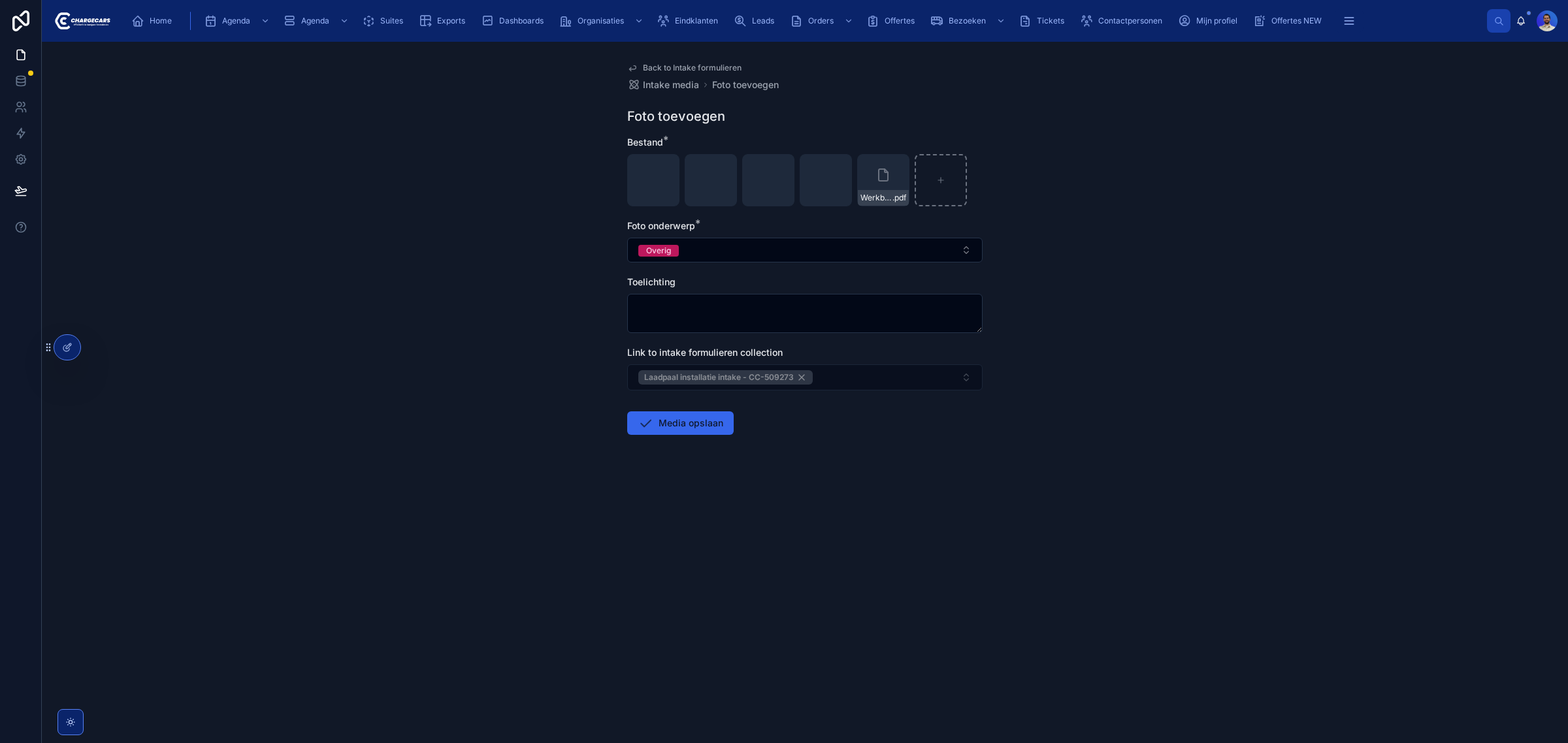
click at [689, 438] on form "Bestand * 20250814_150938 .jpg 20250814_151003 .jpg 20250814_151011 .jpg 202508…" at bounding box center [804, 327] width 355 height 383
click at [685, 427] on button "Media opslaan" at bounding box center [680, 423] width 106 height 23
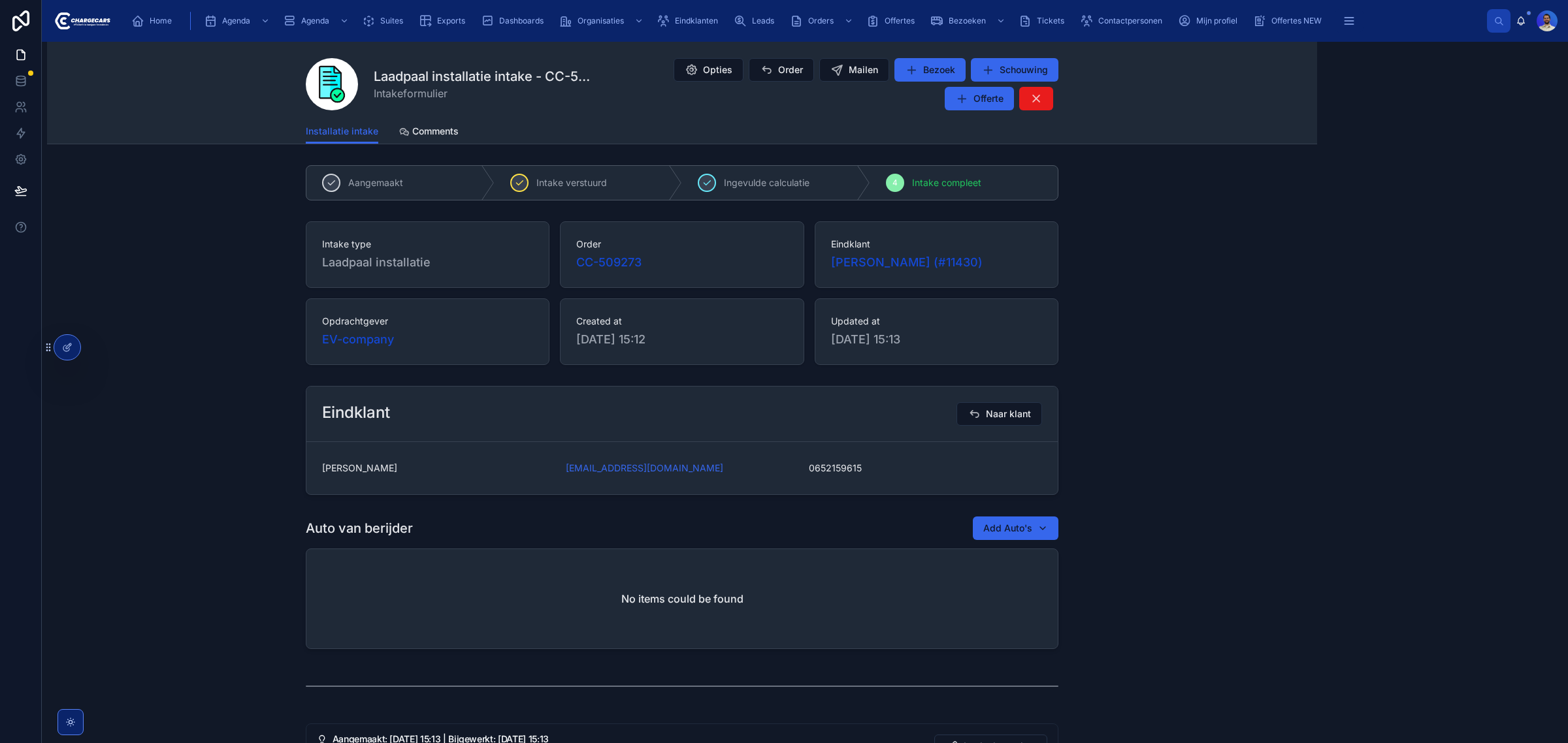
drag, startPoint x: 1206, startPoint y: 255, endPoint x: 1197, endPoint y: 260, distance: 10.3
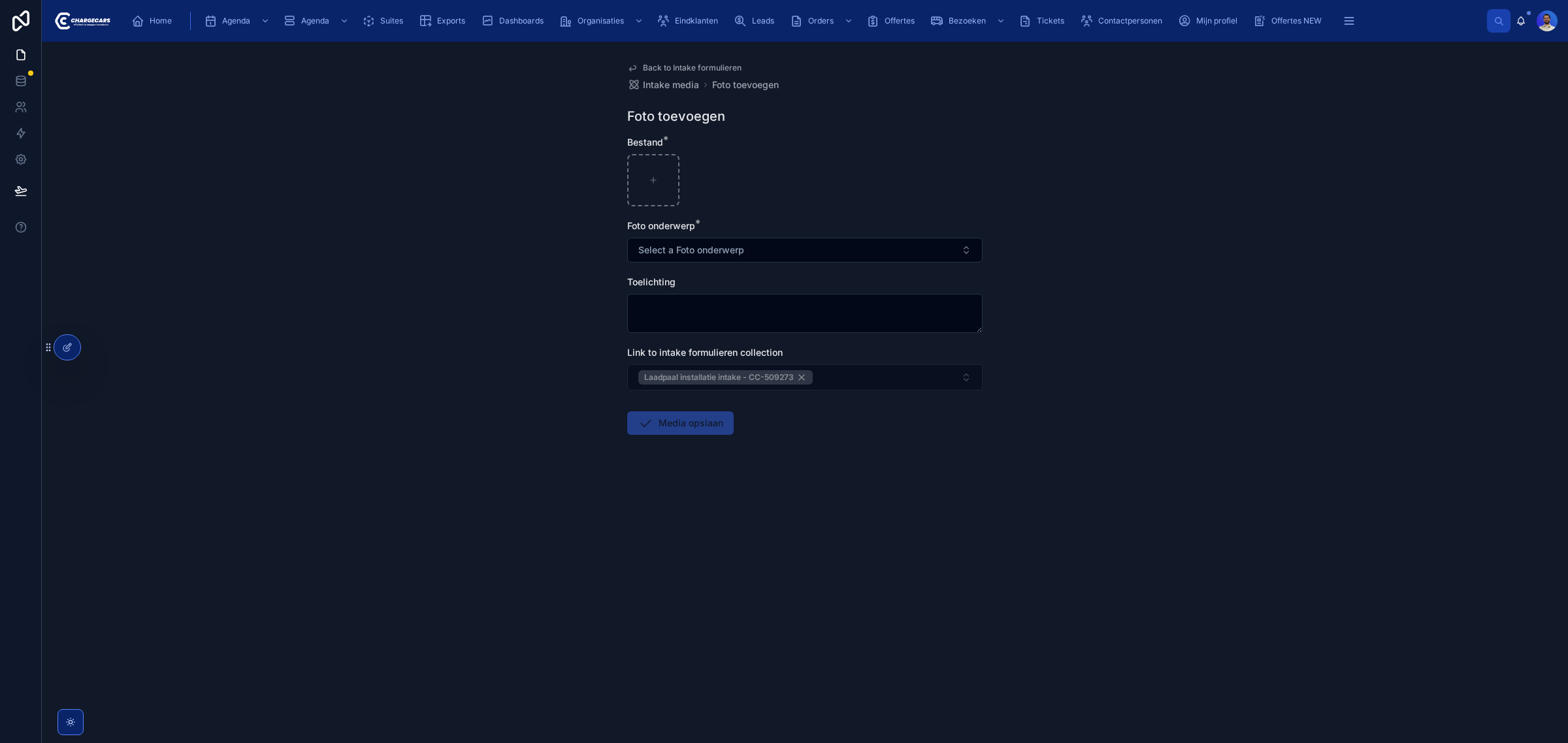
click at [681, 63] on span "Back to Intake formulieren" at bounding box center [692, 68] width 99 height 10
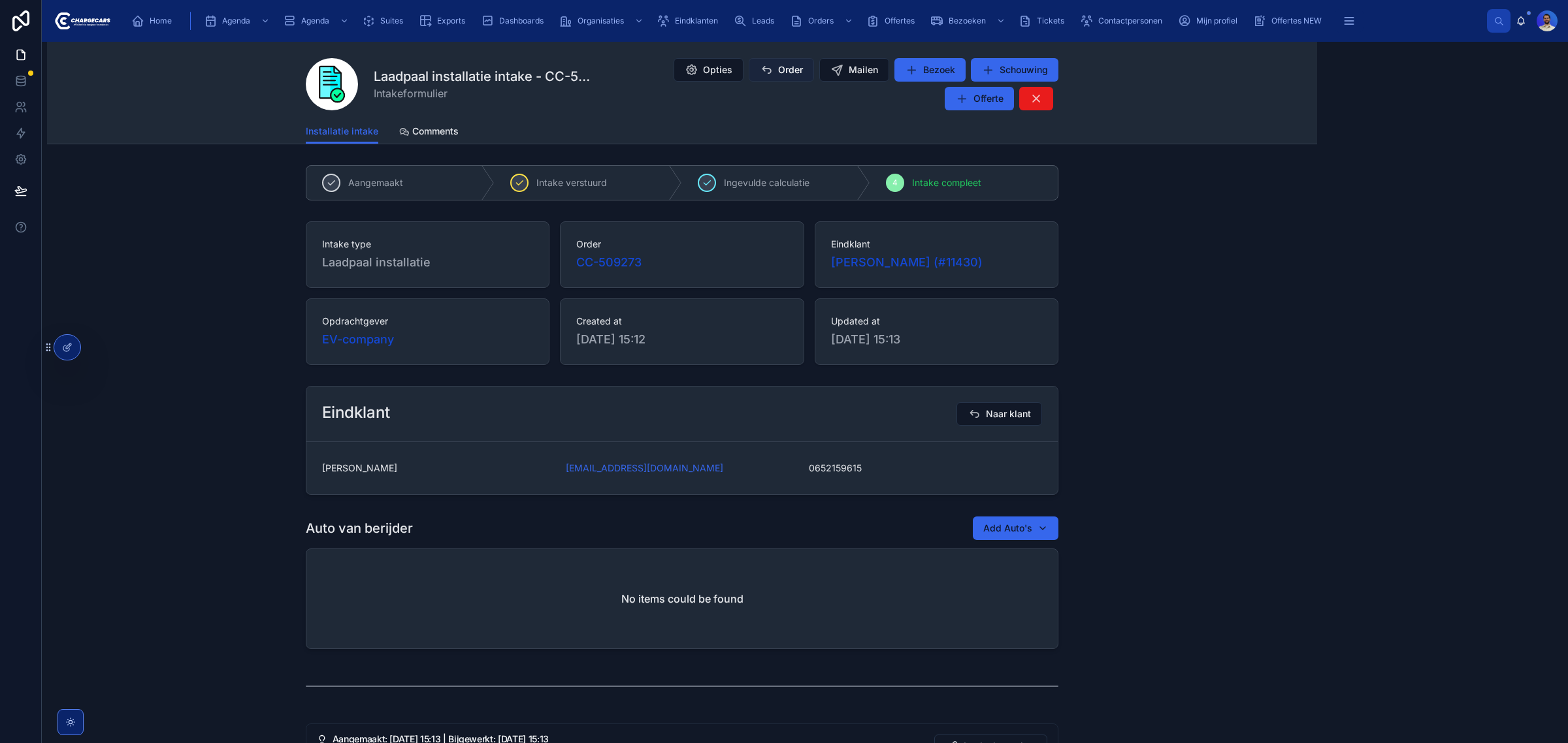
click at [765, 61] on button "Order" at bounding box center [781, 70] width 65 height 23
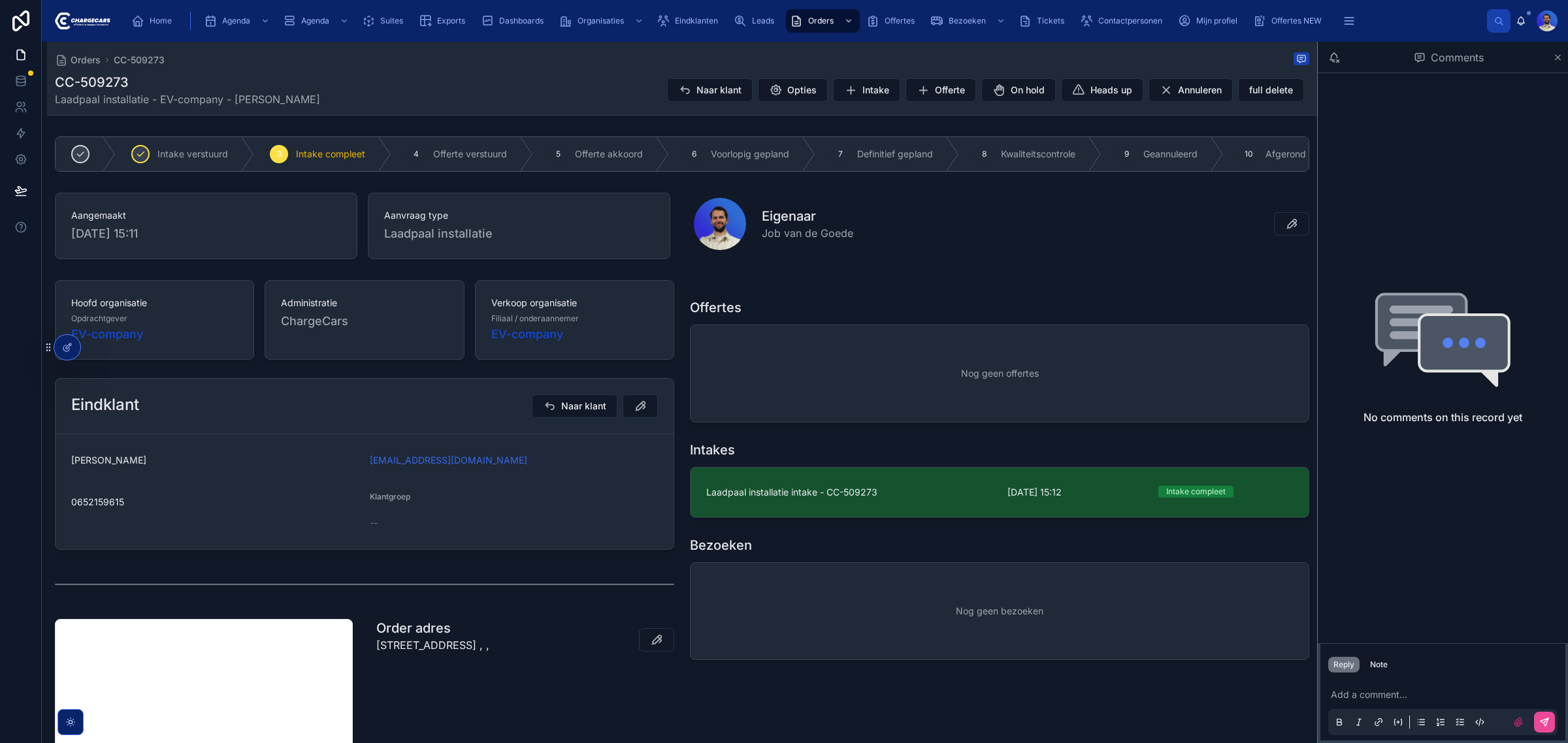
click at [1360, 684] on div "Add a comment..." at bounding box center [1442, 707] width 229 height 55
click at [1360, 698] on p at bounding box center [1445, 695] width 229 height 13
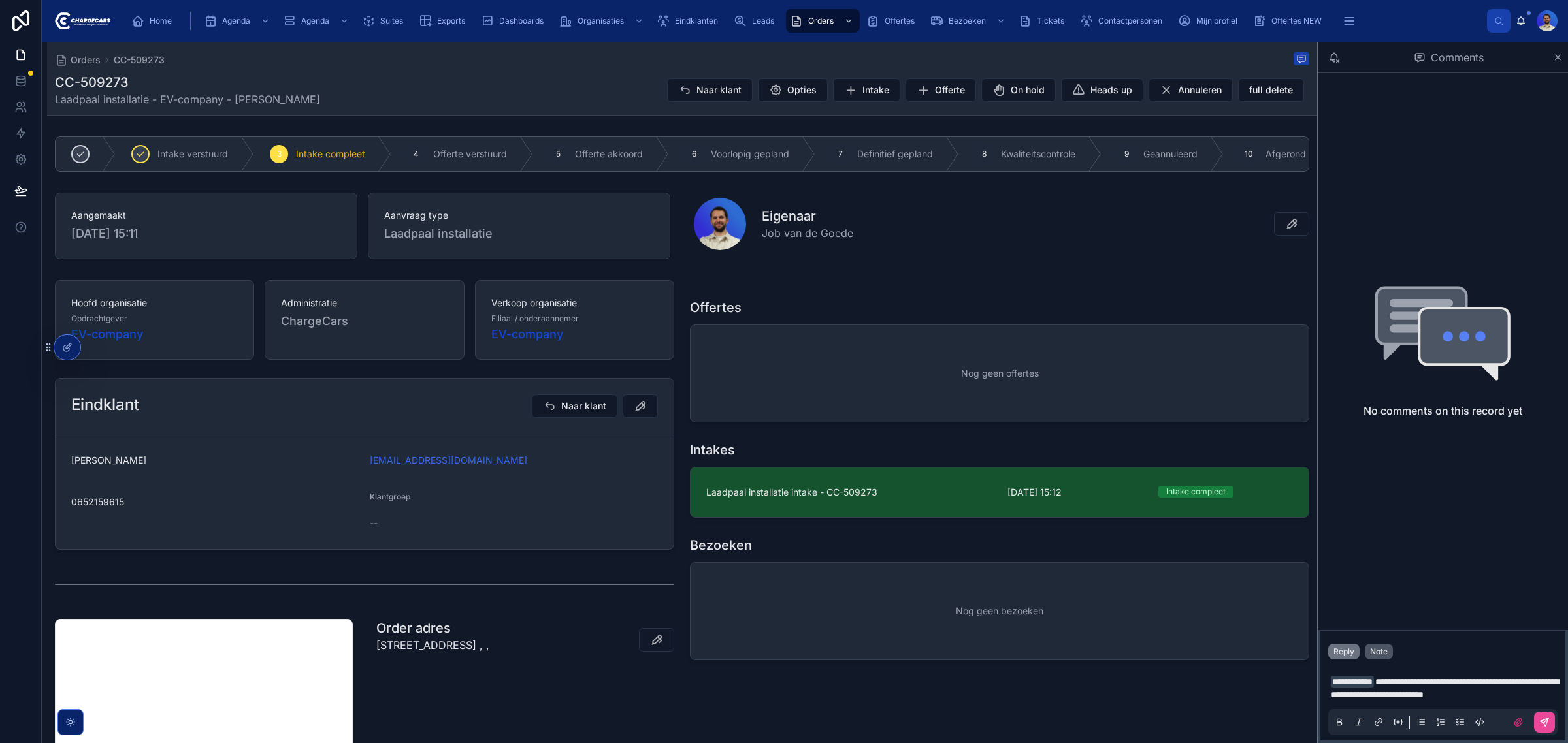
click at [1379, 646] on div "Note" at bounding box center [1378, 651] width 18 height 10
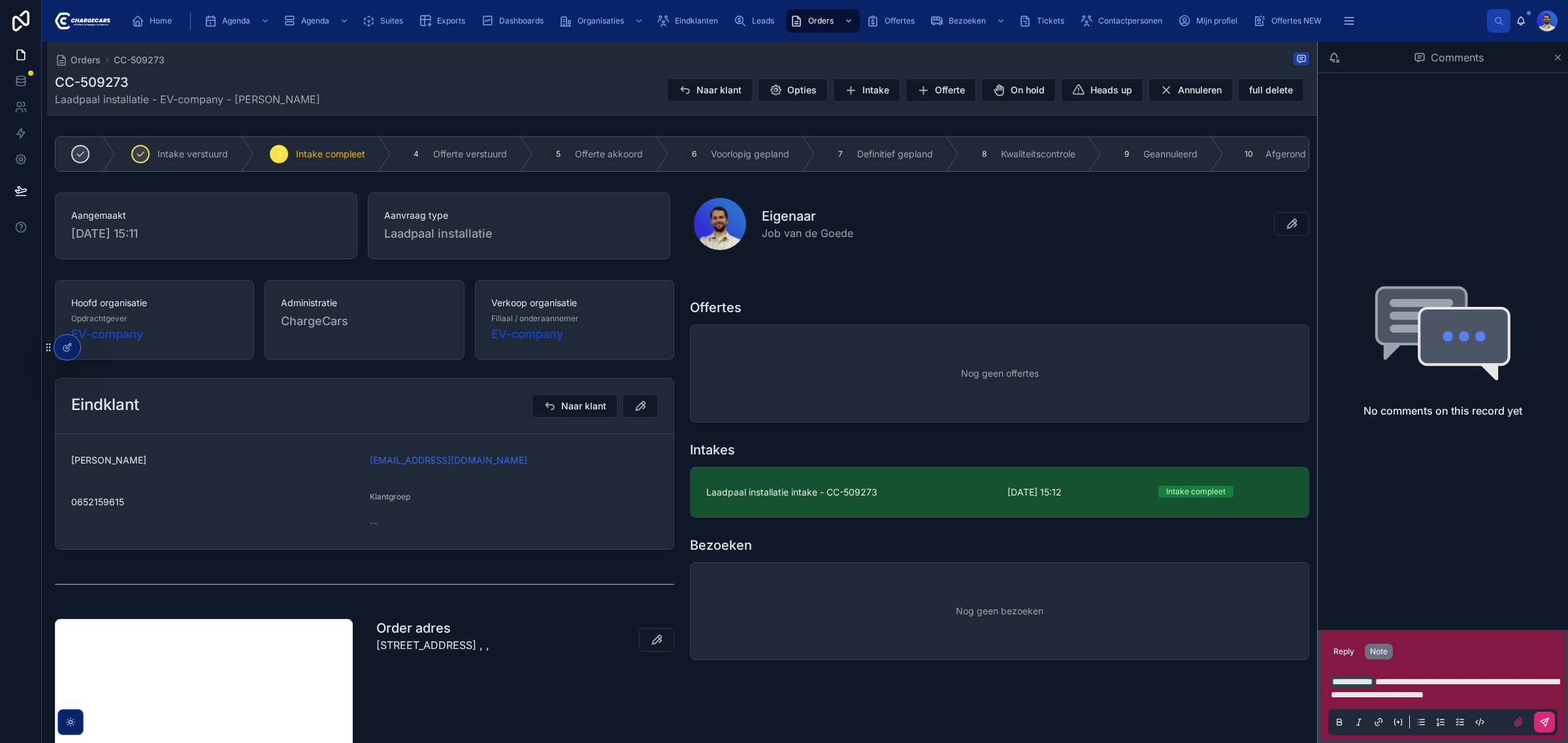
click at [1546, 723] on icon at bounding box center [1544, 722] width 8 height 8
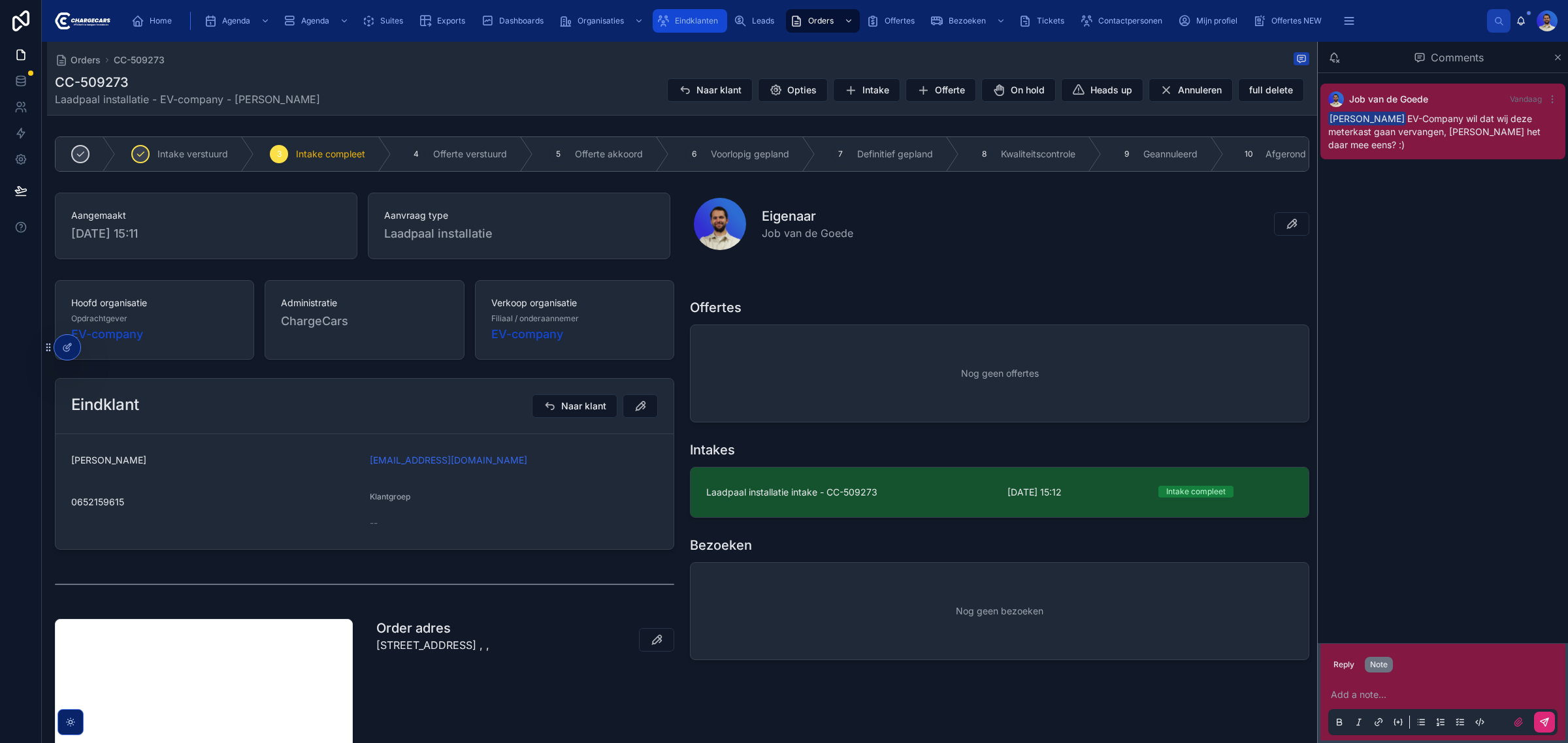
click at [710, 23] on span "Eindklanten" at bounding box center [696, 20] width 43 height 10
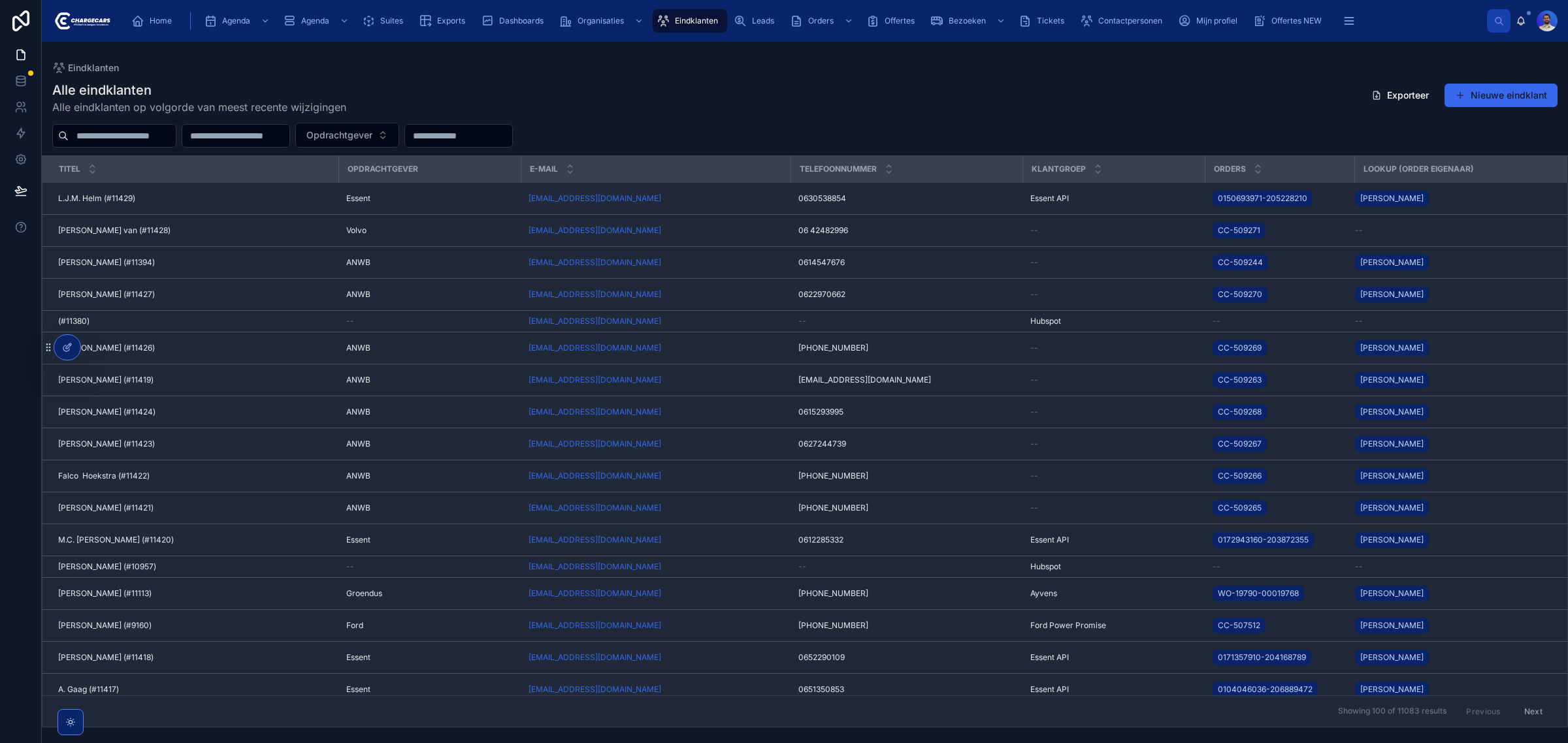
click at [154, 142] on input "text" at bounding box center [122, 135] width 107 height 18
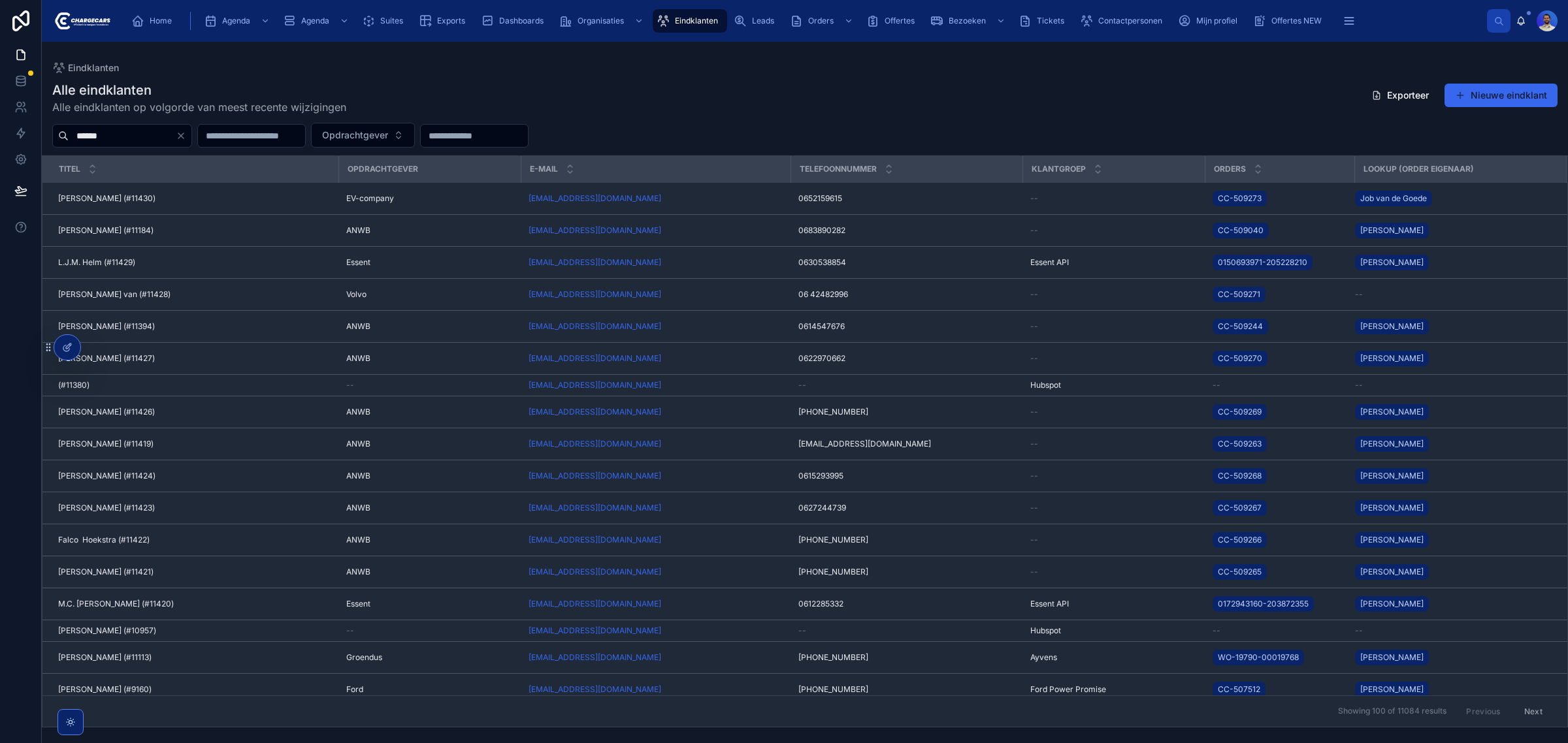
type input "******"
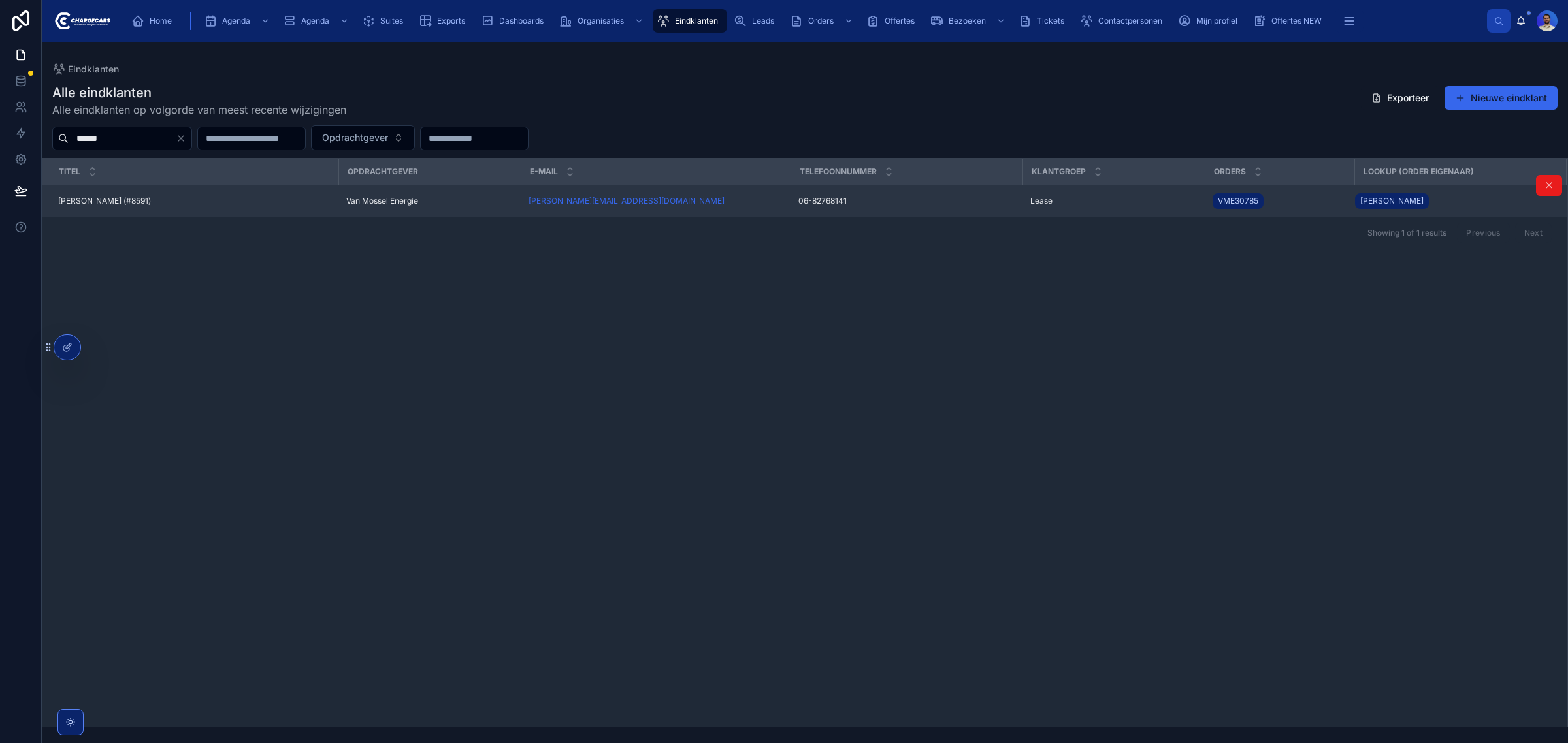
click at [187, 200] on div "Stein Strous (#8591) Stein Strous (#8591)" at bounding box center [194, 201] width 272 height 10
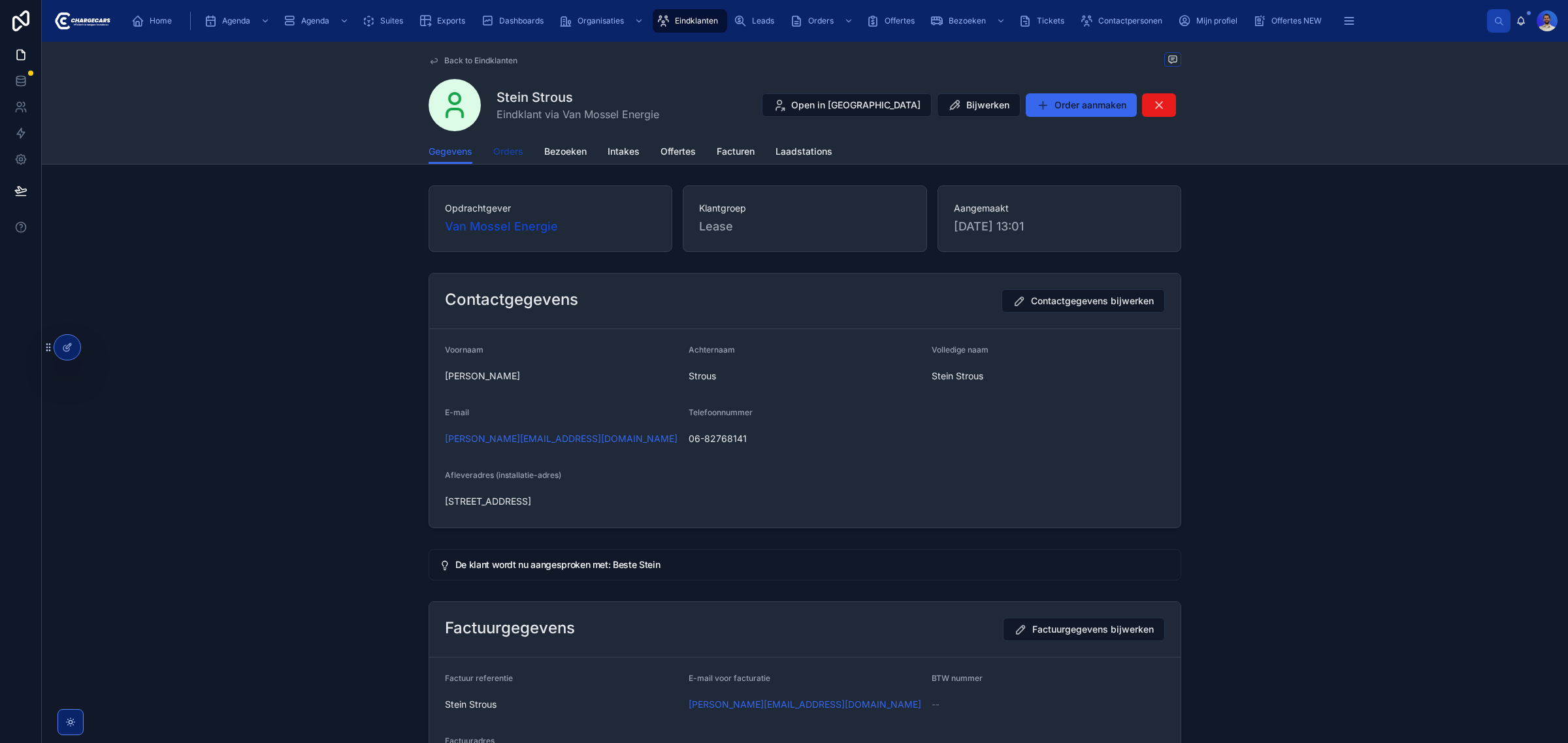
click at [494, 149] on span "Orders" at bounding box center [508, 152] width 30 height 13
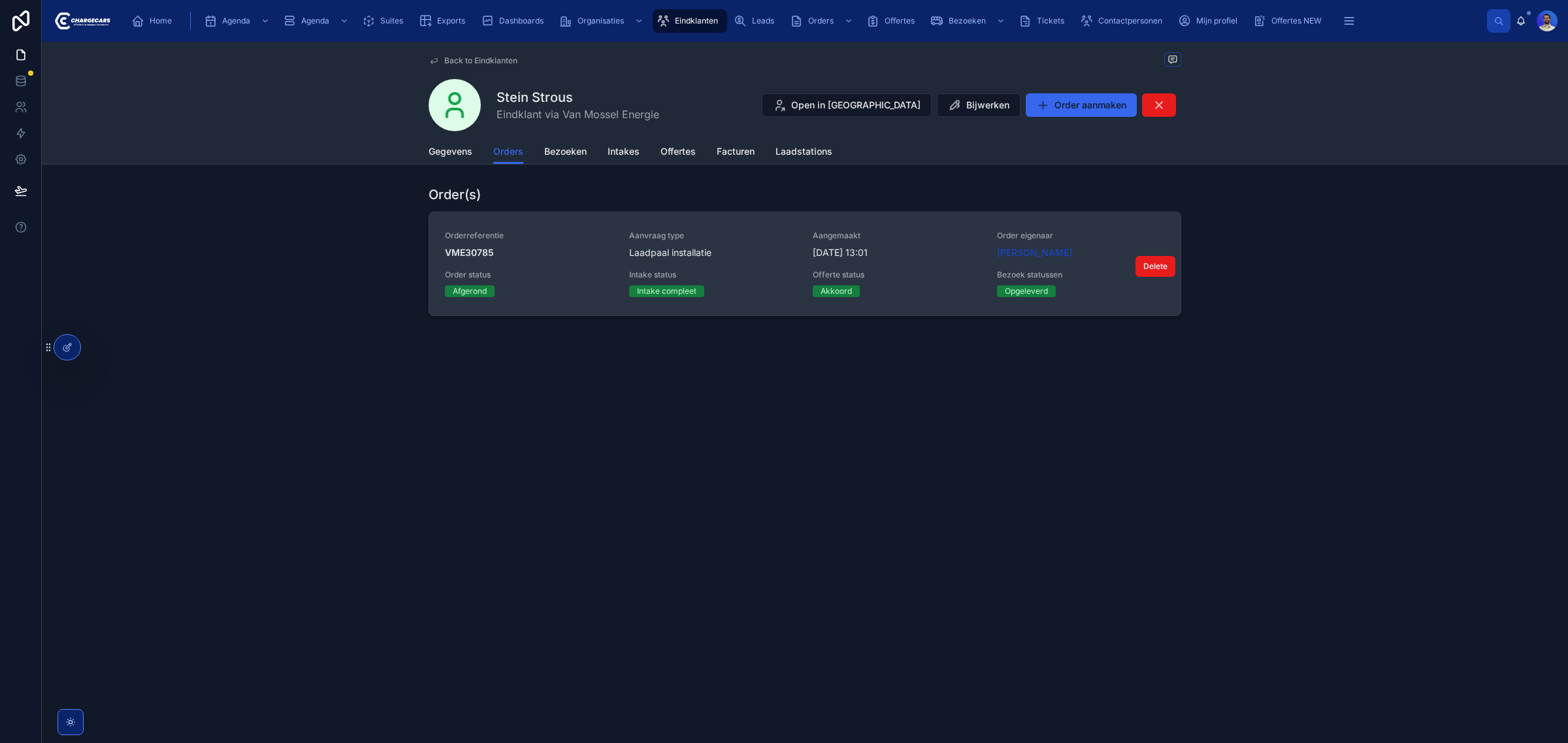
click at [783, 272] on span "Intake status" at bounding box center [713, 275] width 168 height 10
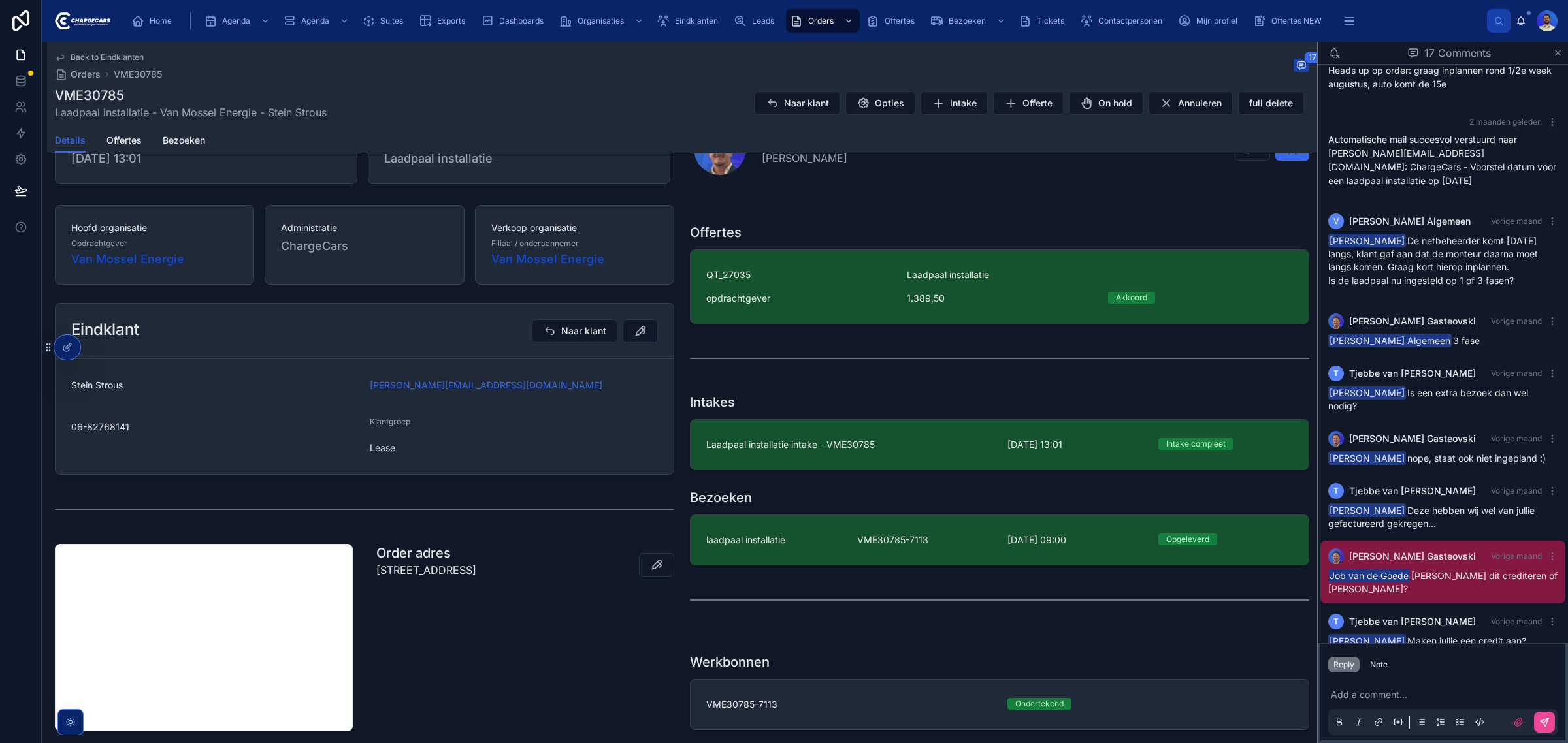
scroll to position [490, 0]
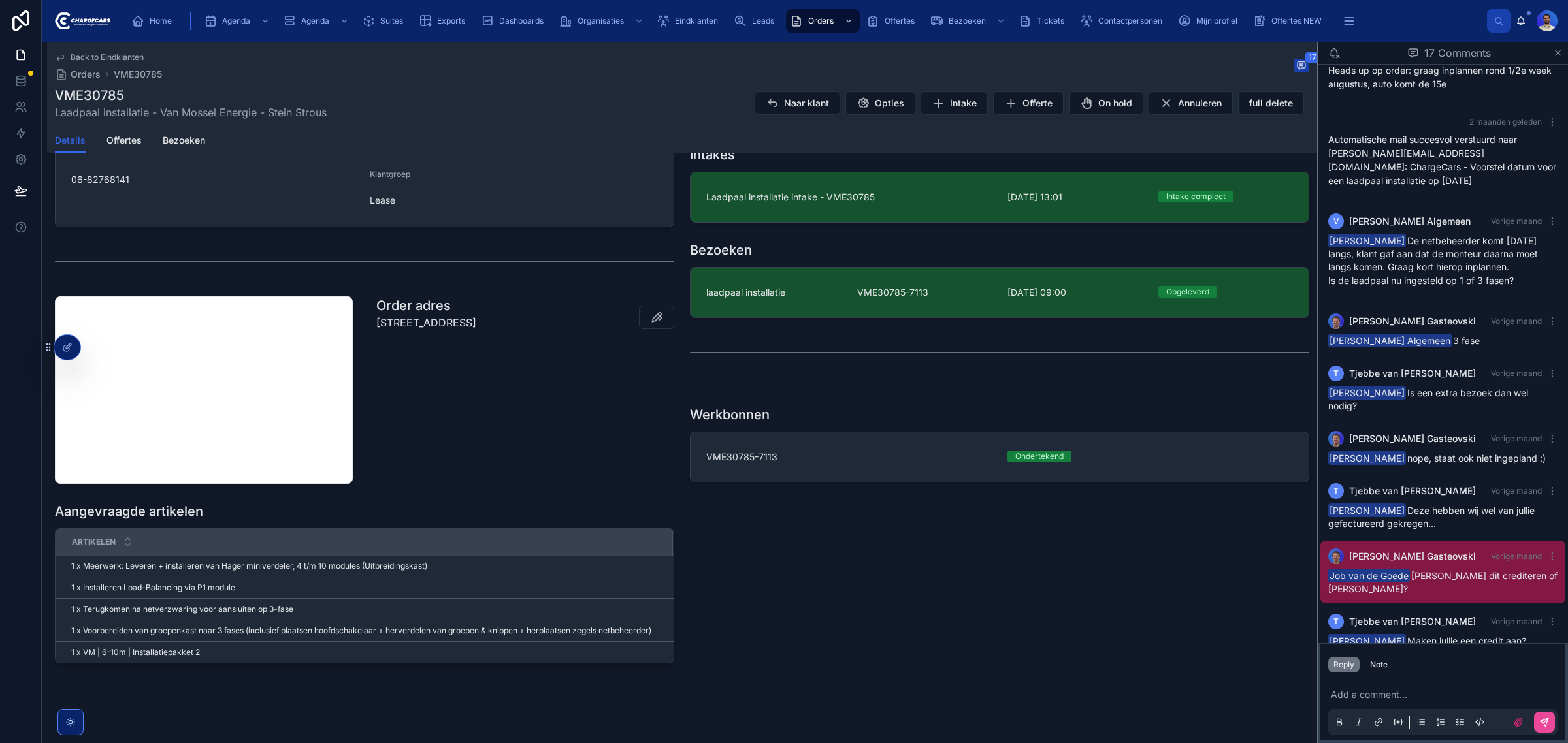
click at [588, 70] on div "Back to Eindklanten Orders VME30785 17" at bounding box center [682, 66] width 1254 height 29
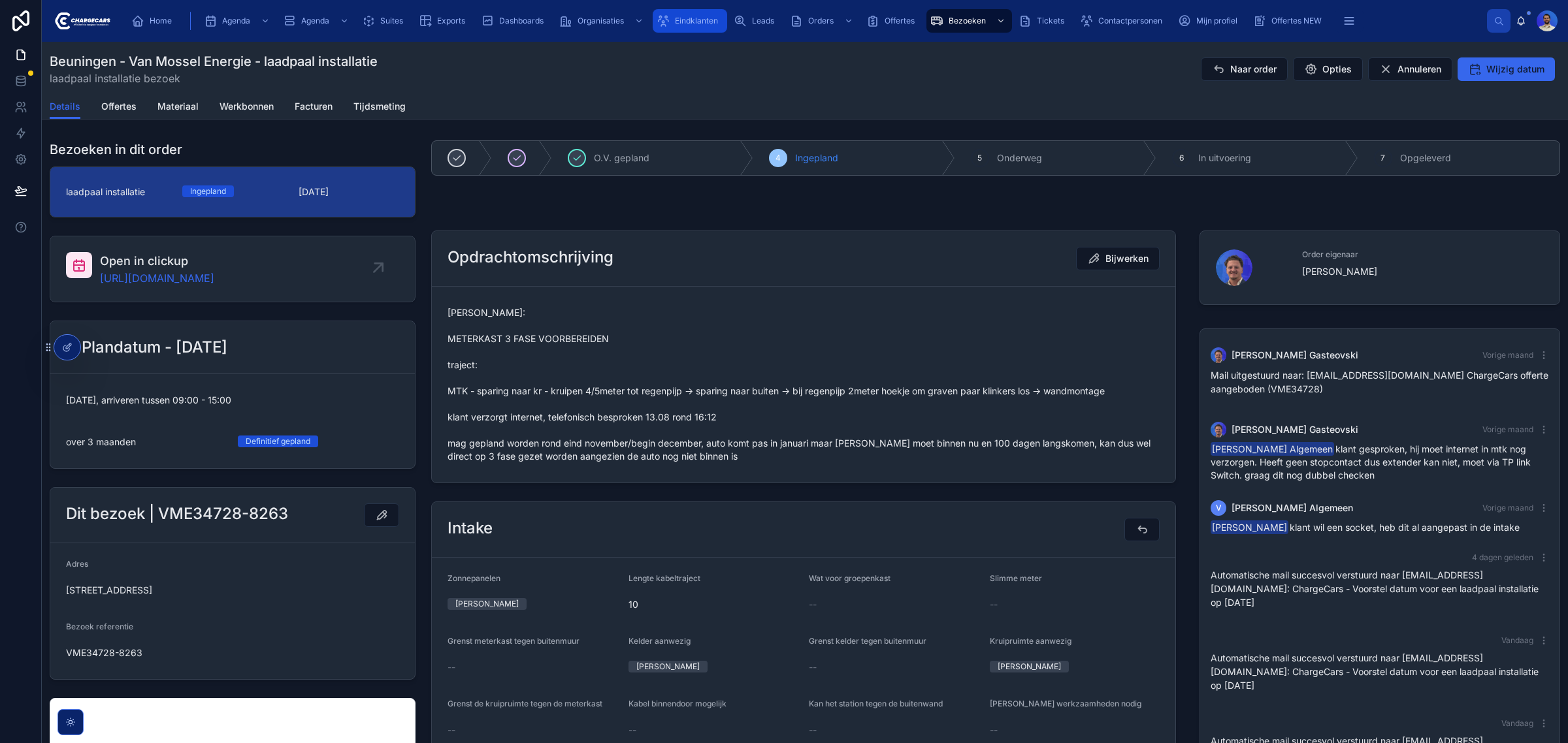
click at [710, 18] on span "Eindklanten" at bounding box center [696, 20] width 43 height 10
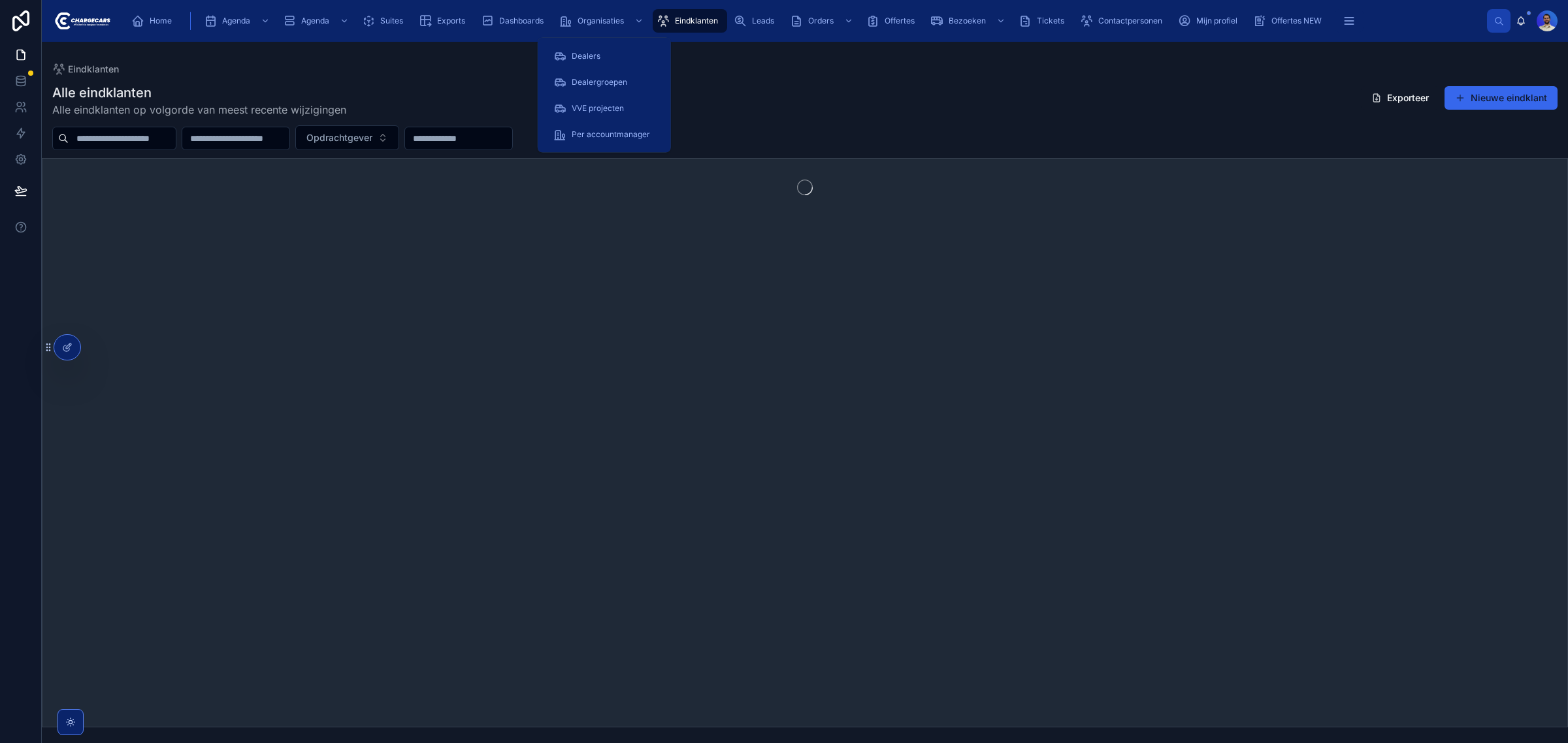
click at [171, 130] on input "text" at bounding box center [122, 138] width 107 height 18
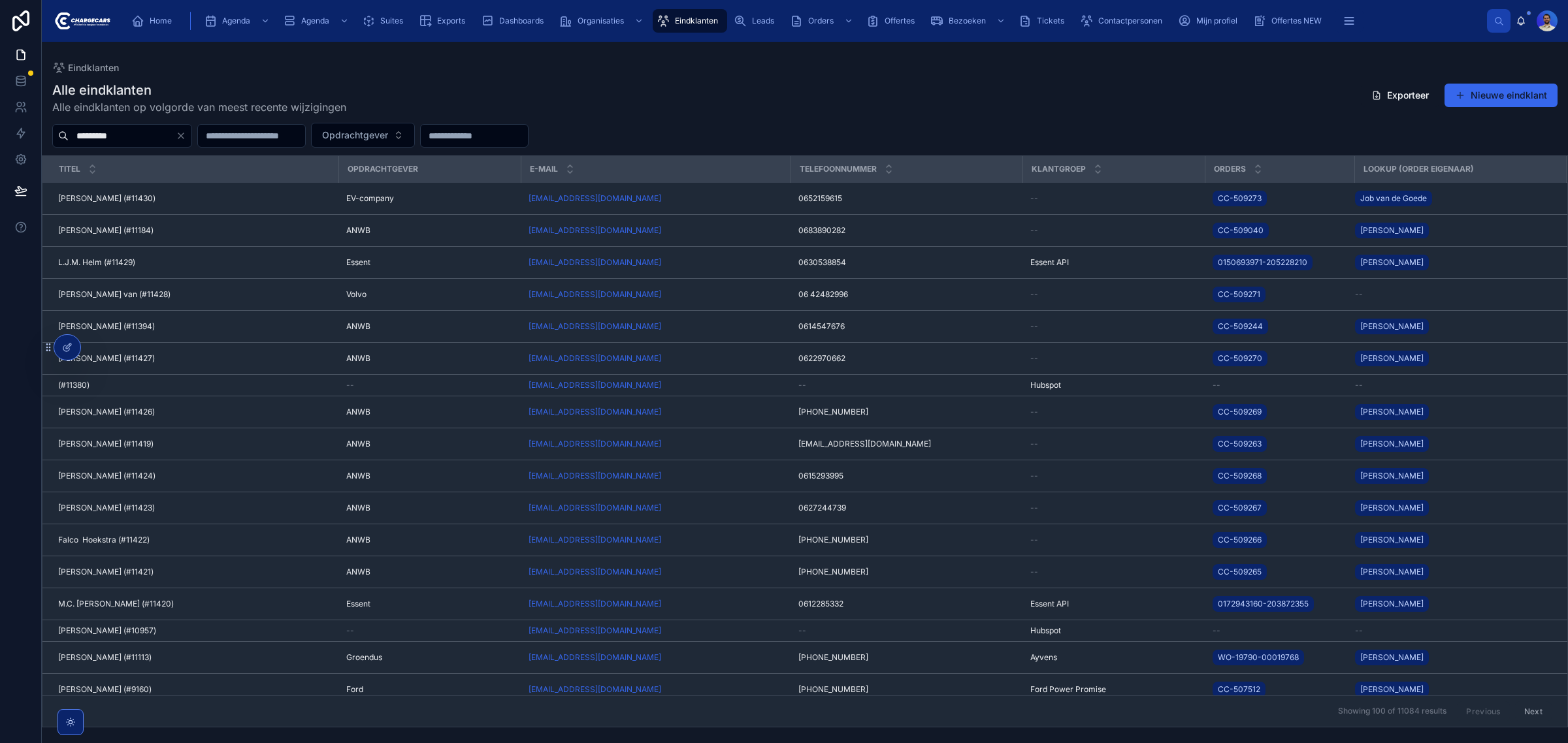
type input "*********"
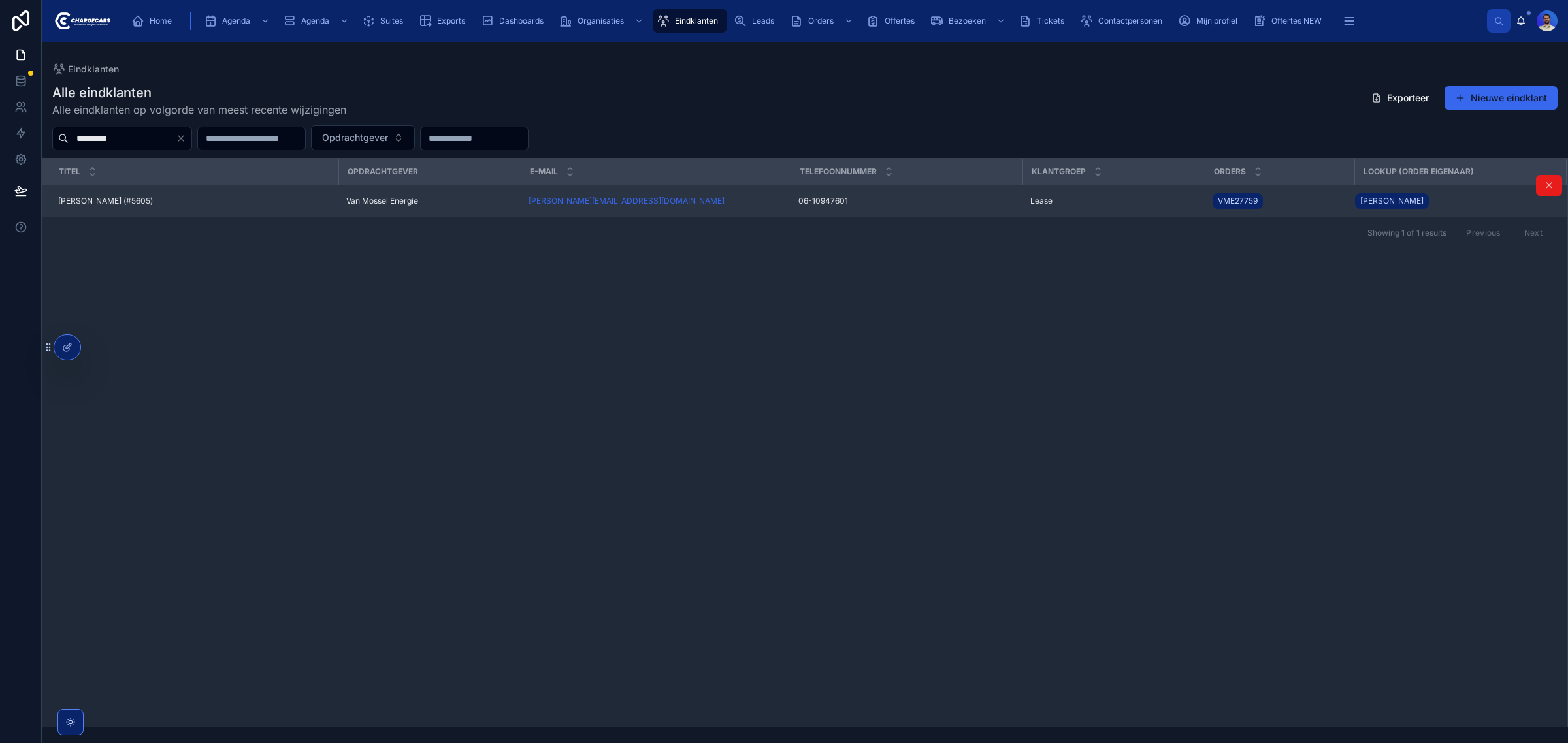
click at [207, 198] on div "John Ridderhof (#5605) John Ridderhof (#5605)" at bounding box center [194, 201] width 272 height 10
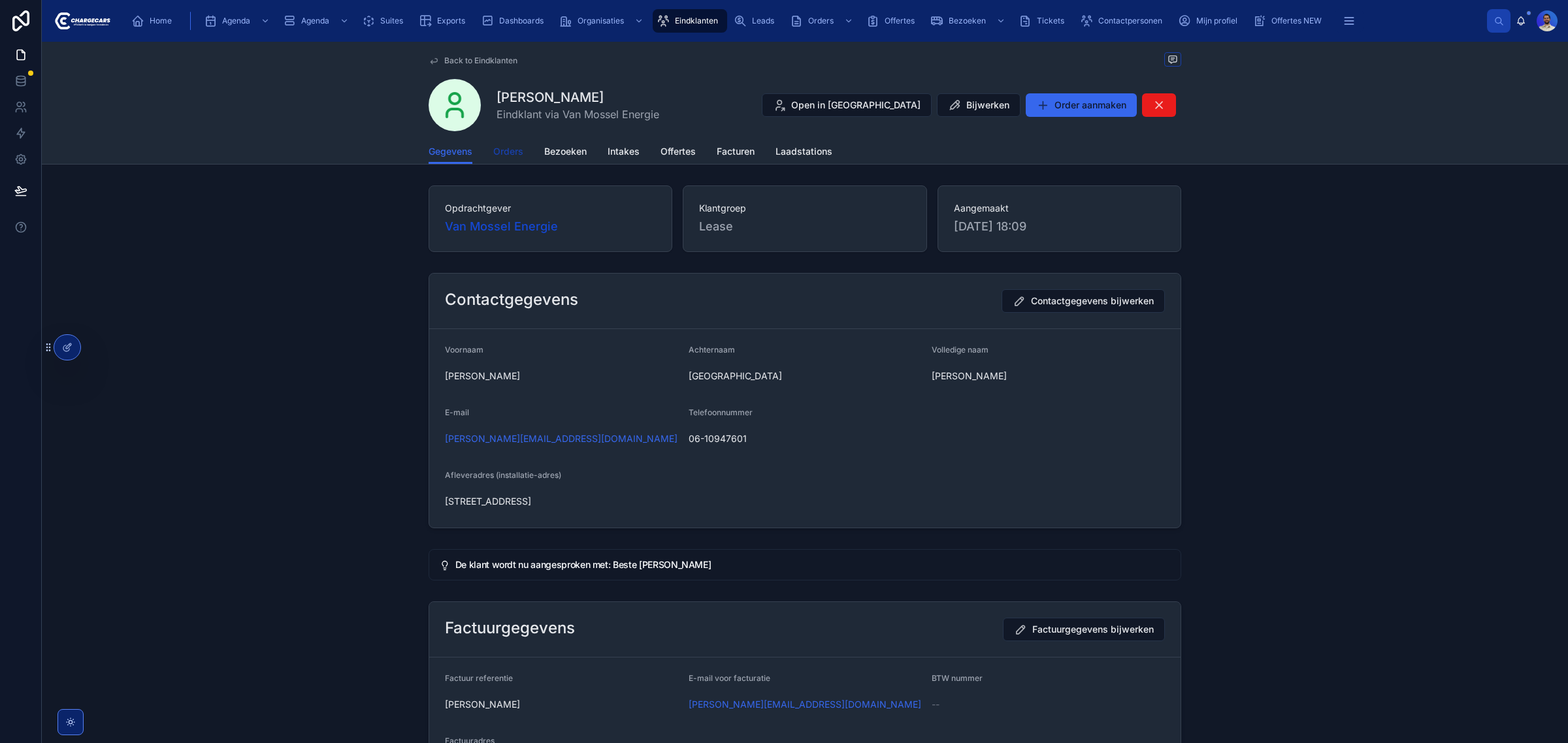
click at [505, 148] on span "Orders" at bounding box center [508, 152] width 30 height 13
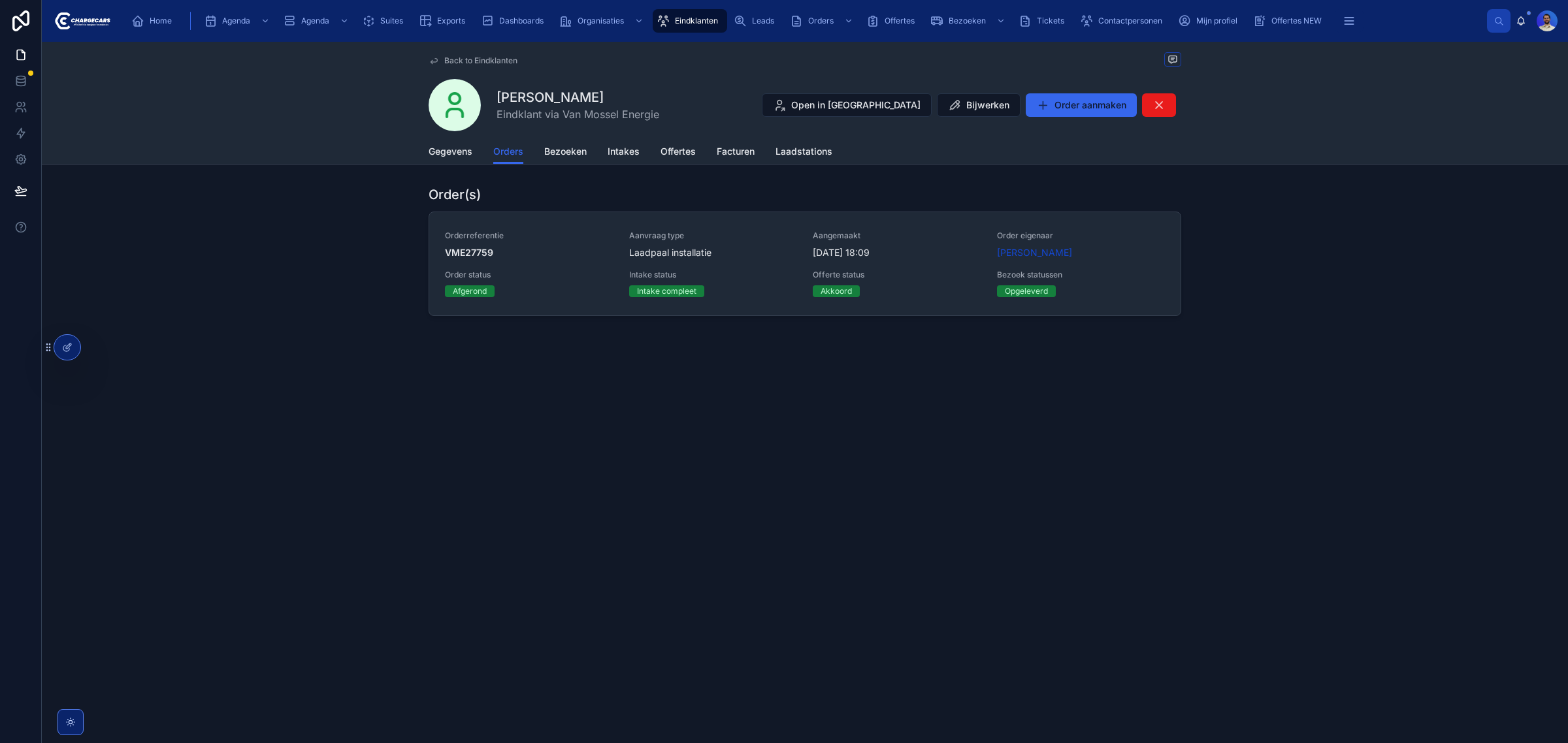
click at [746, 231] on span "Aanvraag type" at bounding box center [713, 236] width 168 height 10
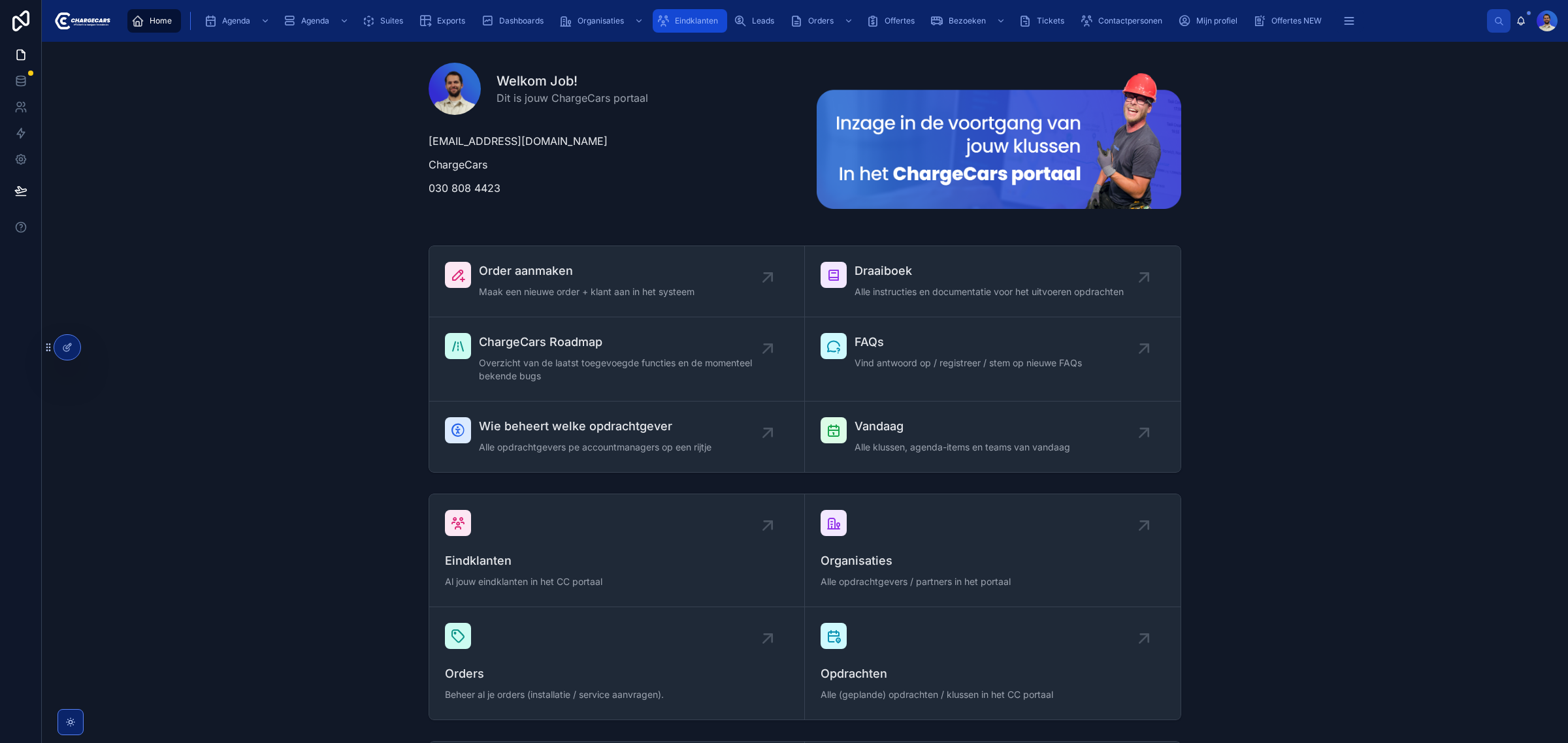
click at [722, 31] on div "Eindklanten" at bounding box center [689, 20] width 67 height 21
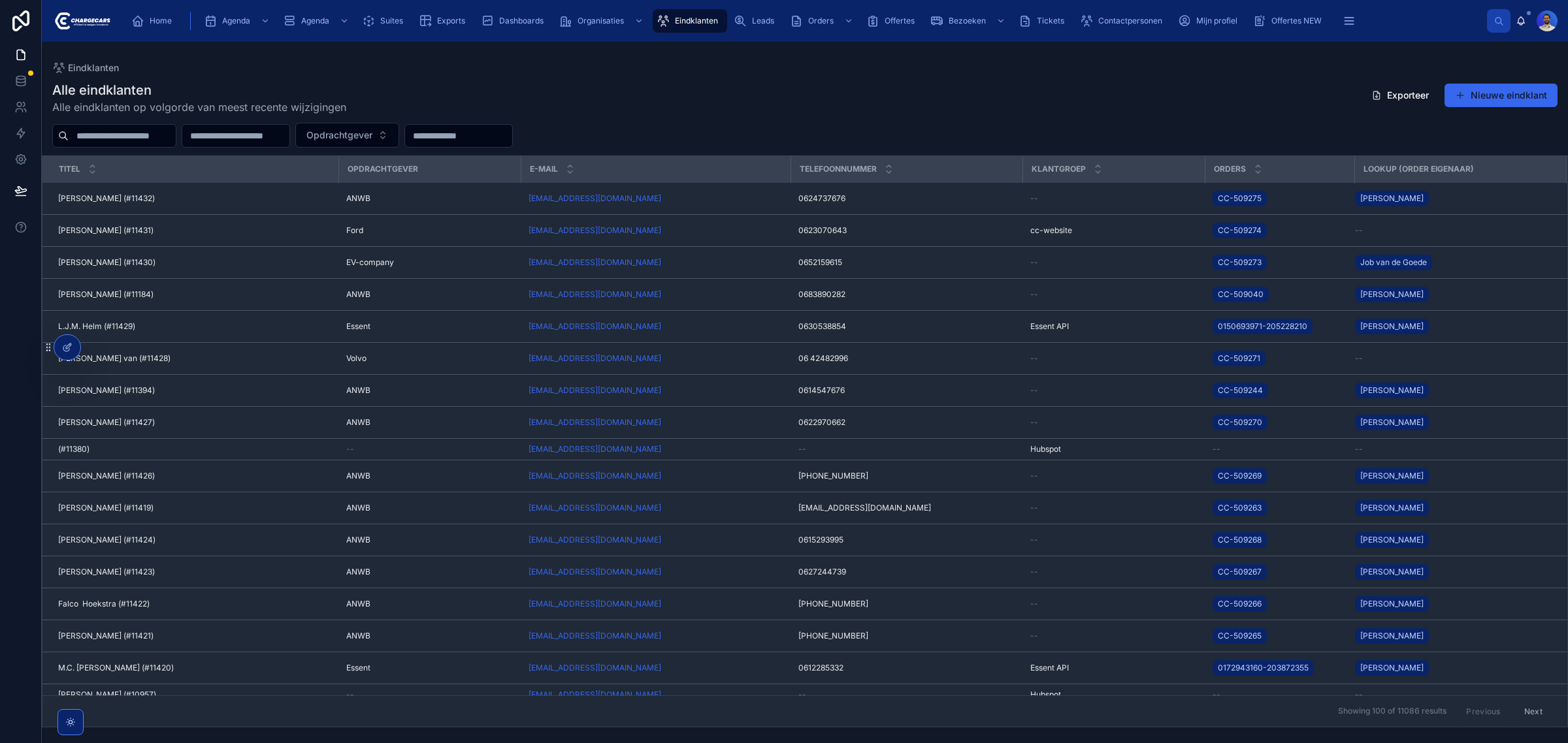
click at [122, 138] on input "text" at bounding box center [122, 135] width 107 height 18
click at [872, 94] on div "Alle eindklanten Alle eindklanten op volgorde van meest recente wijzigingen Exp…" at bounding box center [804, 98] width 1505 height 34
click at [148, 139] on input "text" at bounding box center [122, 135] width 107 height 18
click at [417, 83] on div "Alle eindklanten Alle eindklanten op volgorde van meest recente wijzigingen Exp…" at bounding box center [804, 98] width 1505 height 34
click at [88, 148] on div at bounding box center [114, 135] width 124 height 23
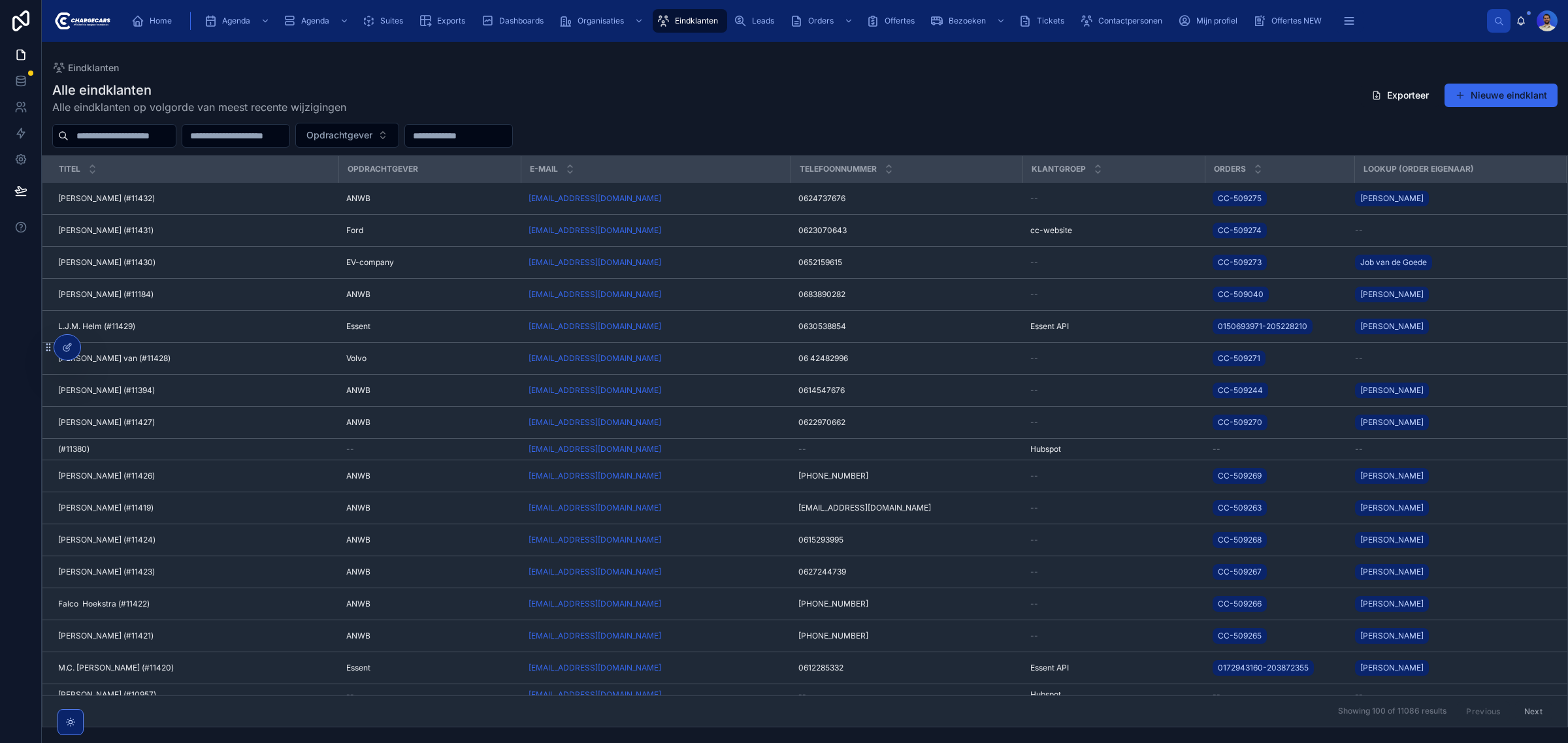
click at [109, 132] on input "text" at bounding box center [122, 135] width 107 height 18
click at [170, 13] on div "Home" at bounding box center [154, 20] width 45 height 21
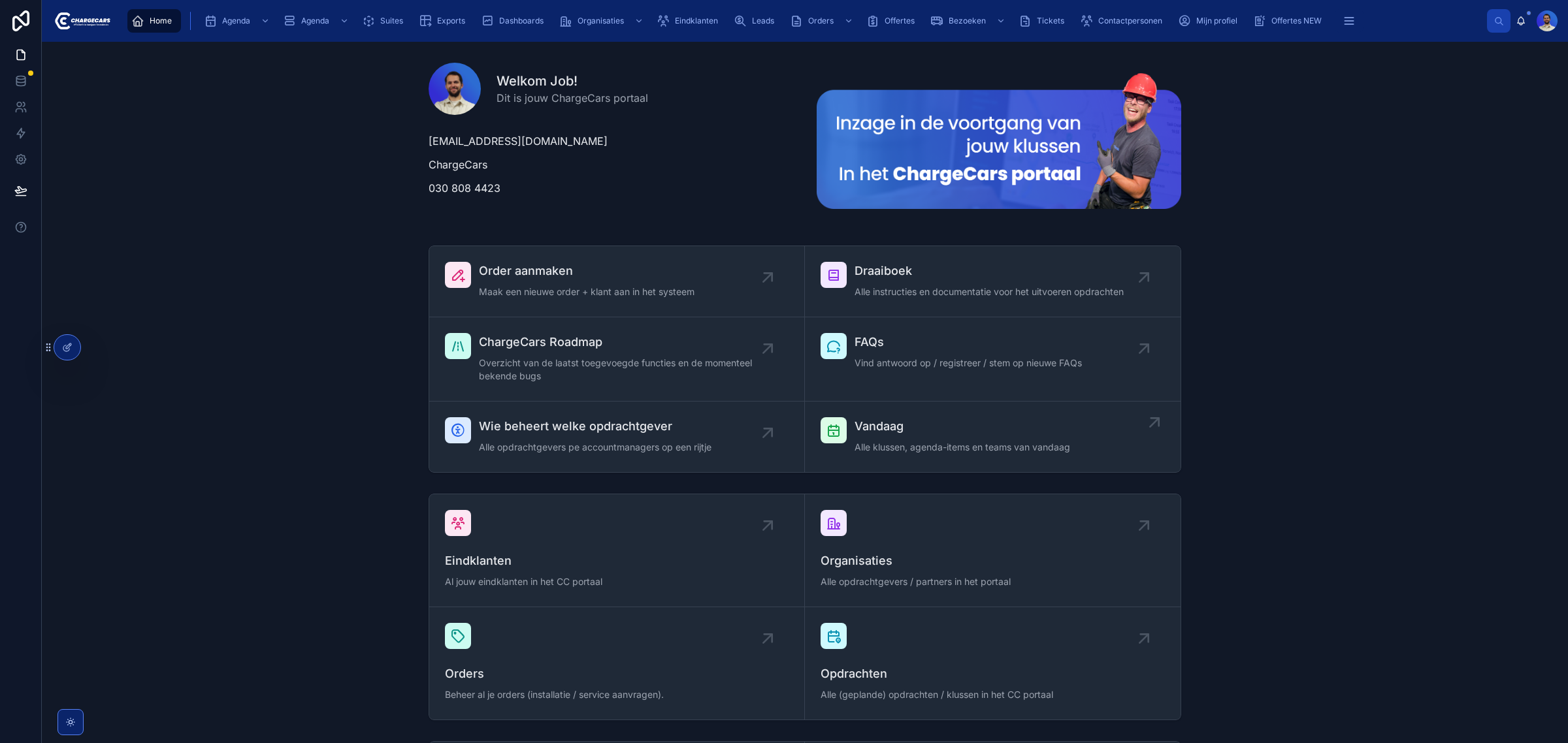
click at [958, 449] on span "Alle klussen, agenda-items en teams van vandaag" at bounding box center [962, 447] width 215 height 13
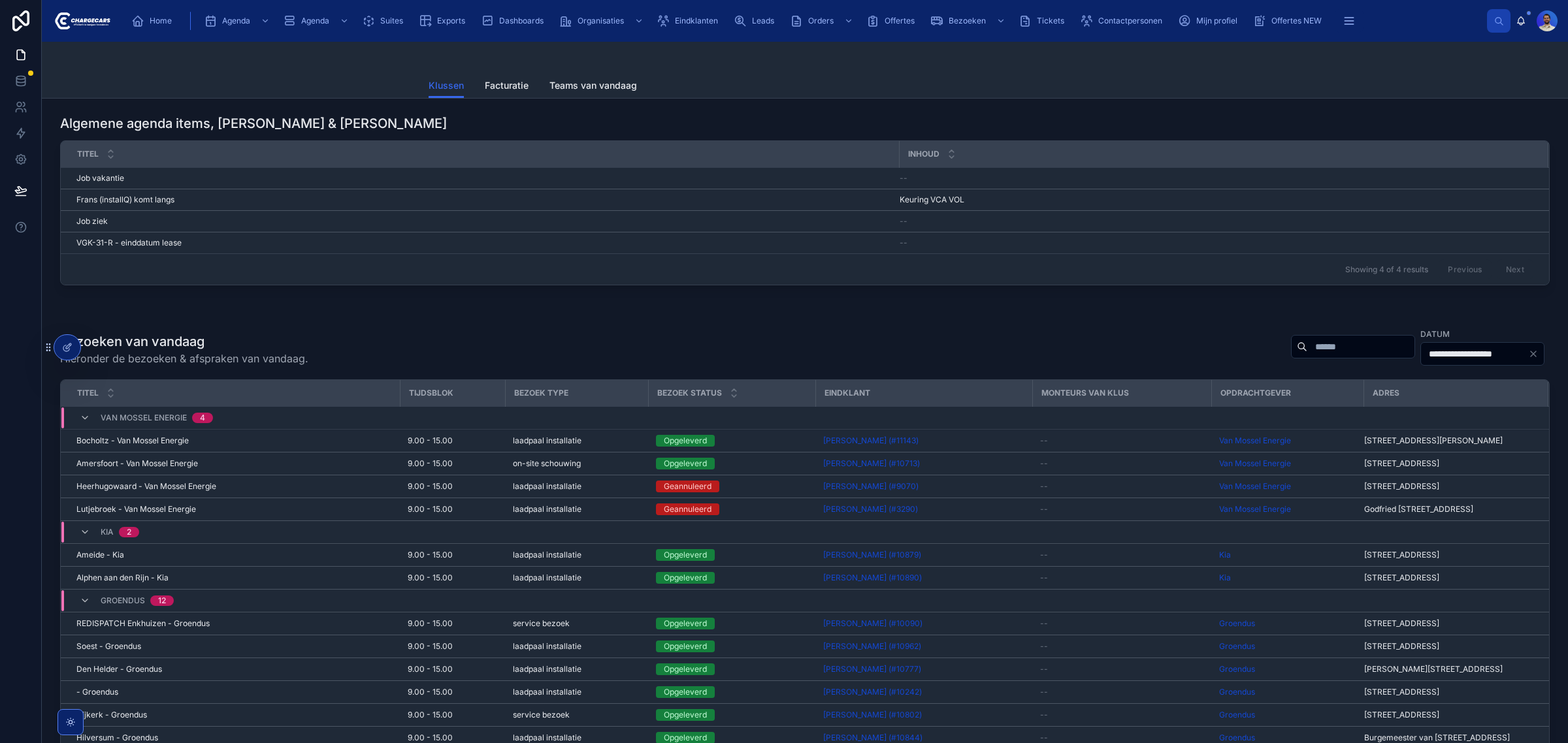
click at [1298, 268] on div "Showing 4 of 4 results Previous Next" at bounding box center [805, 269] width 1488 height 31
click at [1307, 350] on input "text" at bounding box center [1361, 346] width 107 height 18
type input "******"
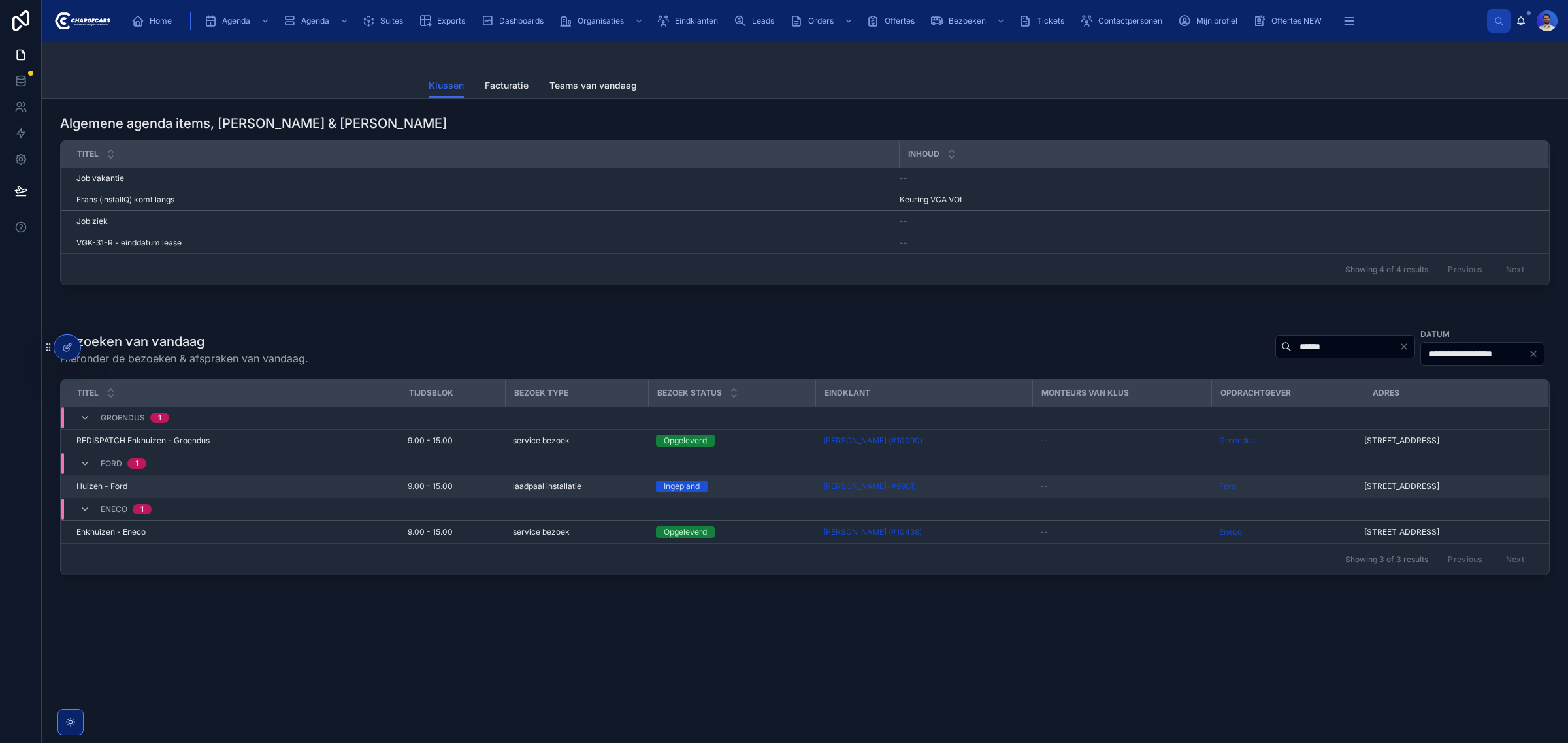
click at [363, 492] on div "Huizen - Ford Huizen - Ford" at bounding box center [234, 486] width 316 height 10
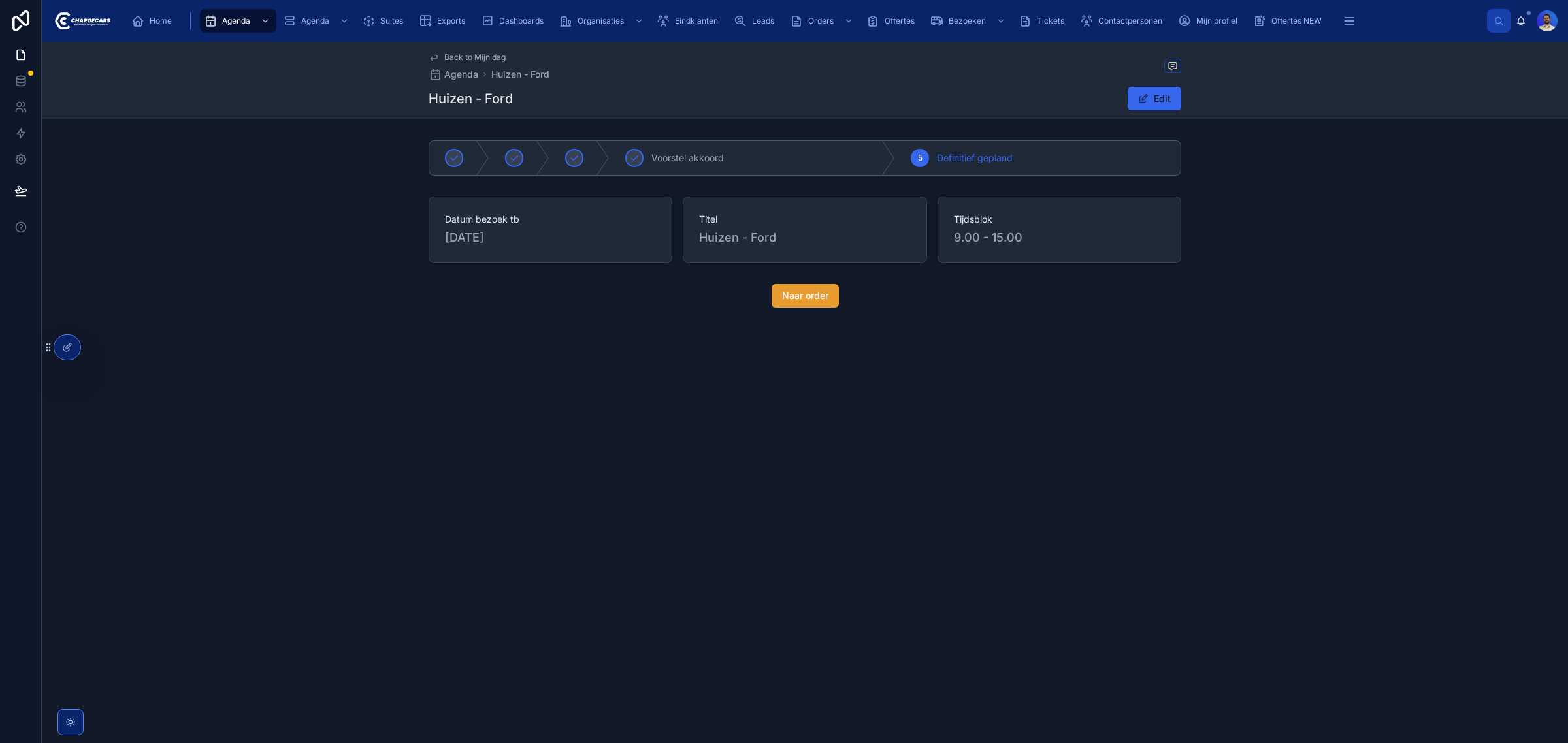
click at [817, 302] on span "Naar order" at bounding box center [805, 296] width 46 height 13
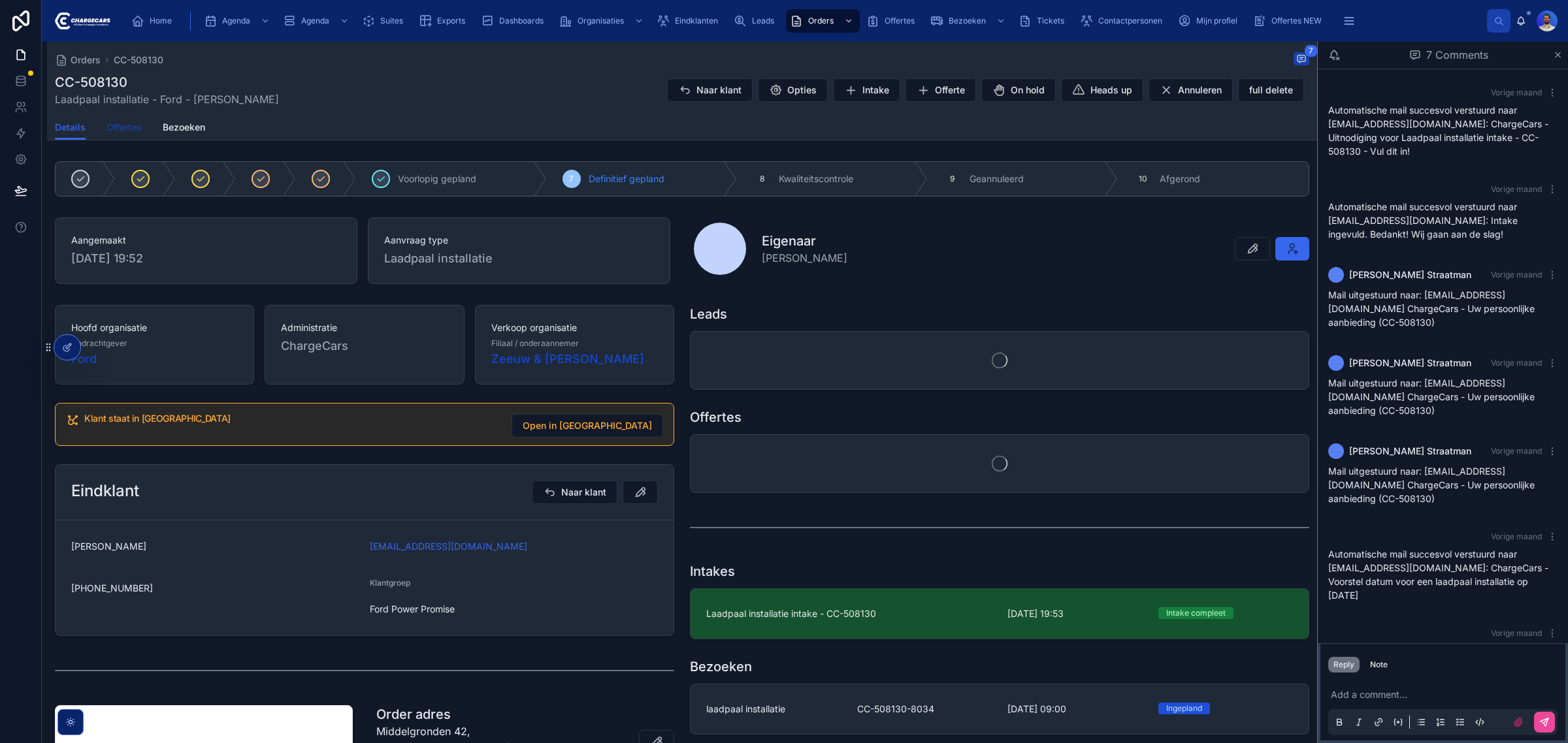
scroll to position [53, 0]
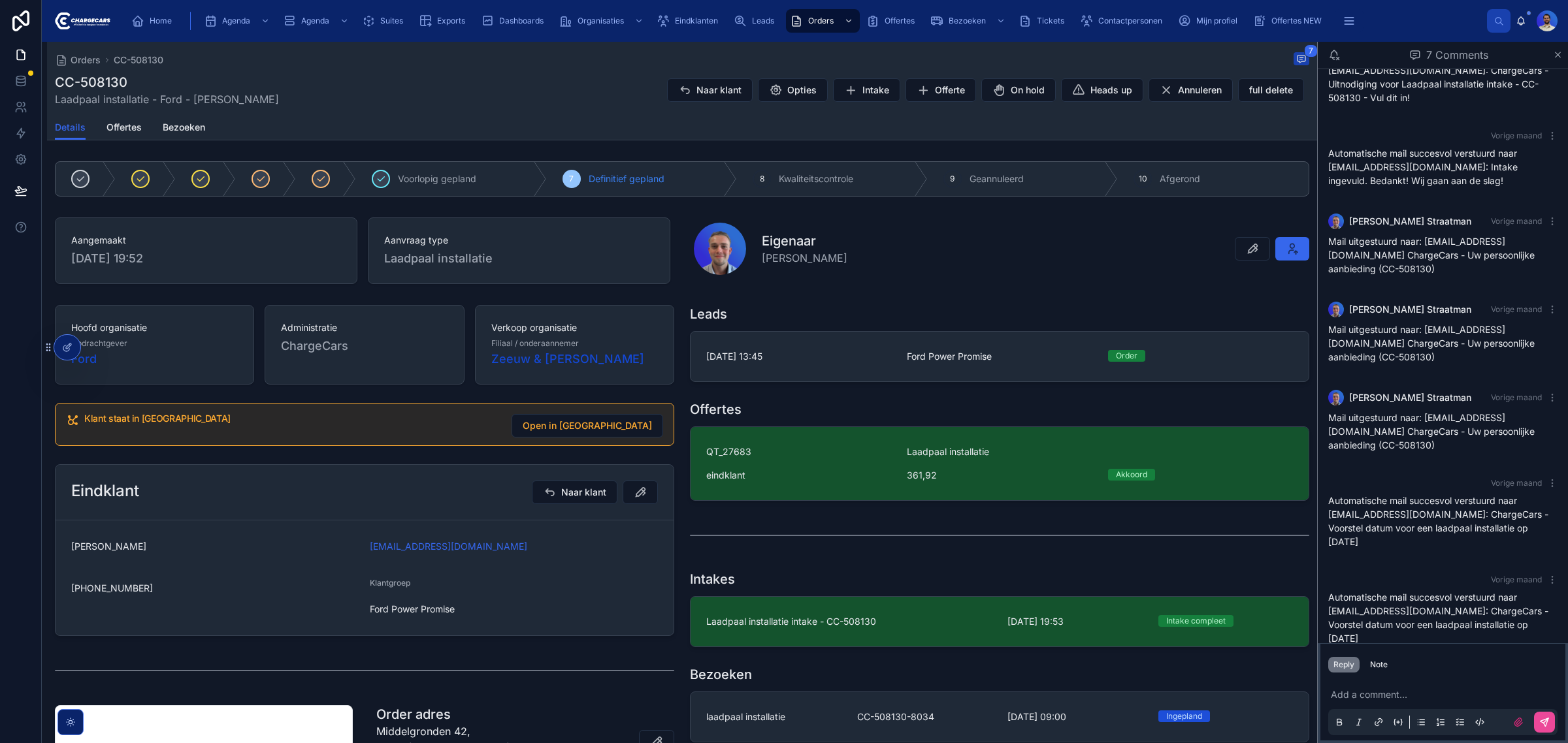
click at [99, 112] on div "Orders CC-508130 7 CC-508130 Laadpaal installatie - Ford - Michiel Sloot Naar k…" at bounding box center [682, 78] width 1254 height 73
click at [147, 132] on div "Details Offertes Bezoeken" at bounding box center [682, 127] width 1254 height 25
click at [130, 128] on span "Offertes" at bounding box center [124, 127] width 35 height 13
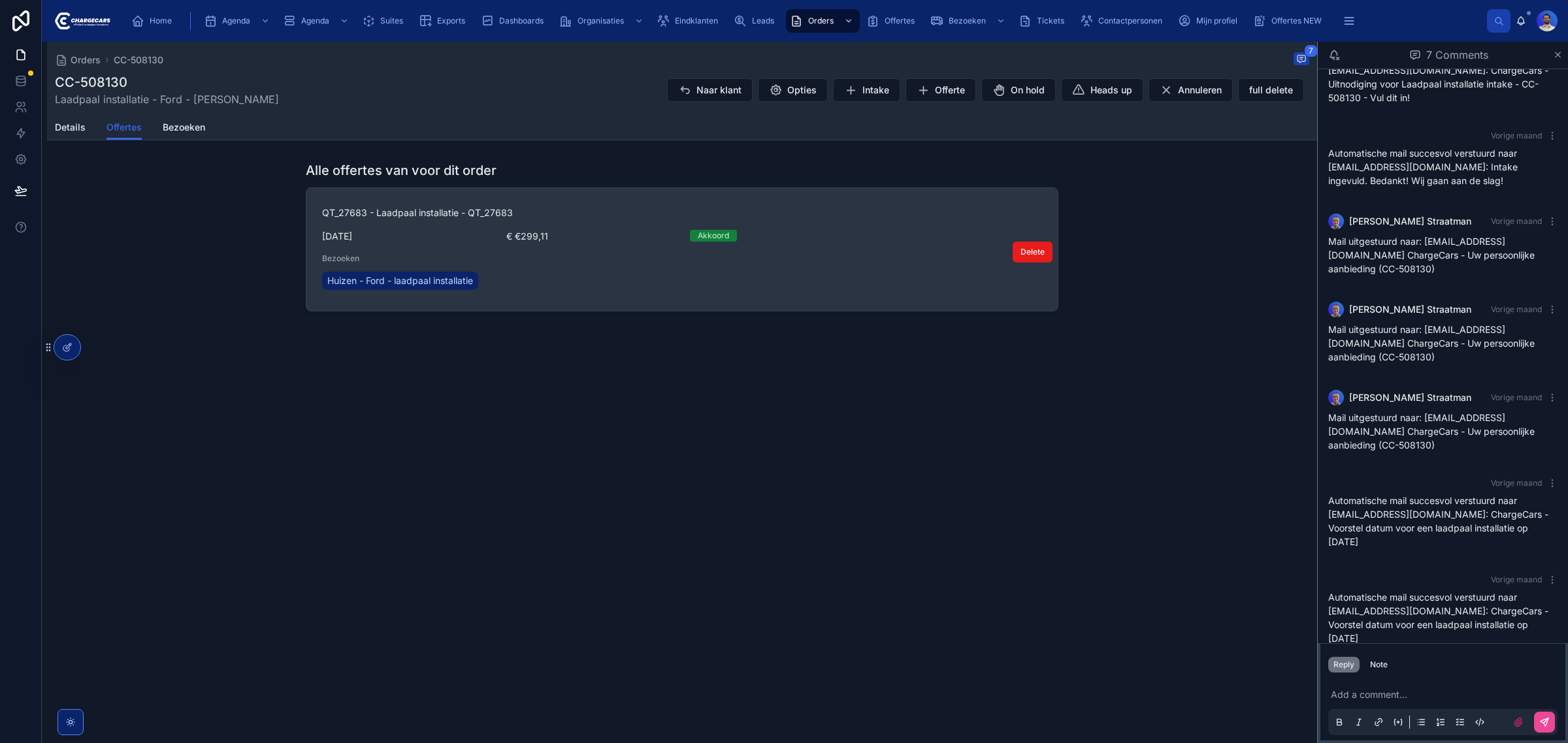
click at [639, 264] on div "Bezoeken Huizen - Ford - laadpaal installatie" at bounding box center [682, 273] width 720 height 40
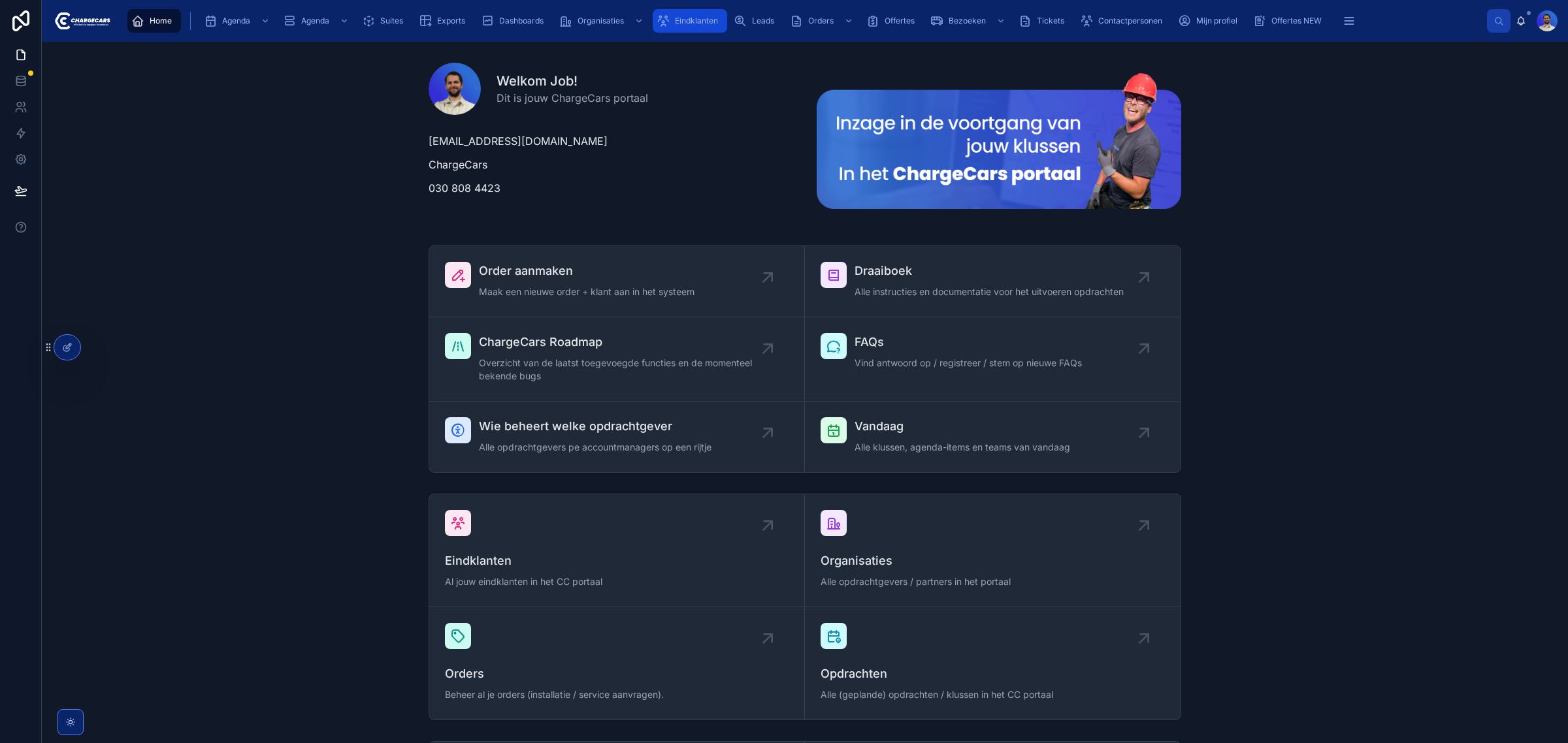
click at [716, 20] on span "Eindklanten" at bounding box center [696, 20] width 43 height 10
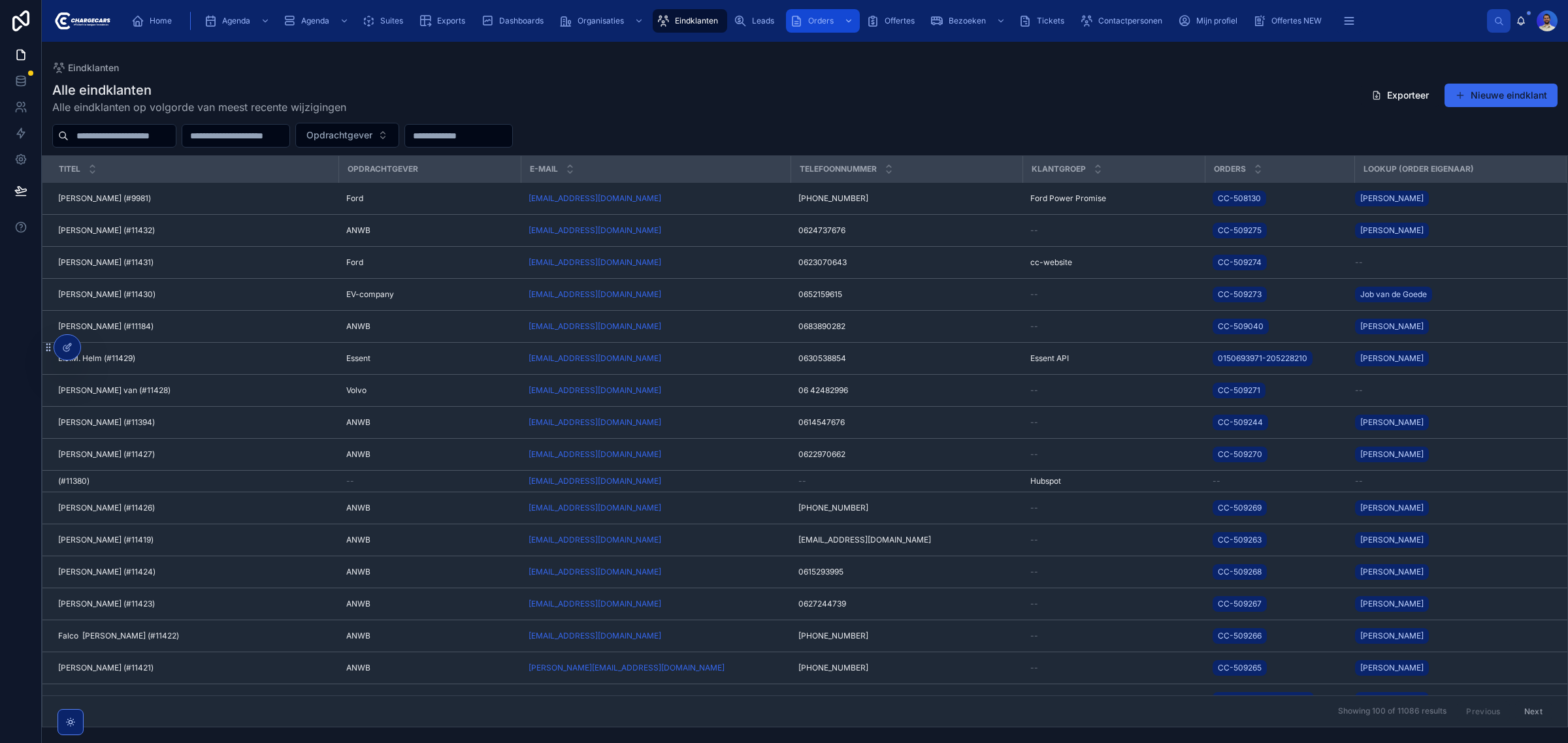
click at [795, 15] on icon "scrollable content" at bounding box center [796, 21] width 13 height 13
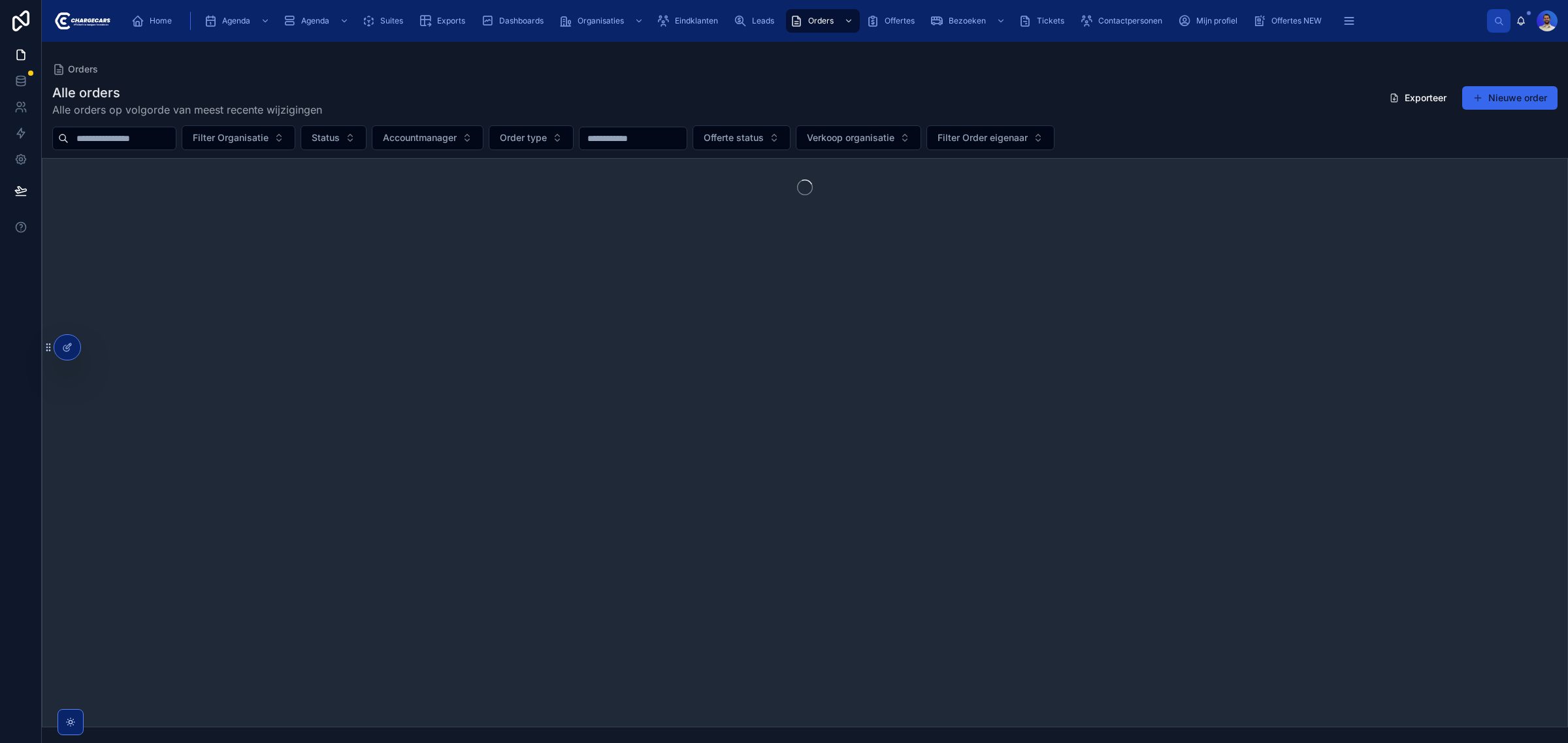
click at [144, 132] on input "text" at bounding box center [122, 138] width 107 height 18
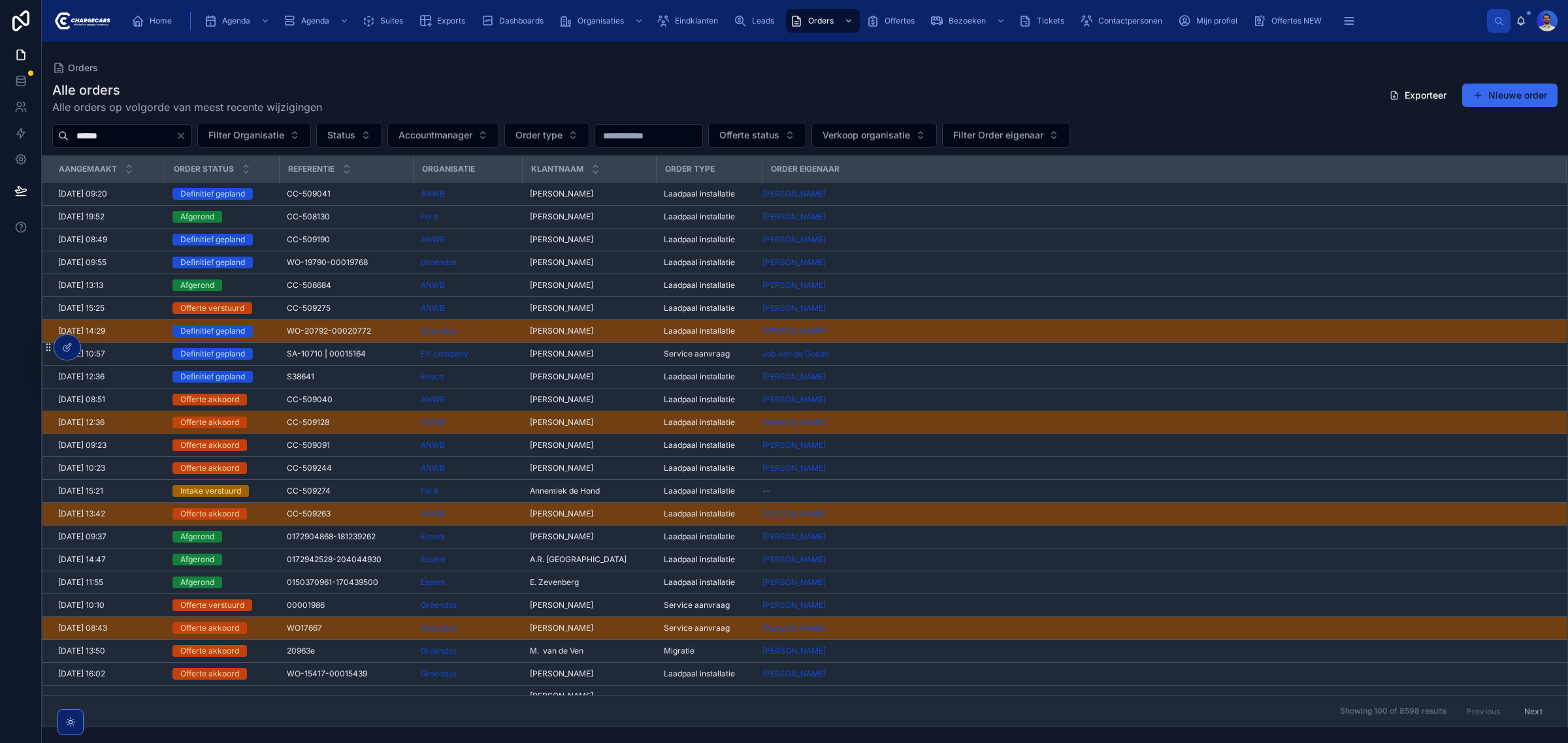
type input "******"
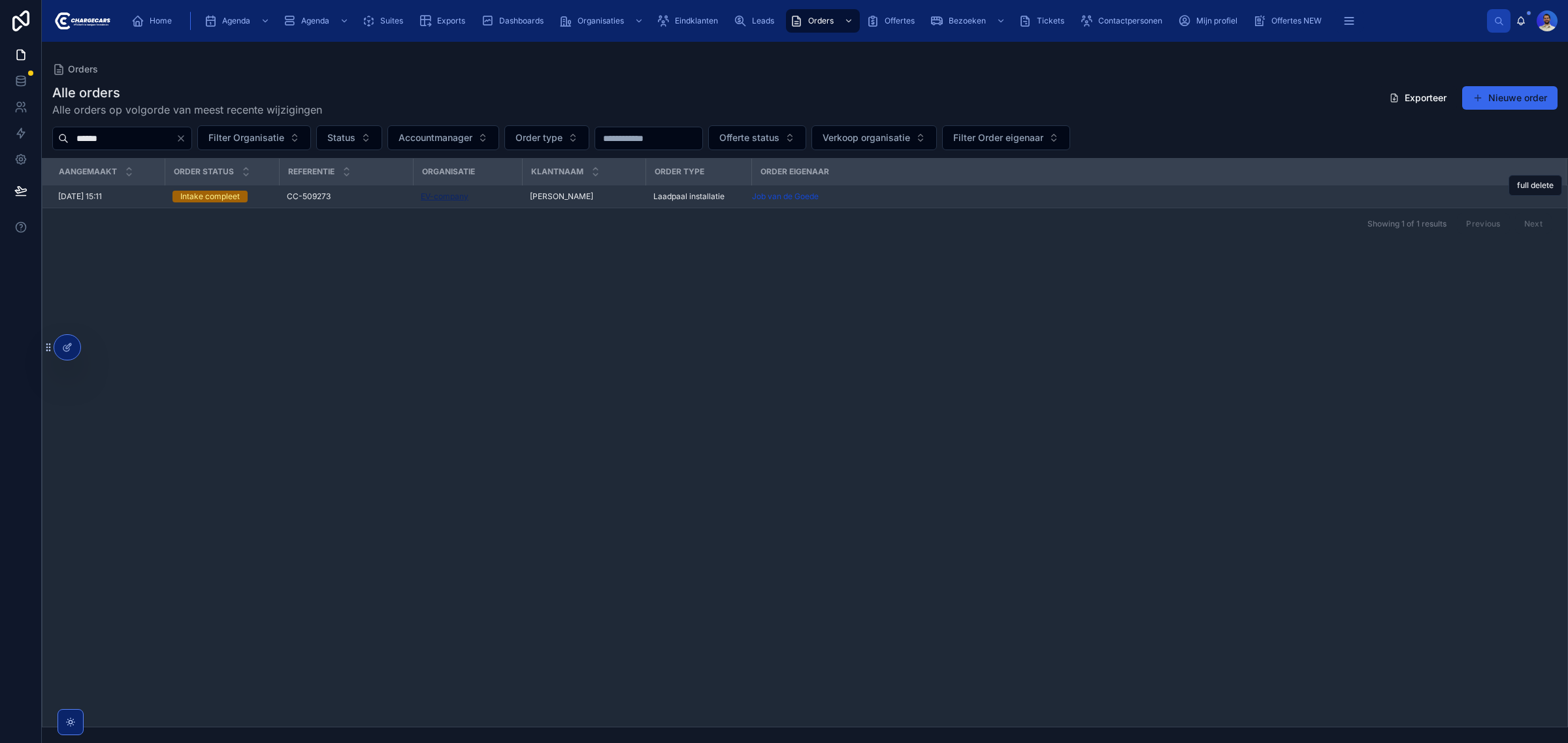
click at [464, 198] on span "EV-company" at bounding box center [444, 196] width 48 height 10
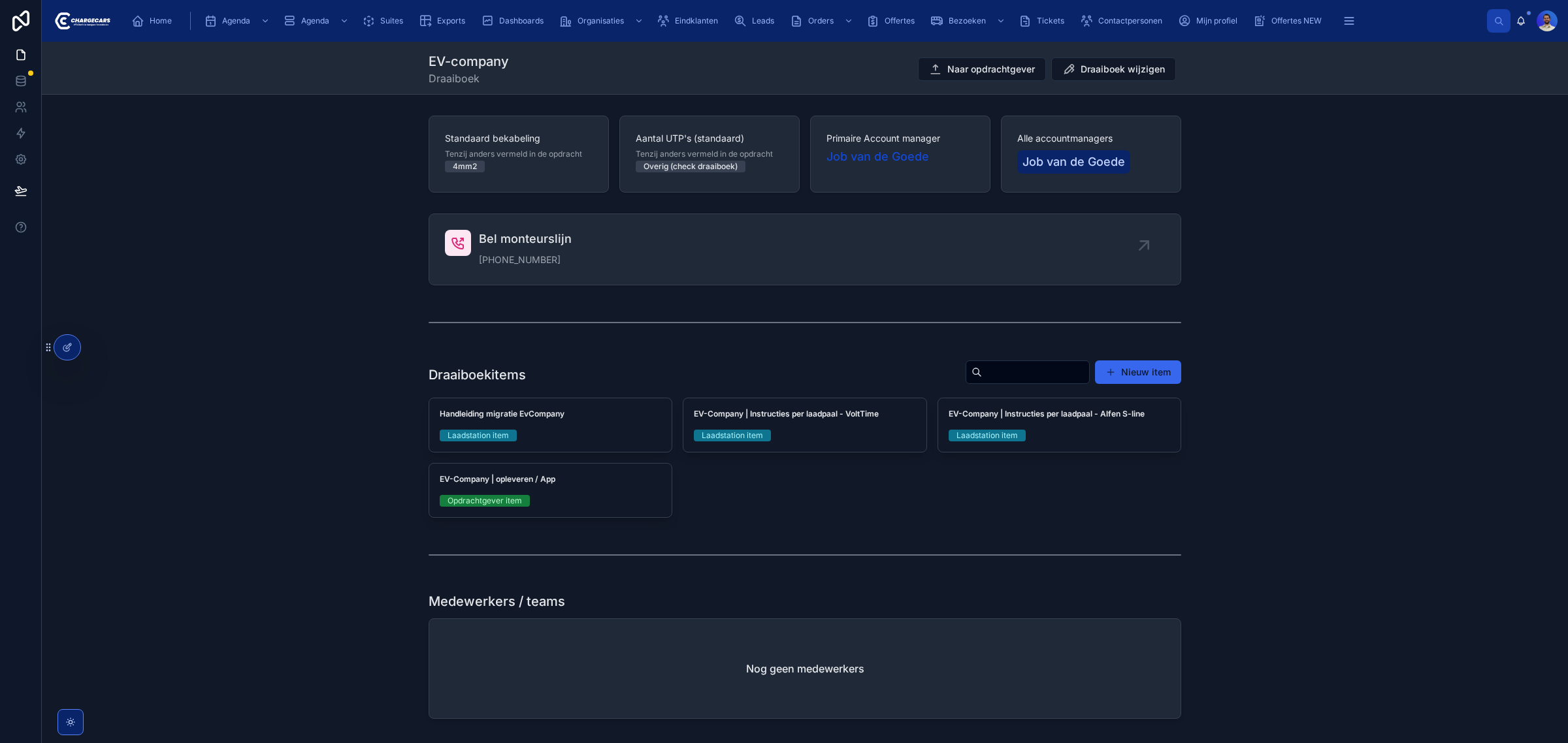
drag, startPoint x: 795, startPoint y: 360, endPoint x: 777, endPoint y: 353, distance: 19.3
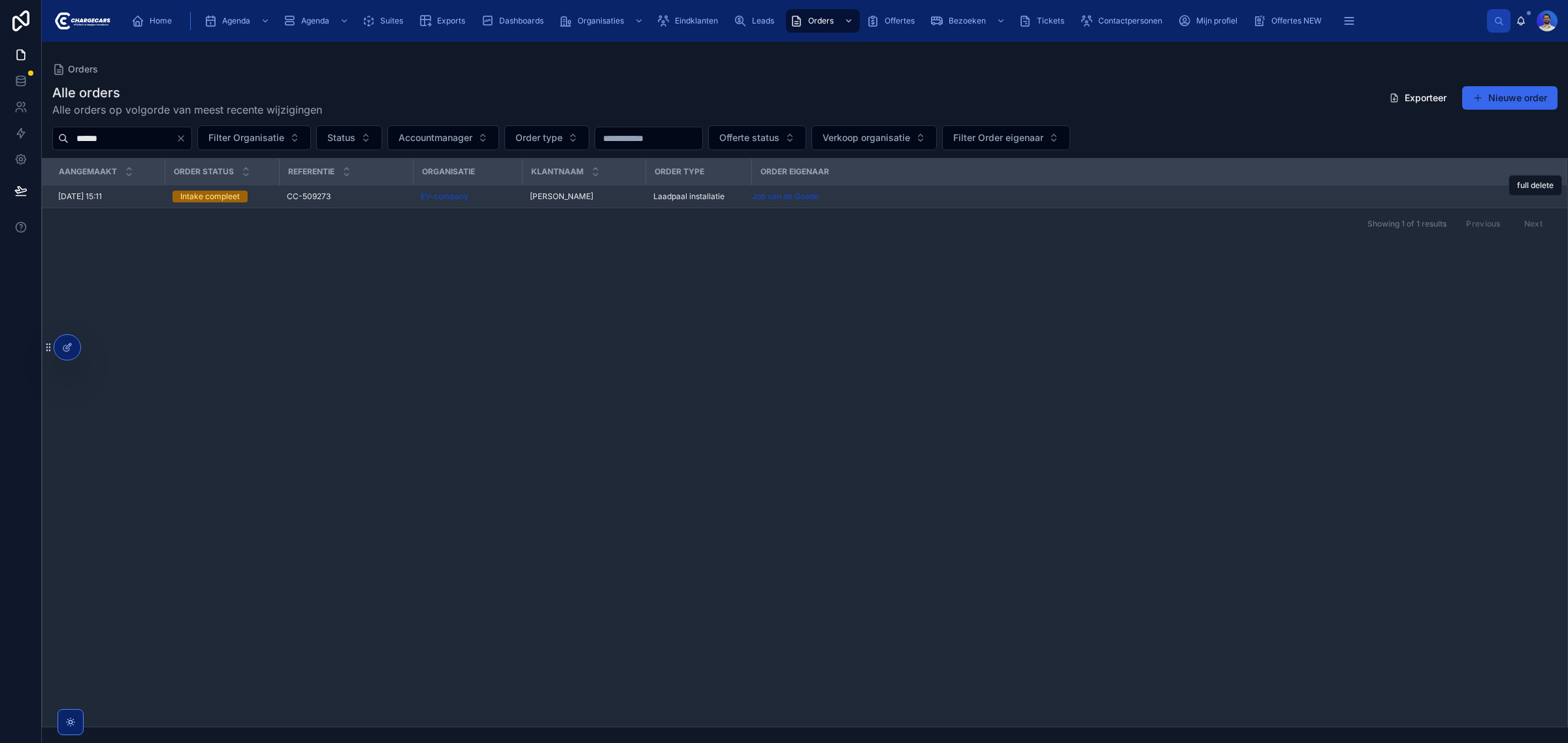
click at [526, 190] on td "Niels Kleve Niels Kleve" at bounding box center [584, 196] width 124 height 23
click at [535, 196] on span "Niels Kleve" at bounding box center [561, 196] width 64 height 10
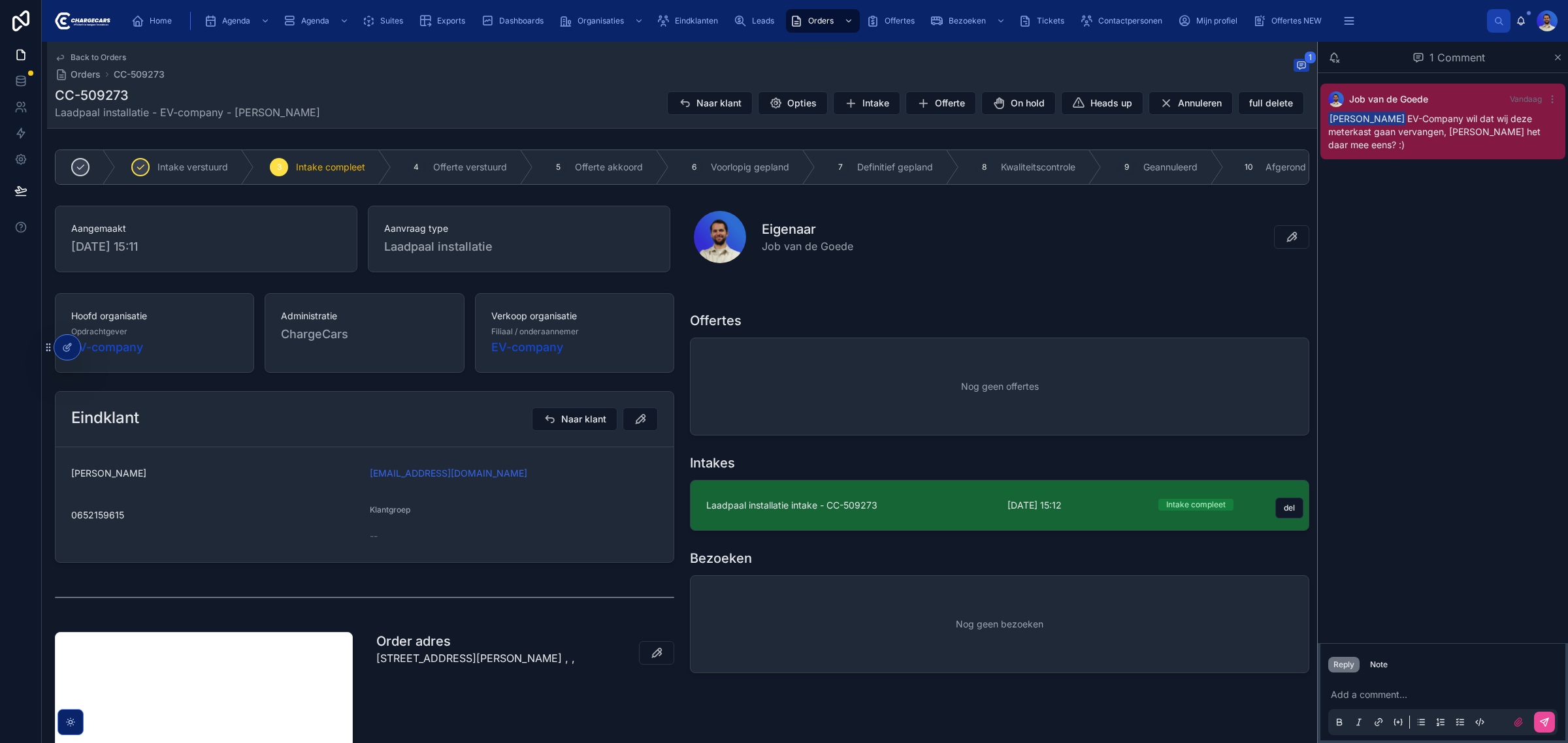
click at [920, 508] on span "Laadpaal installatie intake - CC-509273" at bounding box center [849, 505] width 286 height 13
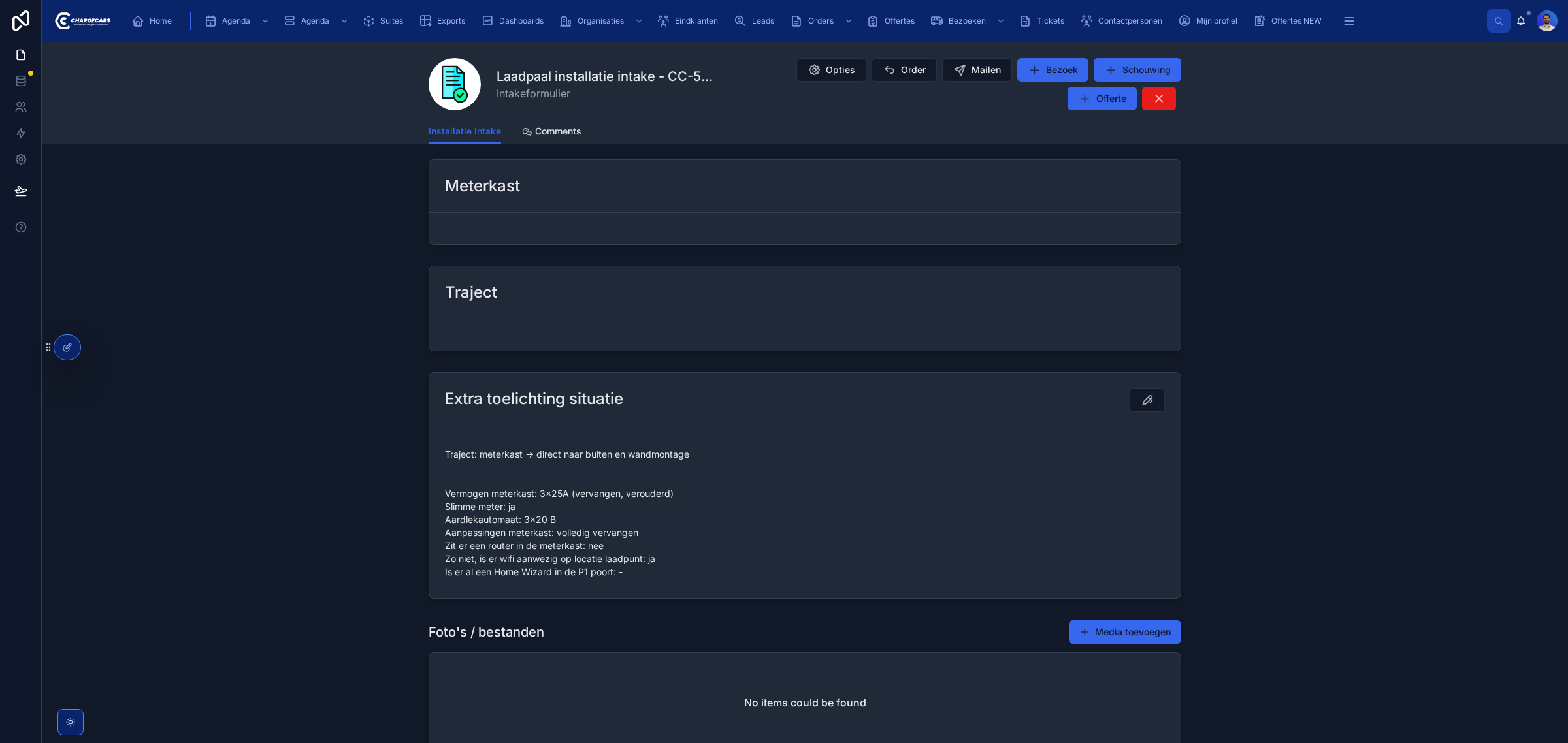
scroll to position [931, 0]
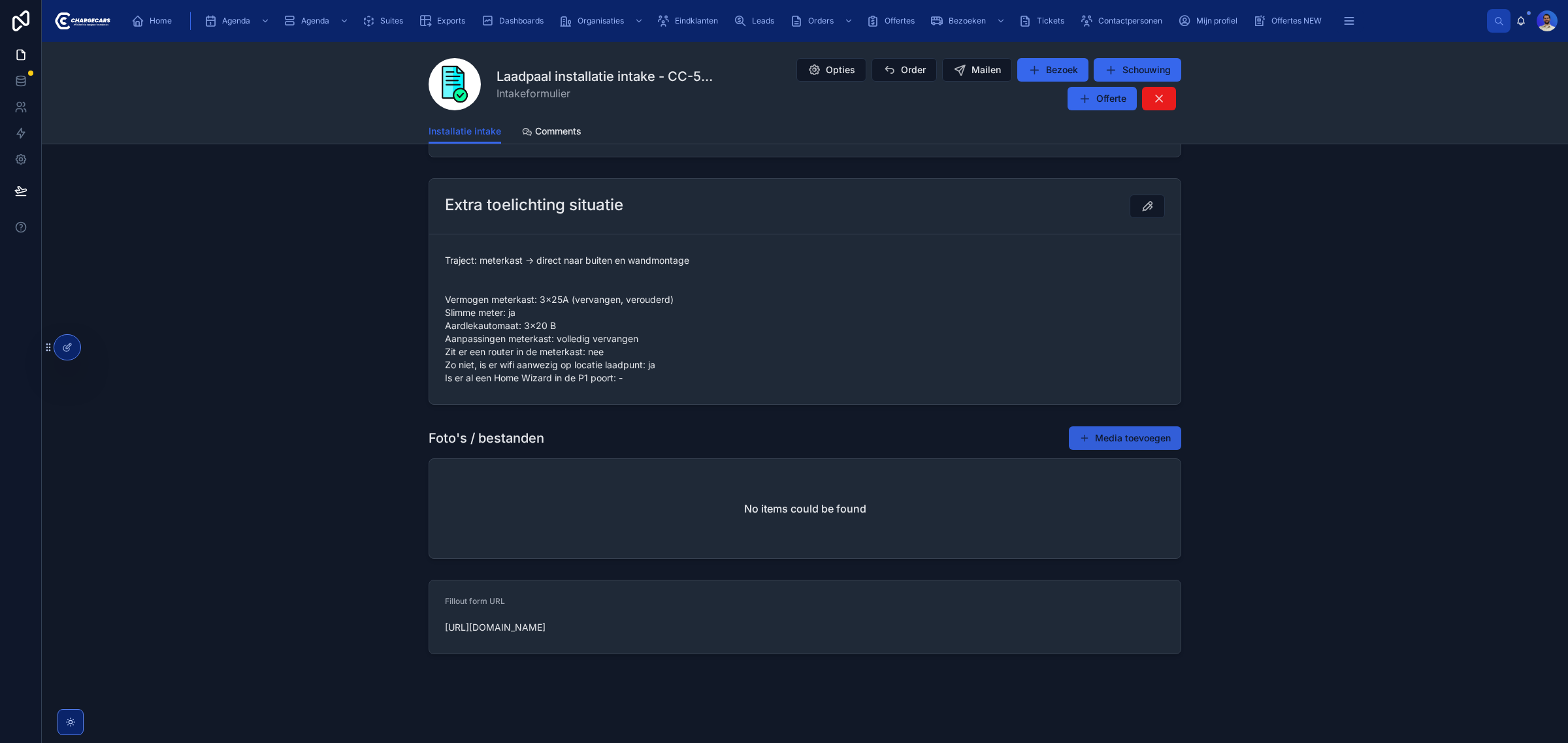
click at [1129, 435] on button "Media toevoegen" at bounding box center [1124, 438] width 112 height 23
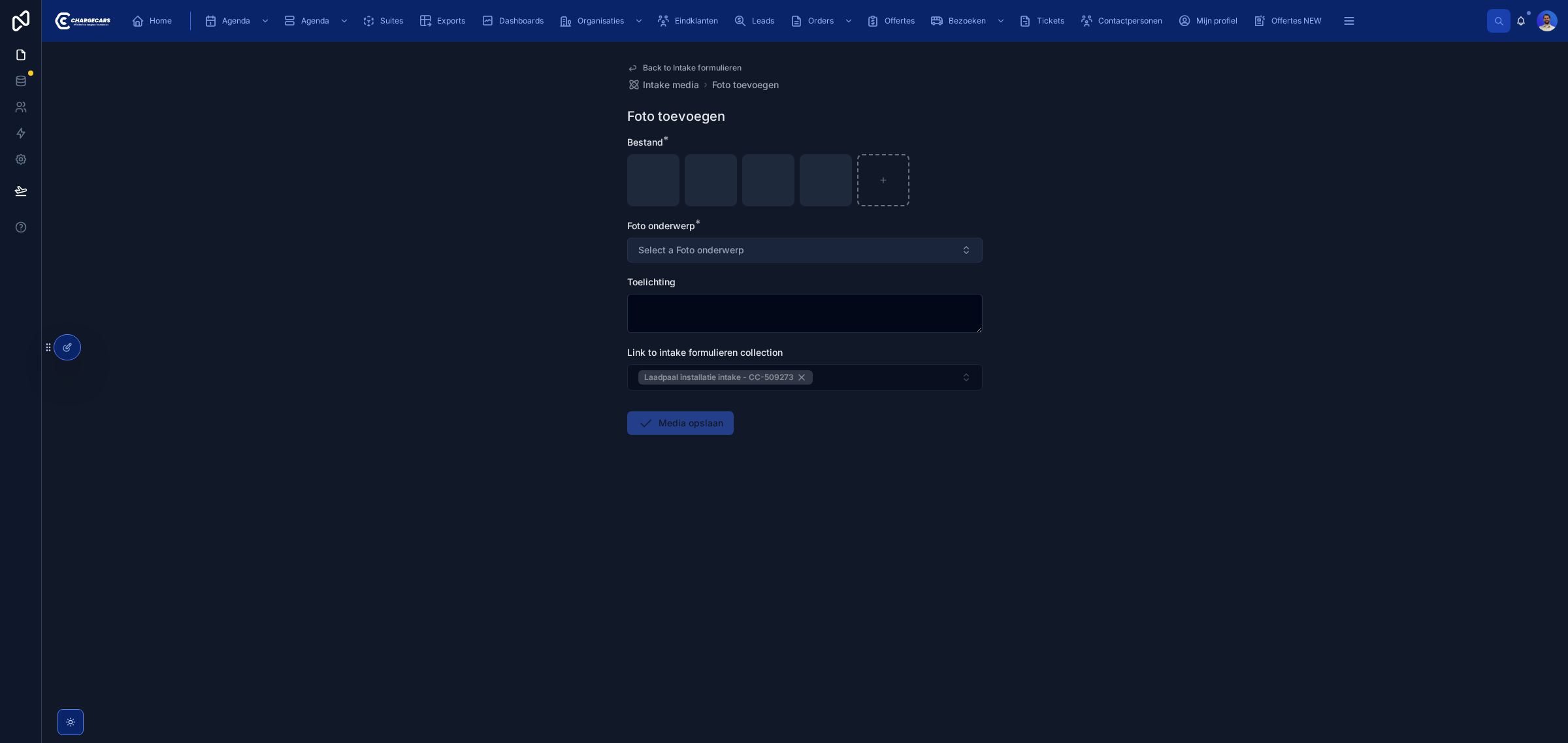
click at [826, 250] on button "Select a Foto onderwerp" at bounding box center [804, 250] width 355 height 25
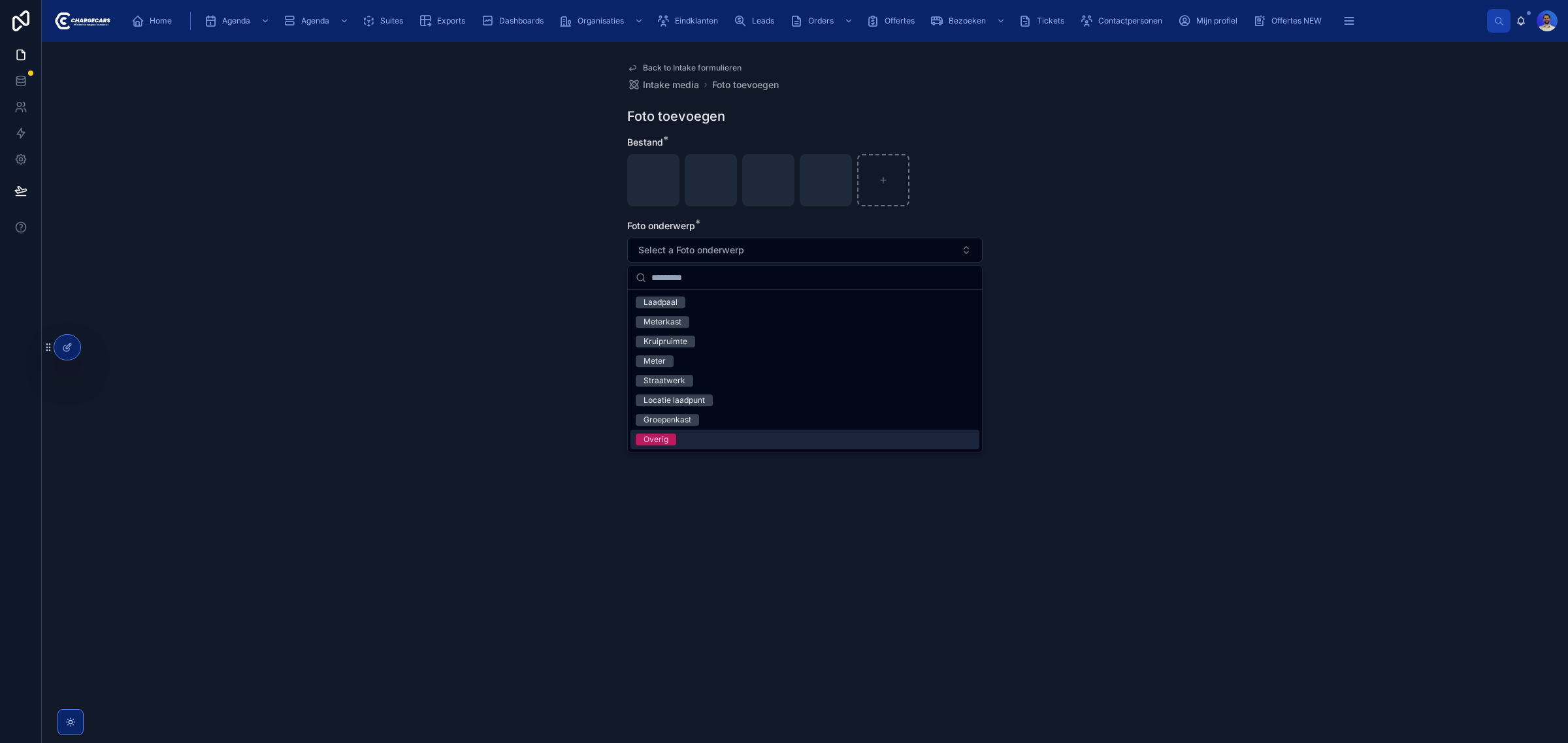
click at [671, 441] on span "Overig" at bounding box center [655, 439] width 40 height 12
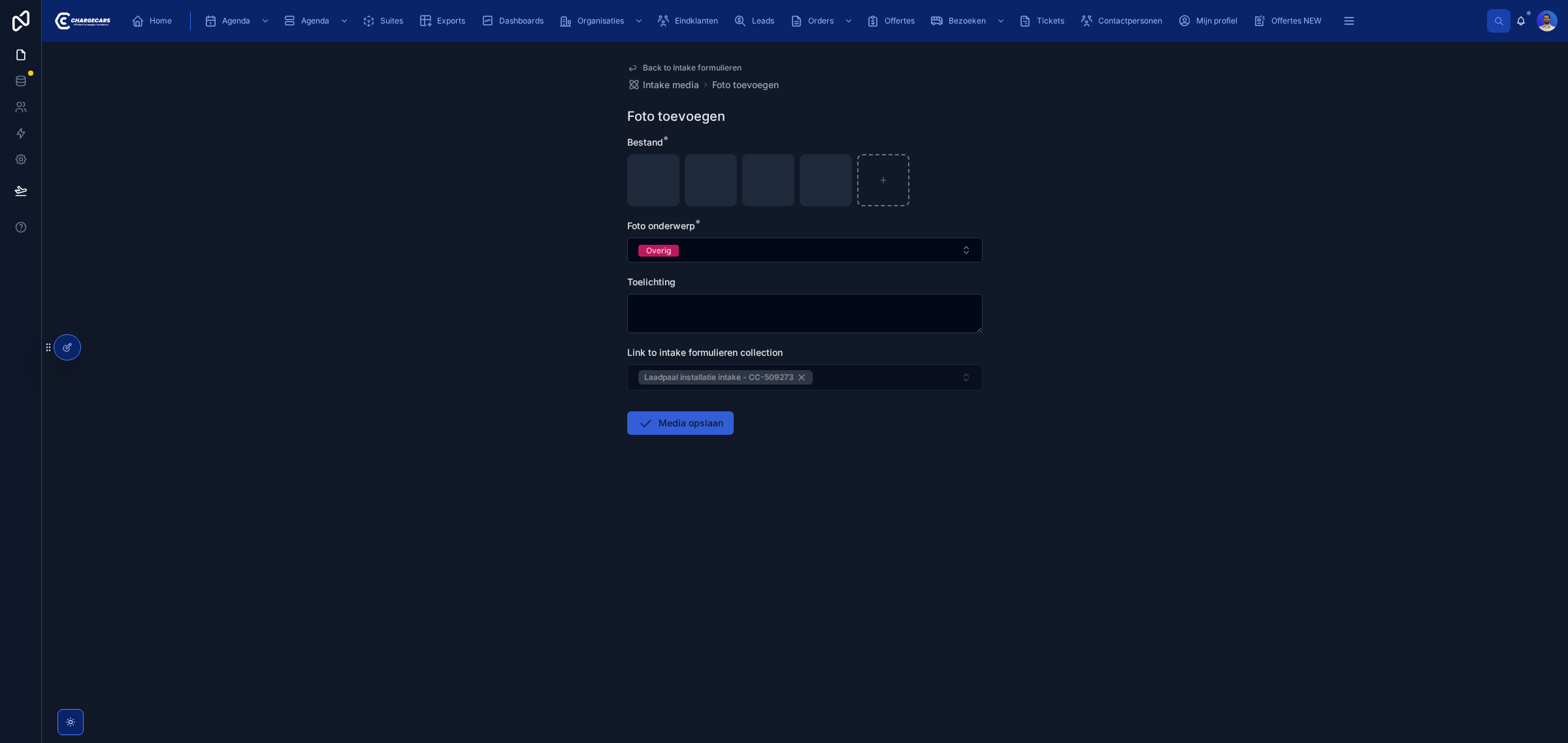
click at [668, 427] on button "Media opslaan" at bounding box center [680, 423] width 106 height 23
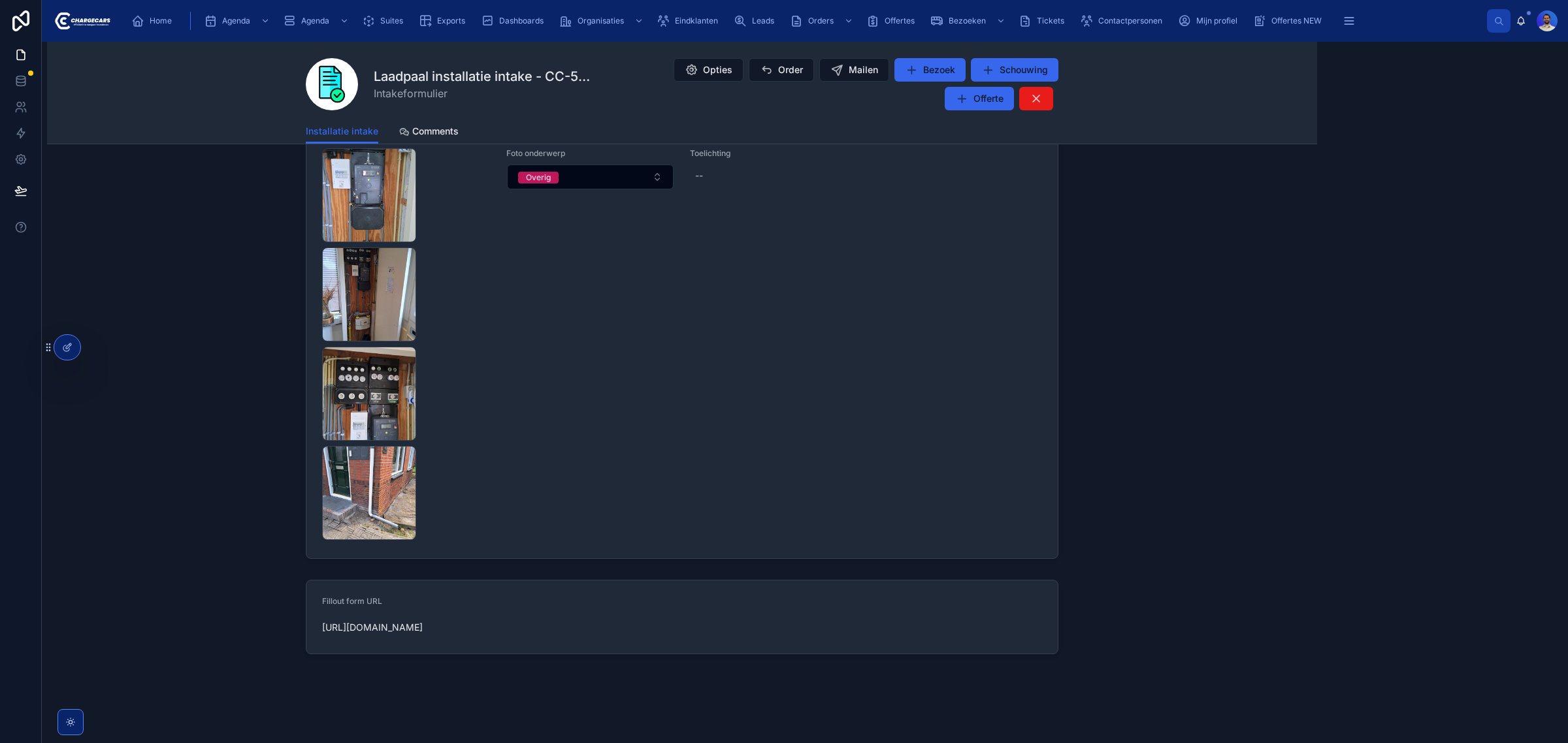
scroll to position [722, 0]
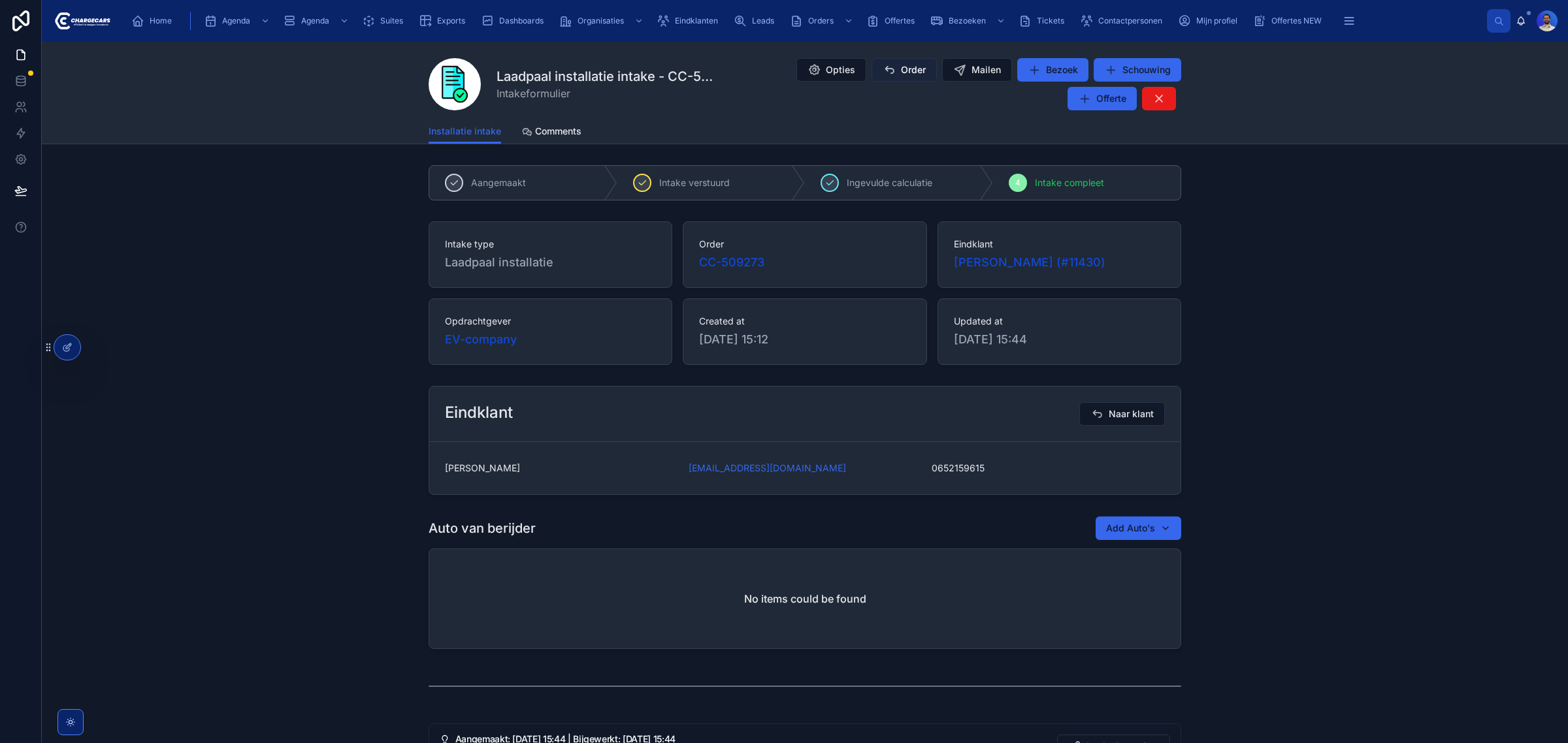
click at [901, 72] on span "Order" at bounding box center [913, 70] width 25 height 13
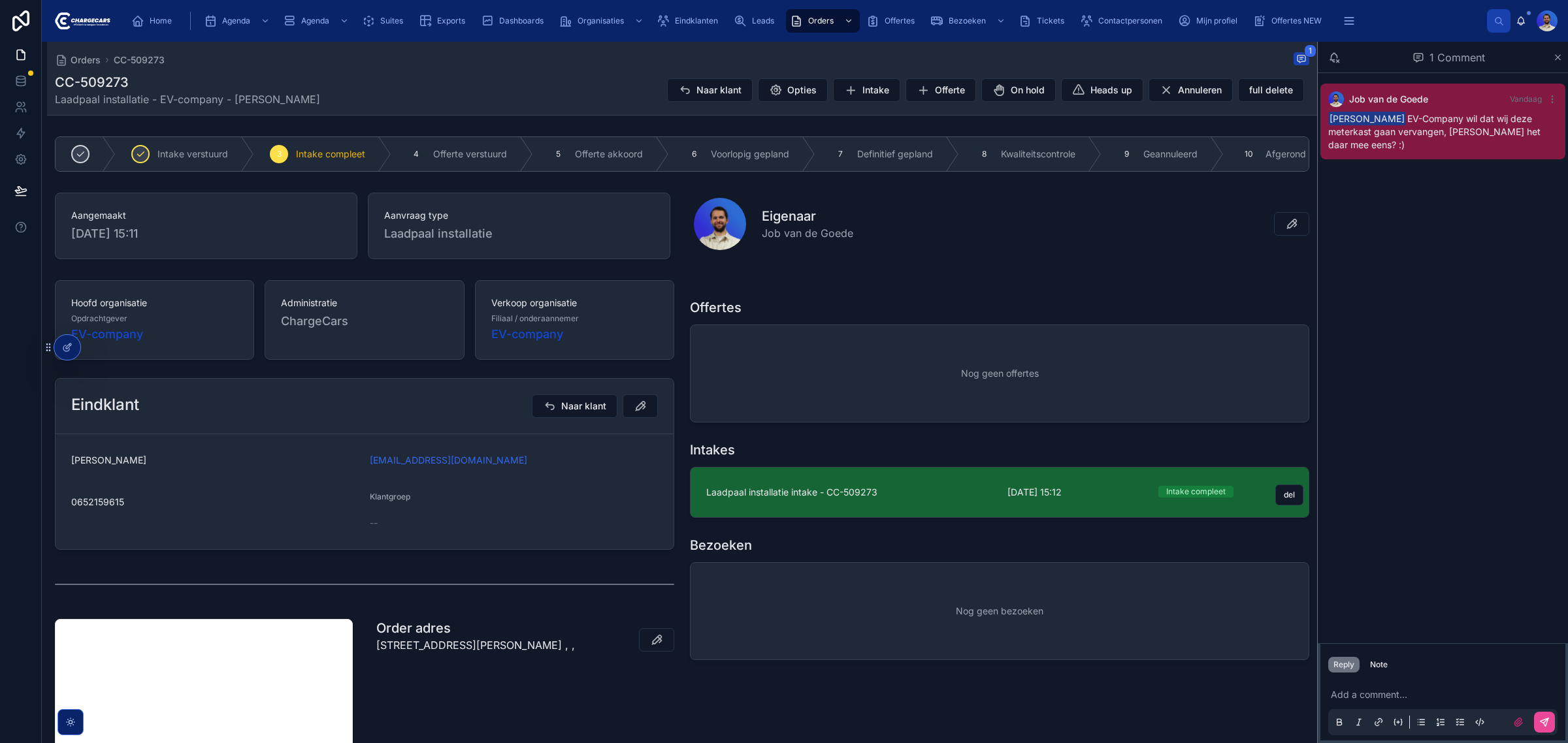
click at [969, 484] on link "Laadpaal installatie intake - CC-509273 8-9-2025 15:12 Intake compleet del" at bounding box center [1000, 493] width 618 height 50
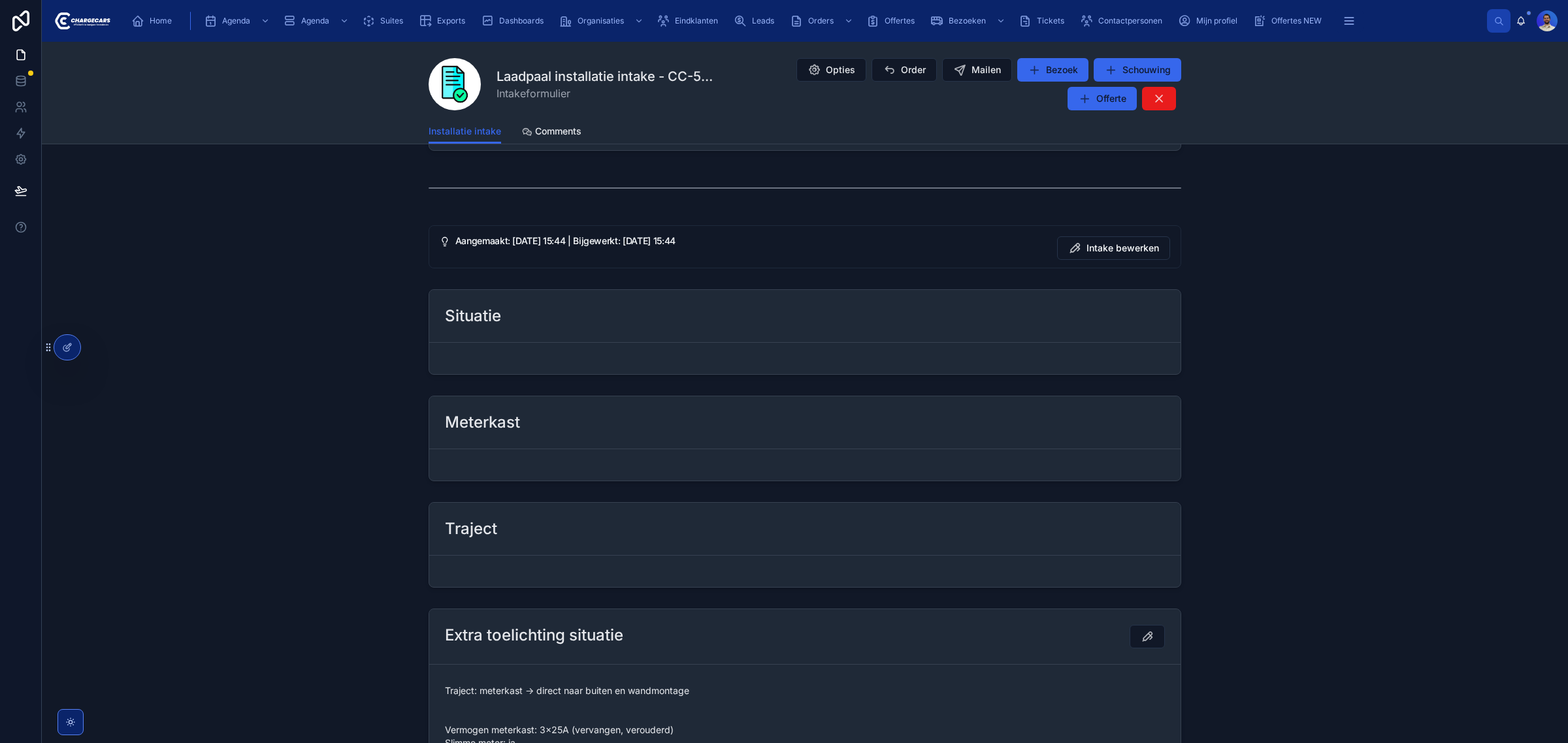
scroll to position [1224, 0]
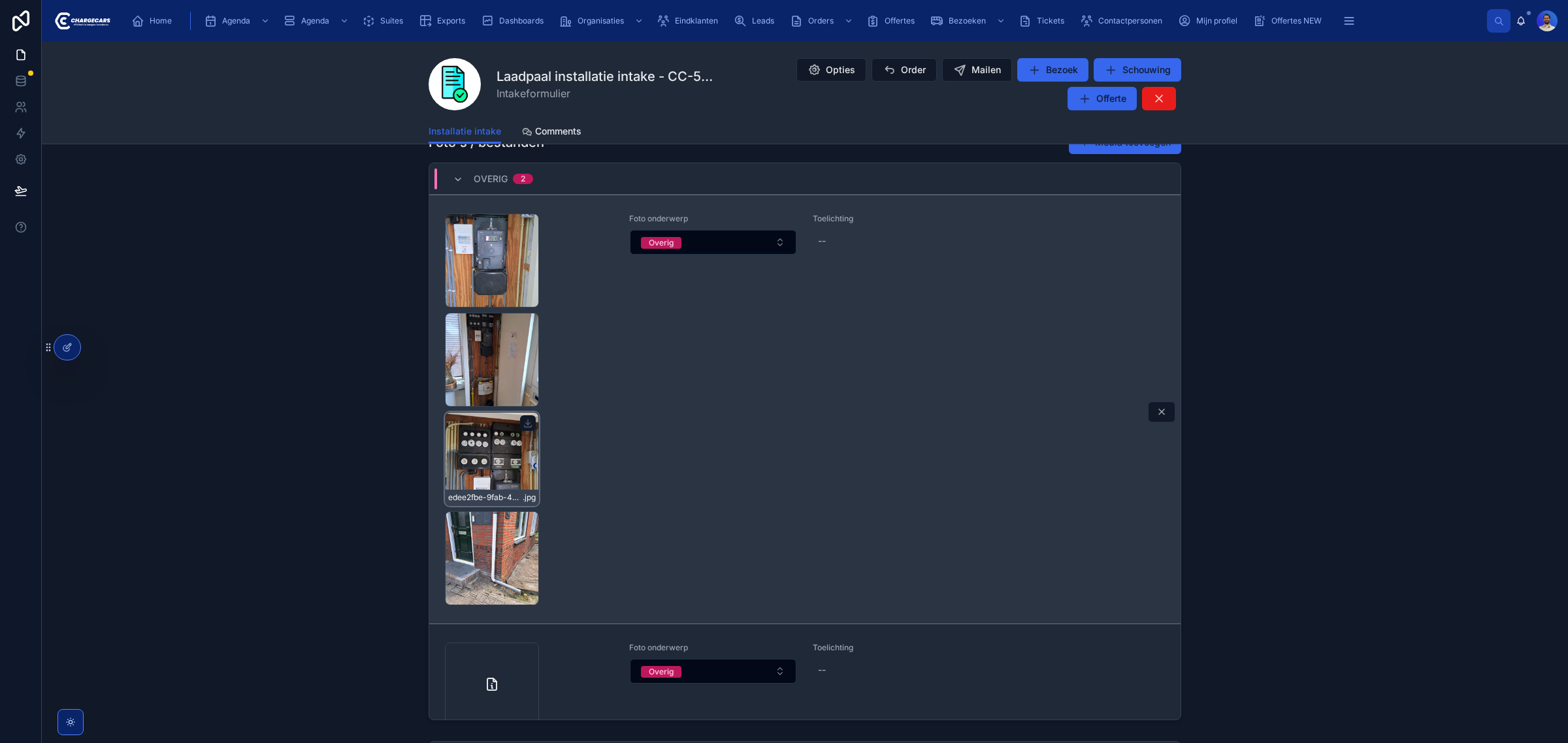
click at [488, 436] on div "edee2fbe-9fab-4a16-9e34-dbca9e6730da-20250814_151011 .jpg" at bounding box center [491, 459] width 94 height 94
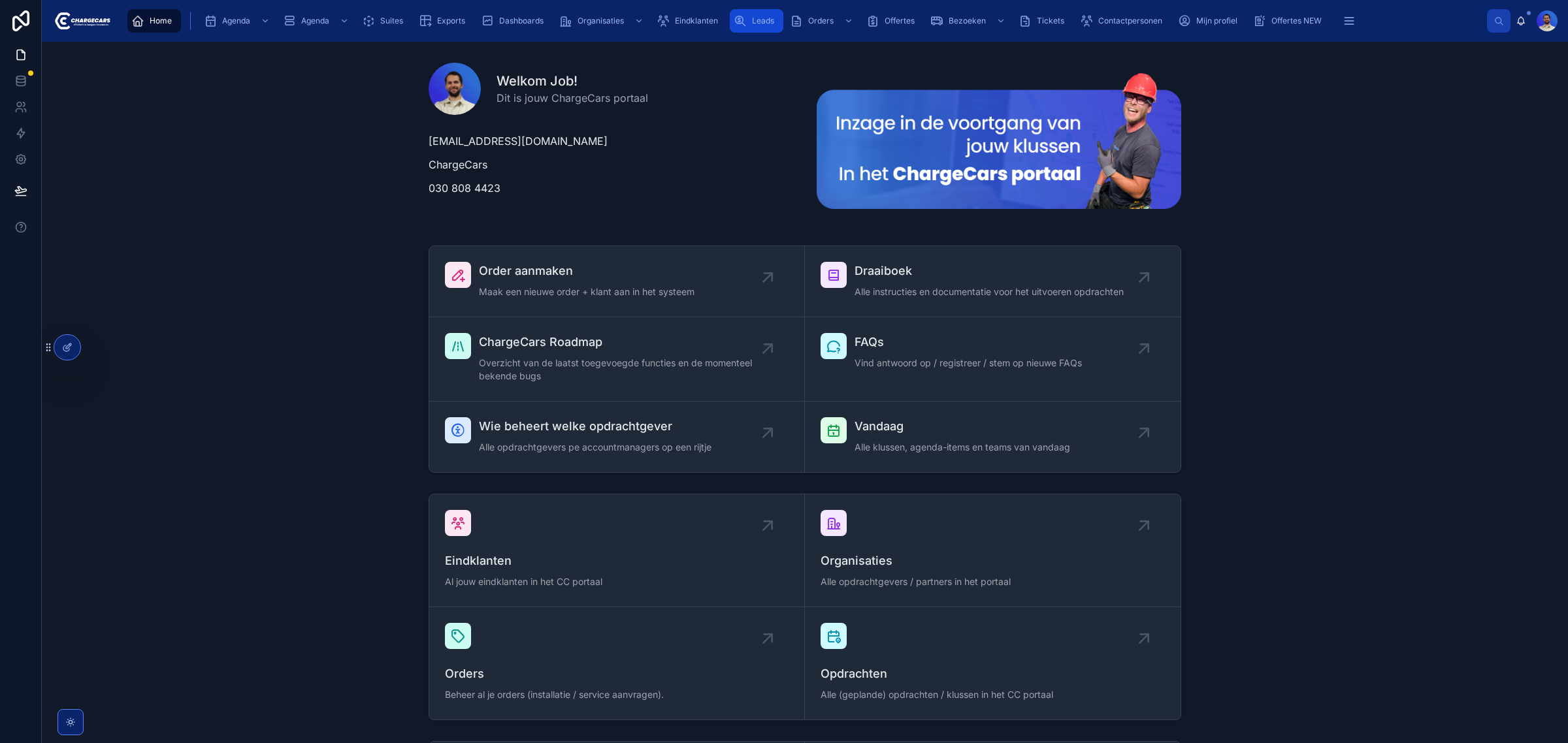
click at [748, 9] on link "Leads" at bounding box center [756, 20] width 53 height 23
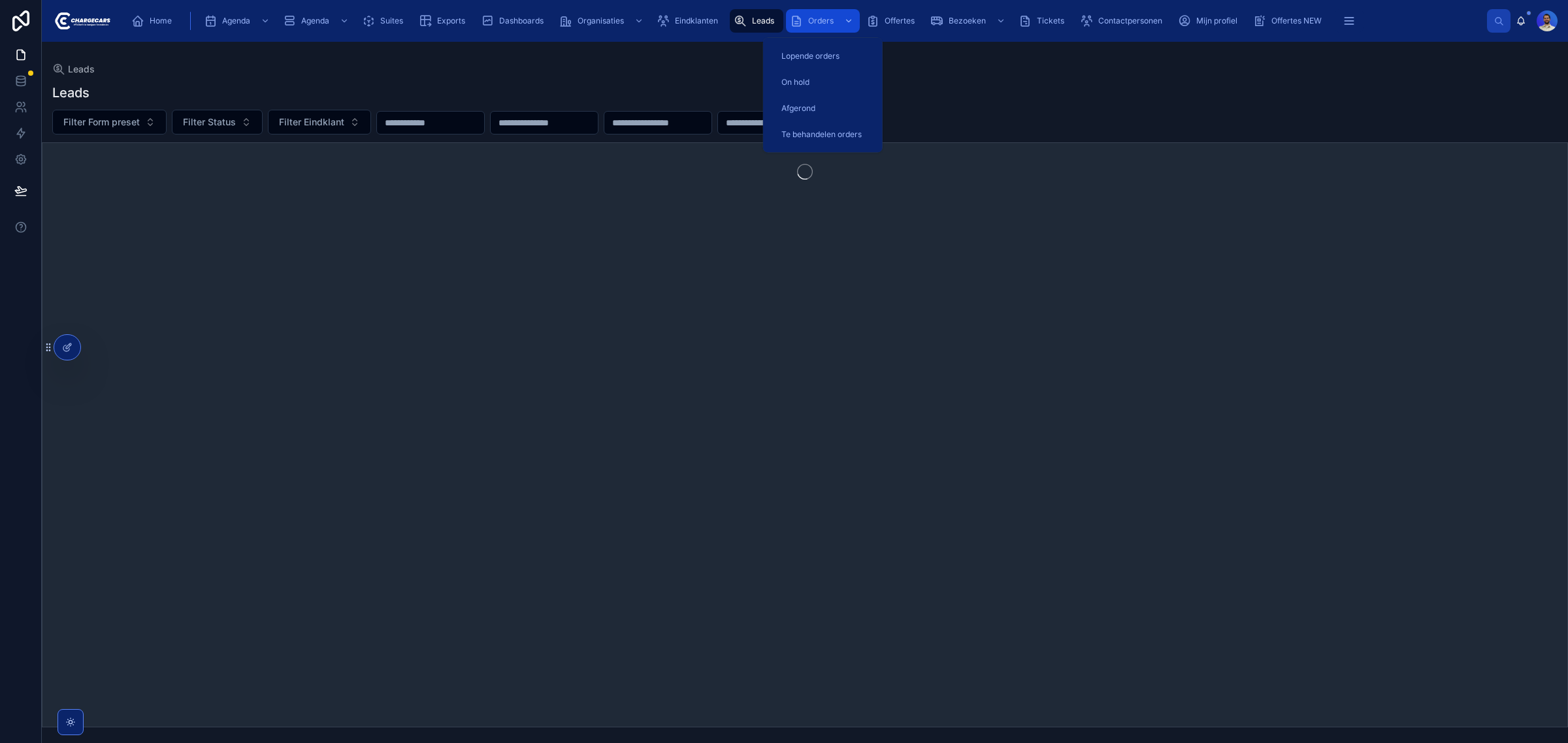
click at [828, 20] on span "Orders" at bounding box center [820, 20] width 26 height 10
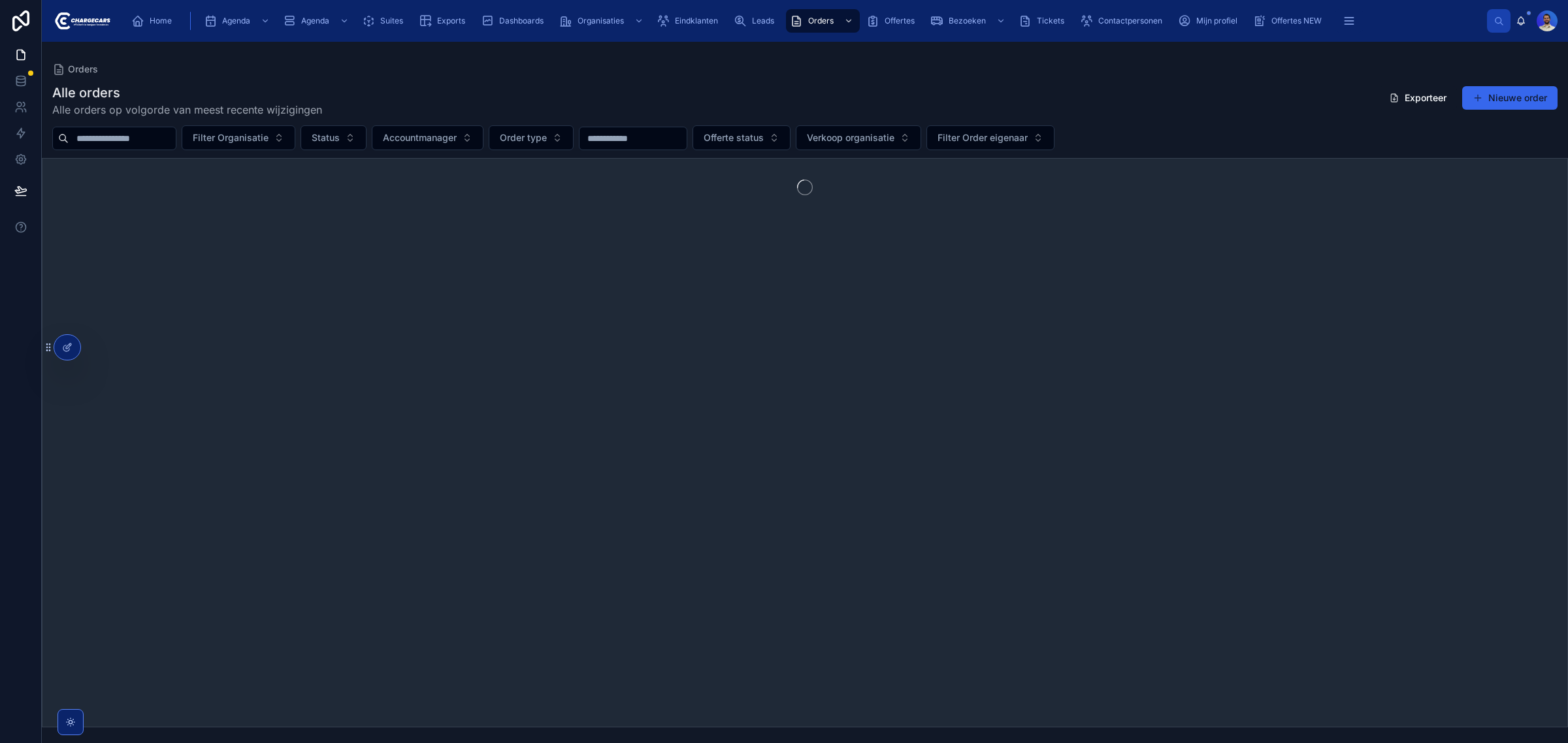
click at [138, 142] on input "text" at bounding box center [122, 138] width 107 height 18
type input "*****"
click at [700, 20] on span "Eindklanten" at bounding box center [696, 20] width 43 height 10
click at [154, 141] on input "text" at bounding box center [122, 138] width 107 height 18
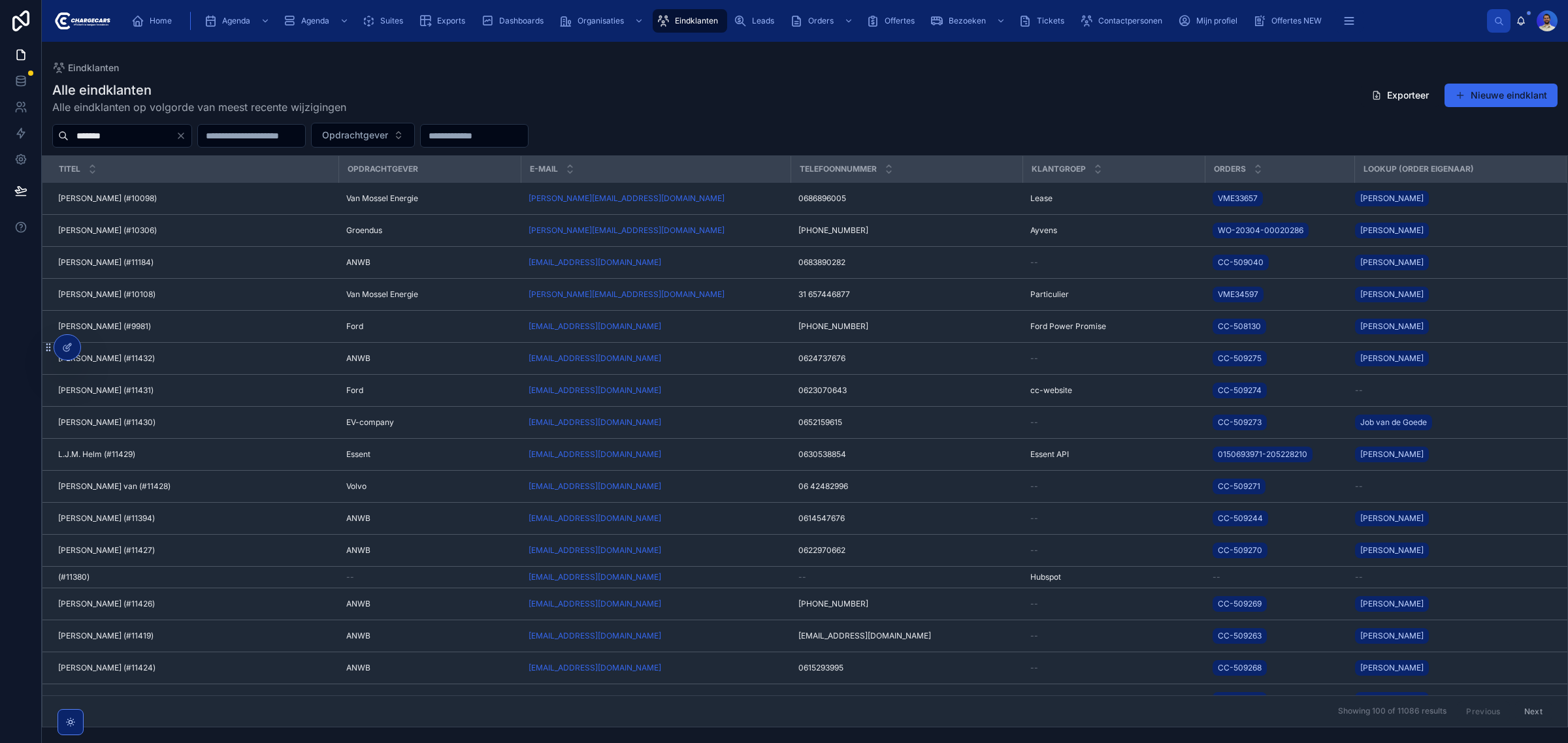
type input "*******"
